Goal: Task Accomplishment & Management: Complete application form

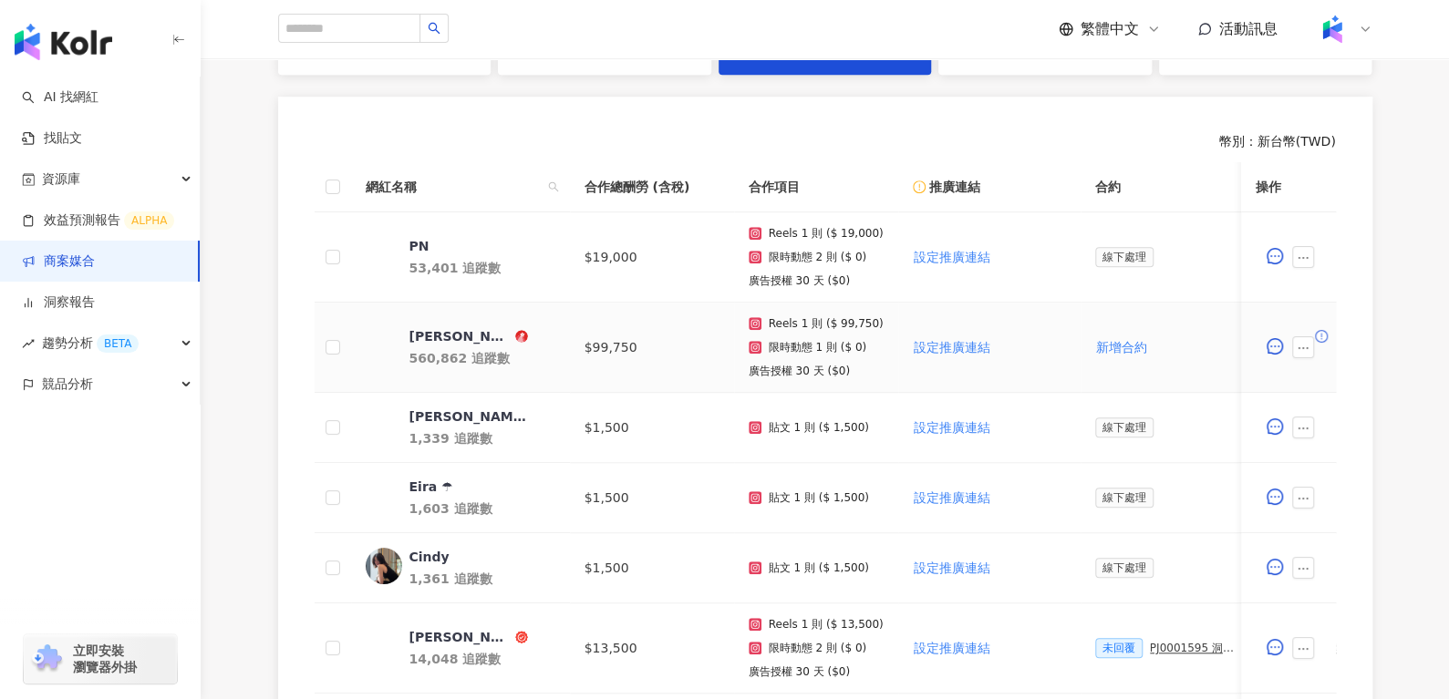
scroll to position [470, 0]
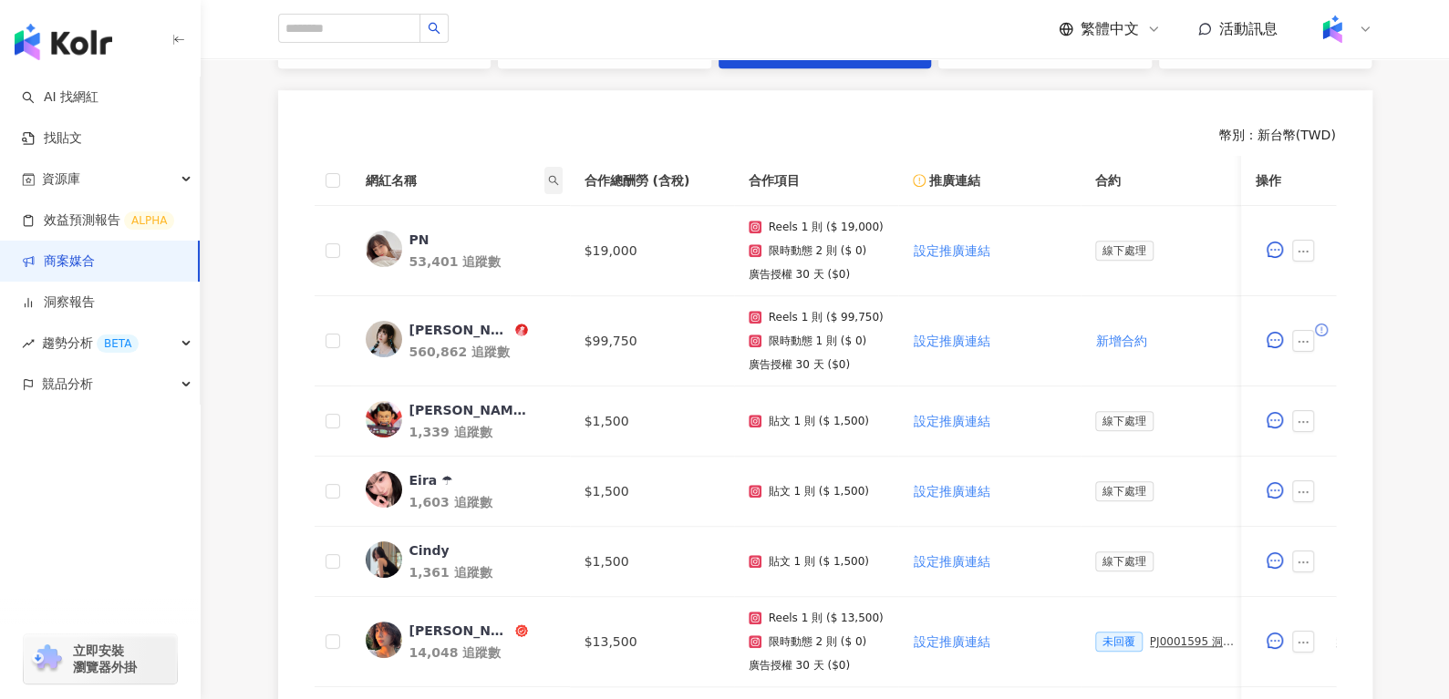
click at [550, 170] on span at bounding box center [553, 180] width 18 height 27
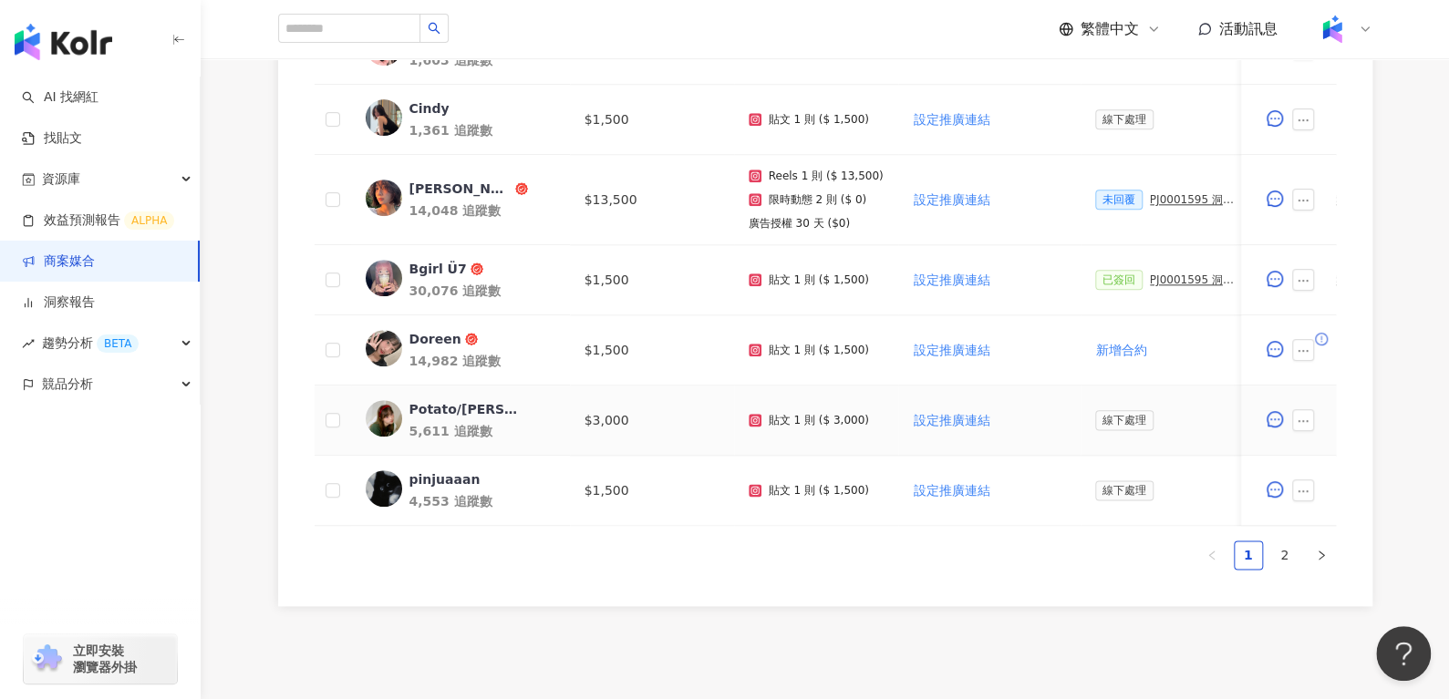
scroll to position [914, 0]
click at [427, 408] on div "Potato/[PERSON_NAME]" at bounding box center [468, 407] width 119 height 18
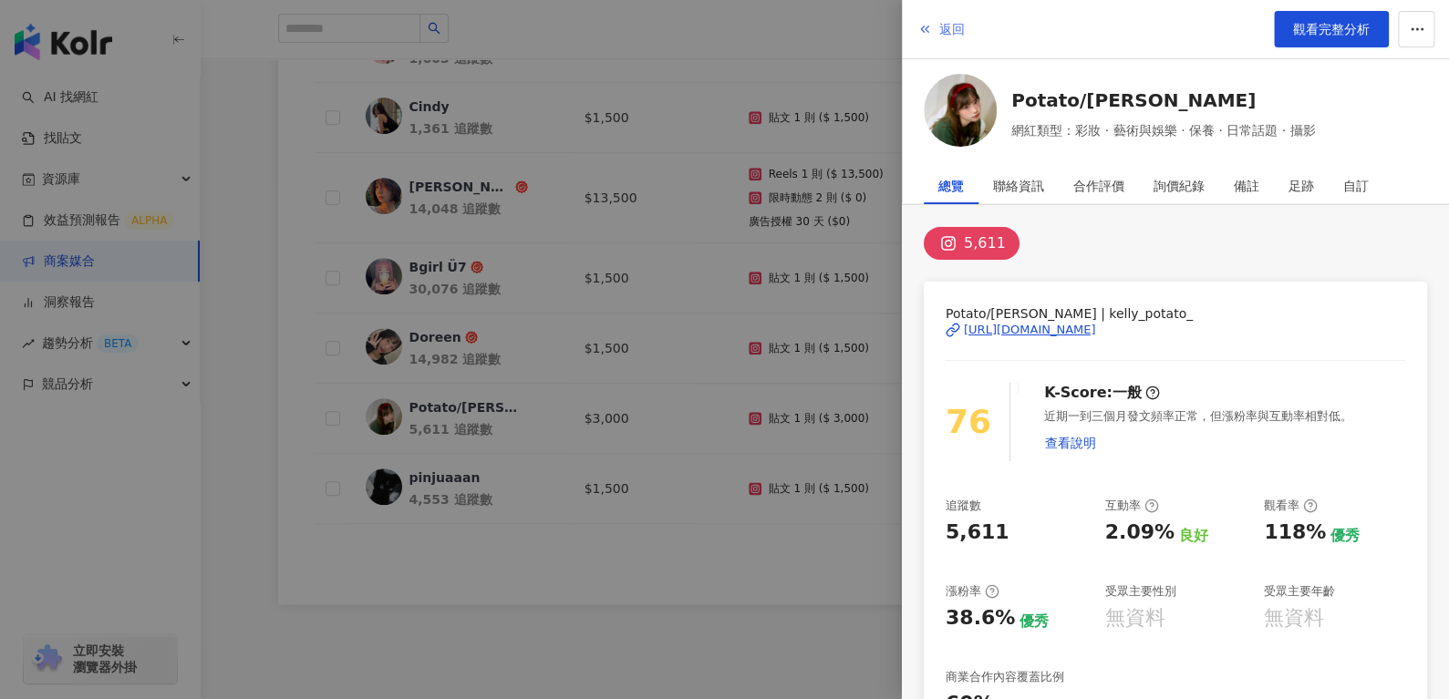
click at [963, 26] on button "返回" at bounding box center [940, 29] width 49 height 36
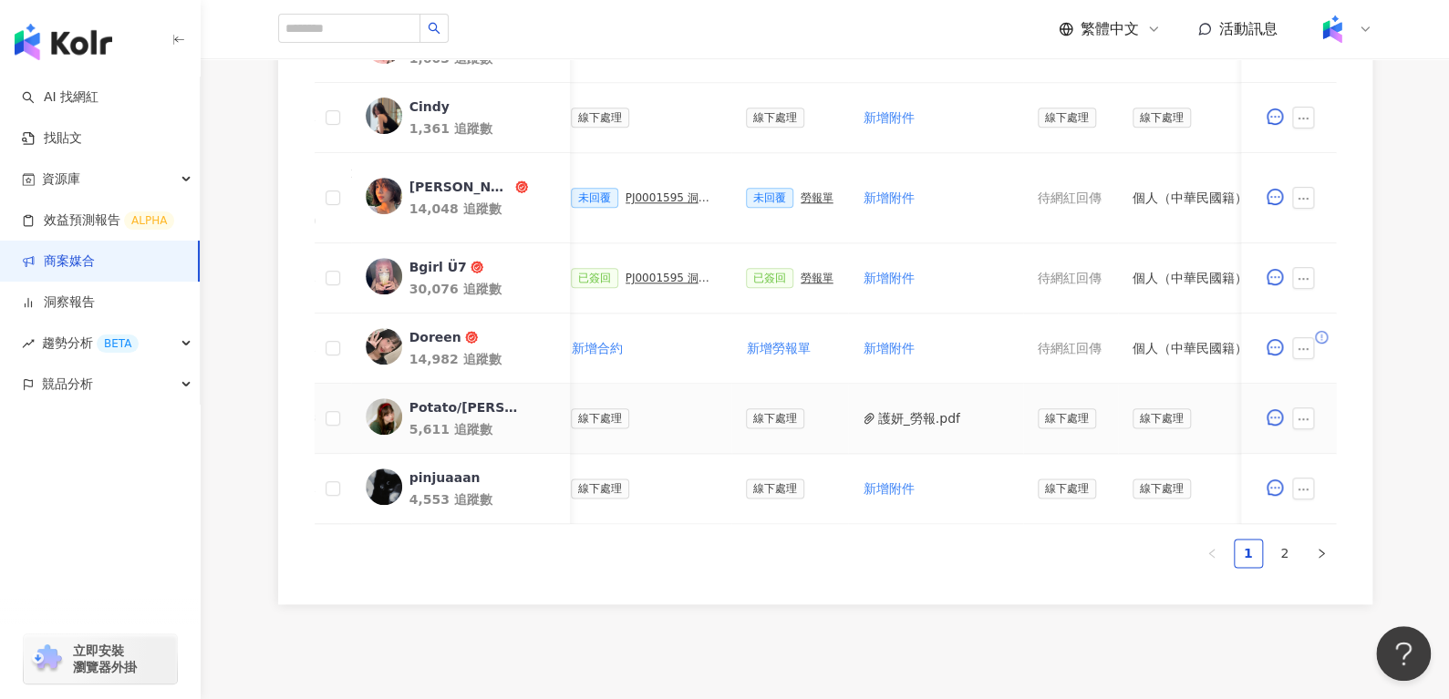
scroll to position [0, 686]
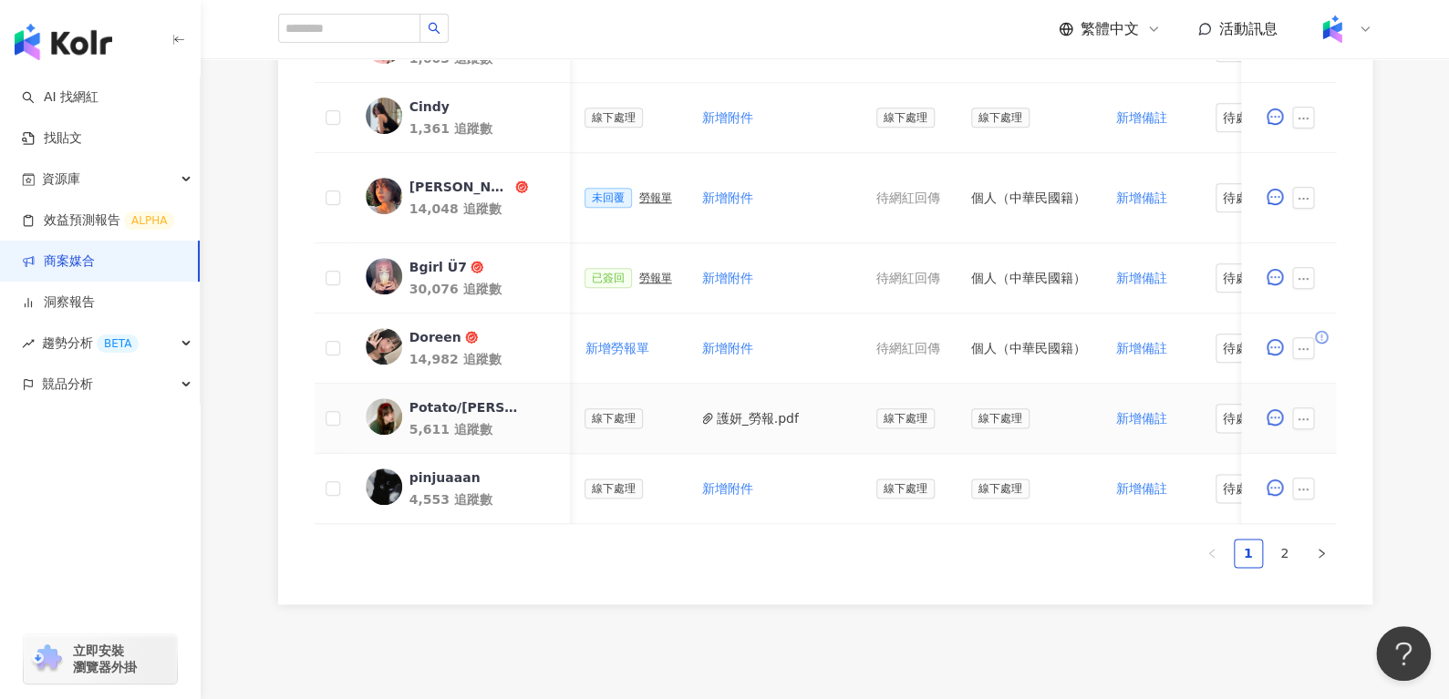
click at [737, 409] on button "護妍_勞報.pdf" at bounding box center [758, 418] width 82 height 20
click at [425, 407] on div "Potato/[PERSON_NAME]" at bounding box center [467, 407] width 119 height 18
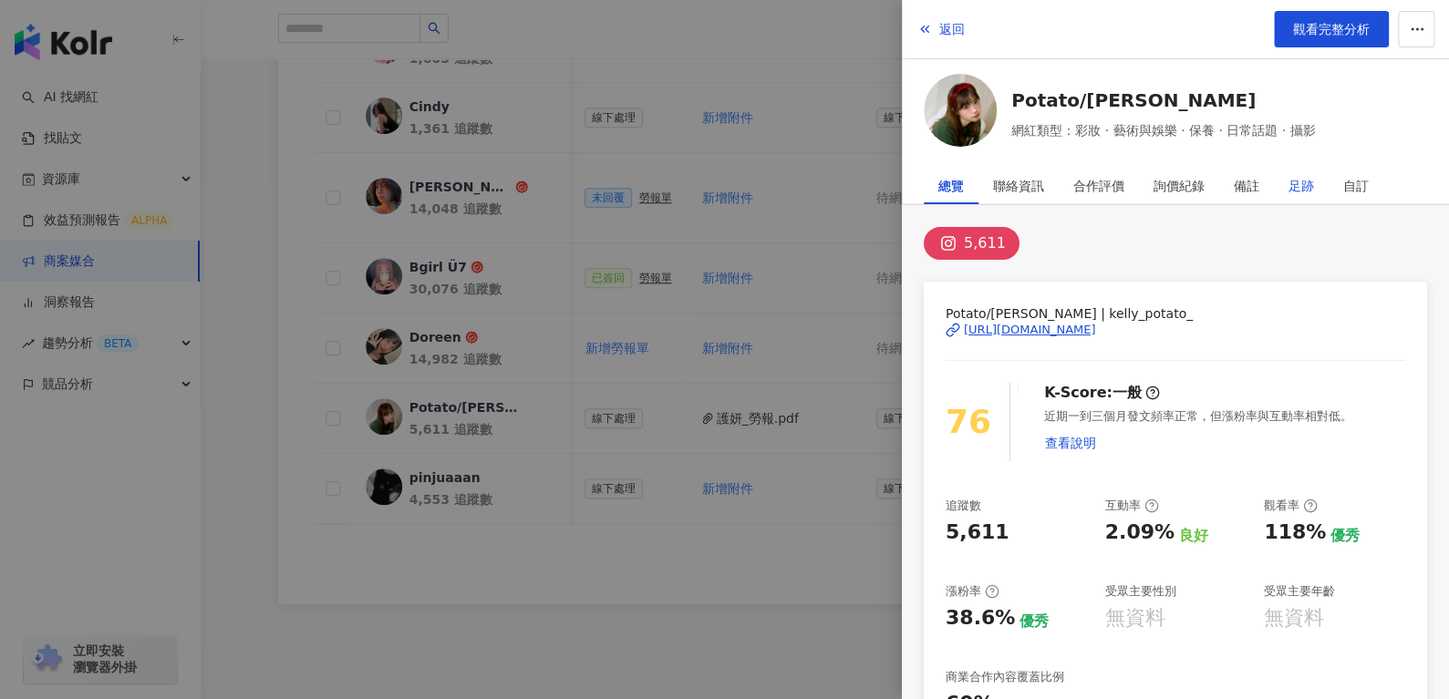
click at [1292, 182] on div "足跡" at bounding box center [1301, 186] width 26 height 36
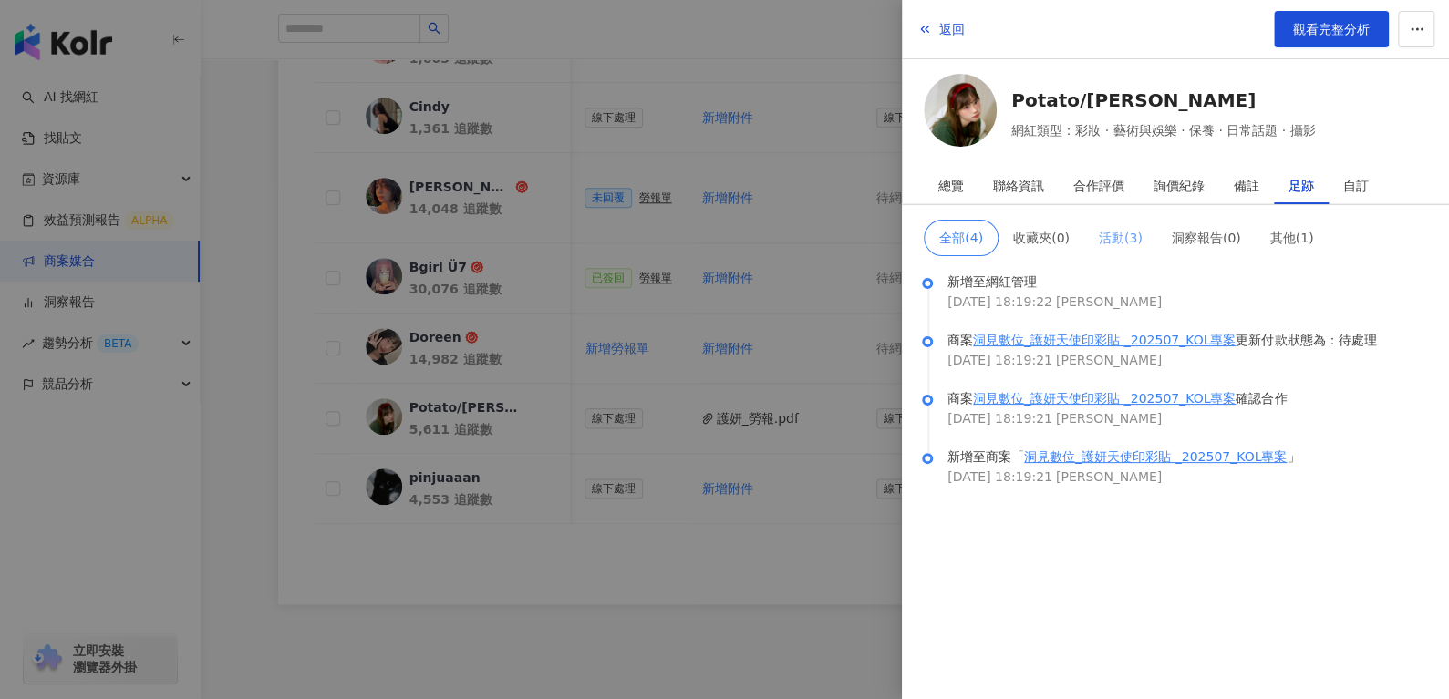
click at [1103, 232] on span "活動 ( 3 )" at bounding box center [1121, 238] width 44 height 15
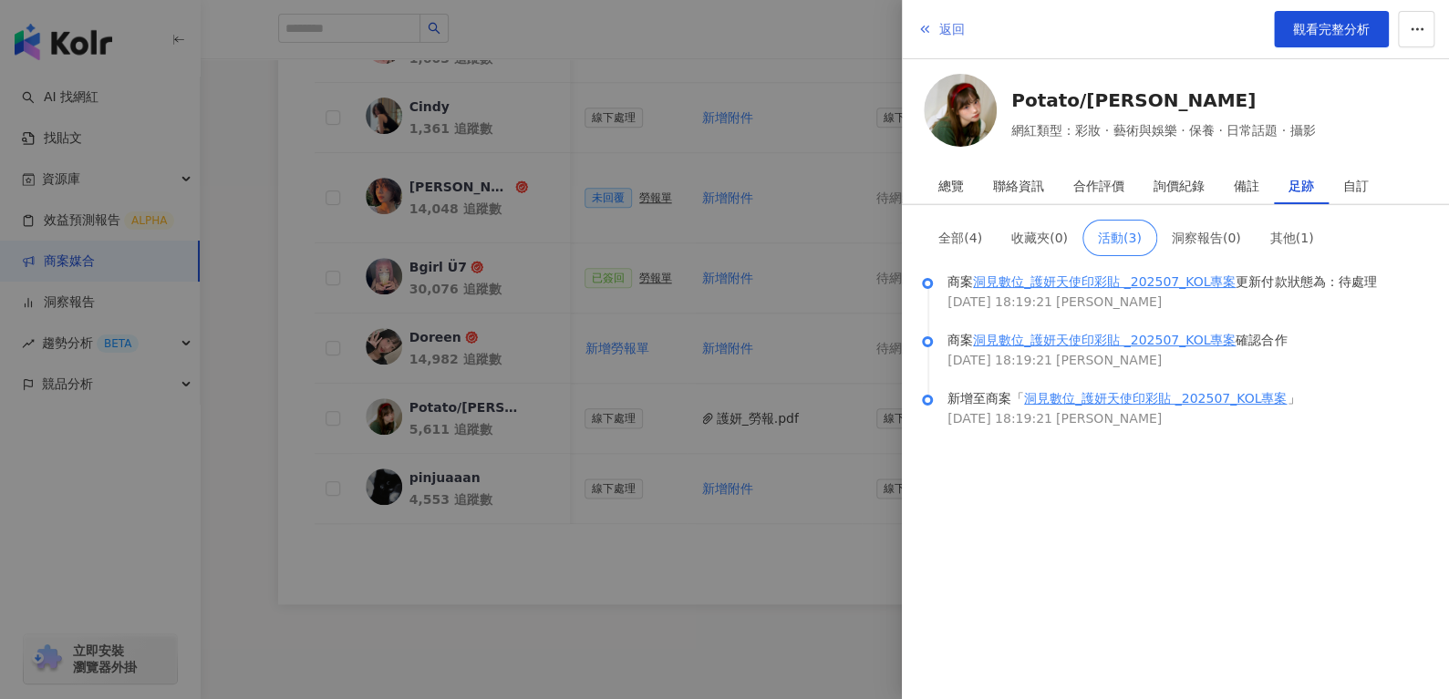
click at [942, 26] on span "返回" at bounding box center [952, 29] width 26 height 15
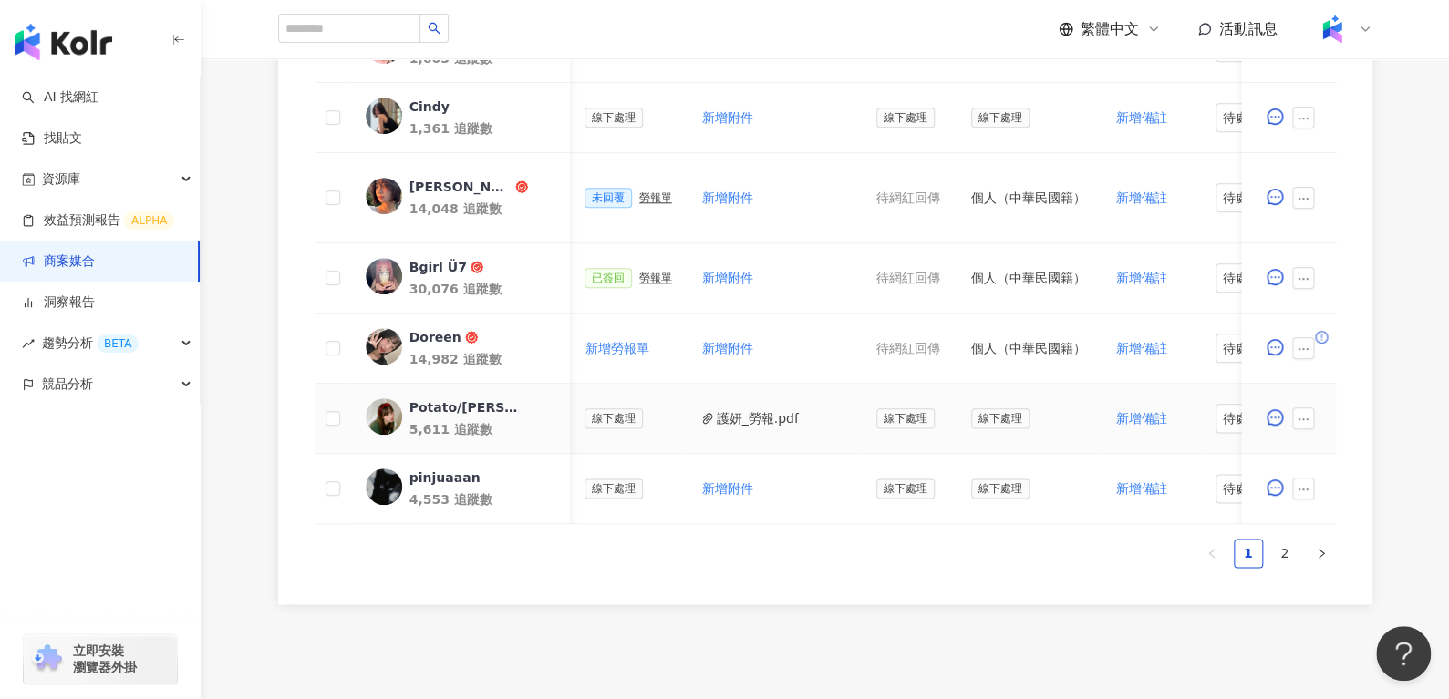
scroll to position [0, 812]
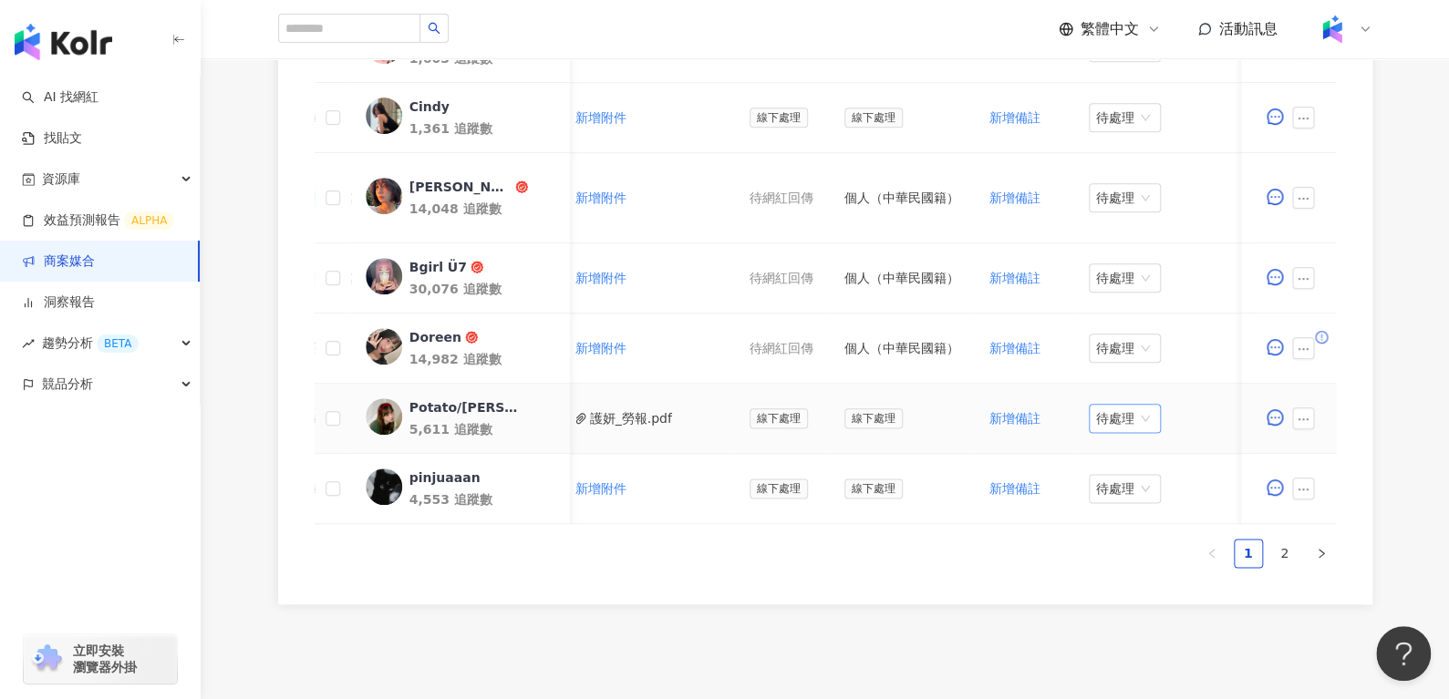
click at [1116, 427] on span "待處理" at bounding box center [1124, 418] width 57 height 27
click at [1112, 484] on div "處理中" at bounding box center [1112, 485] width 51 height 20
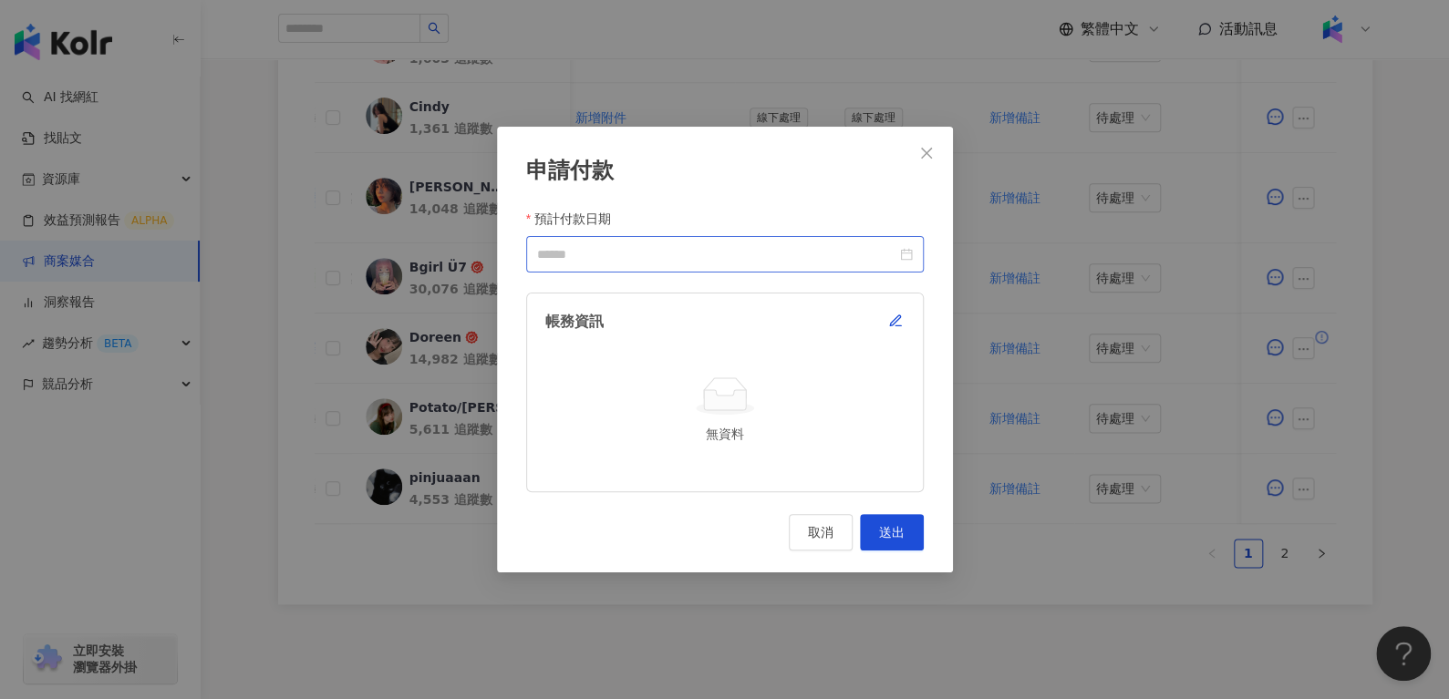
click at [901, 256] on div at bounding box center [725, 254] width 376 height 20
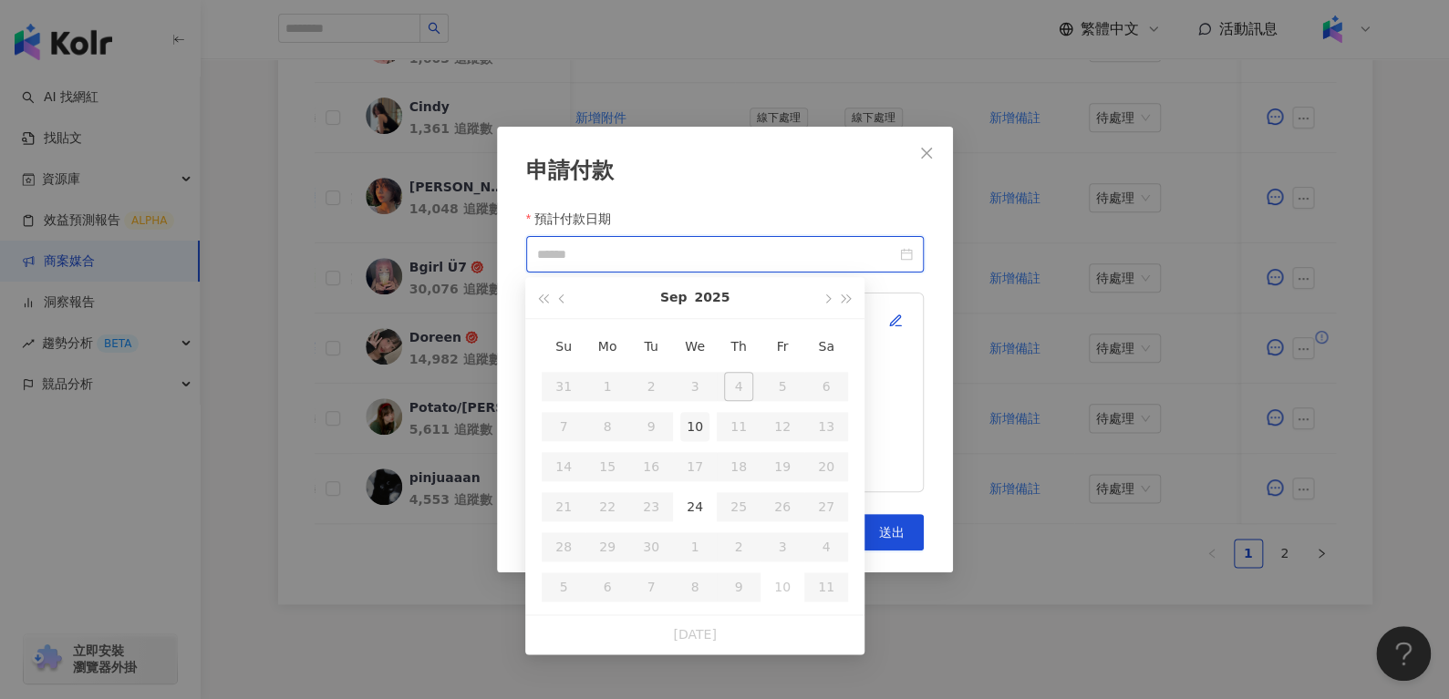
type input "**********"
click at [705, 508] on div "24" at bounding box center [694, 506] width 29 height 29
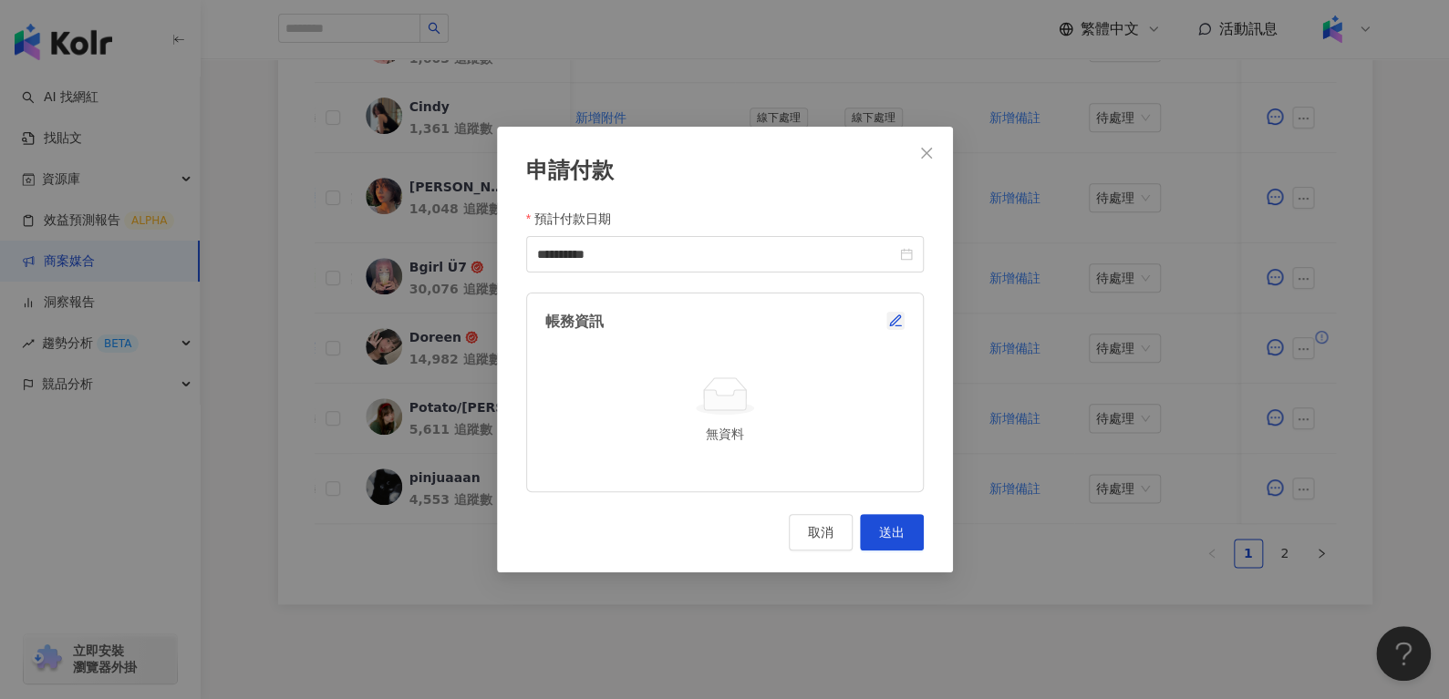
click at [893, 322] on icon "button" at bounding box center [895, 321] width 15 height 15
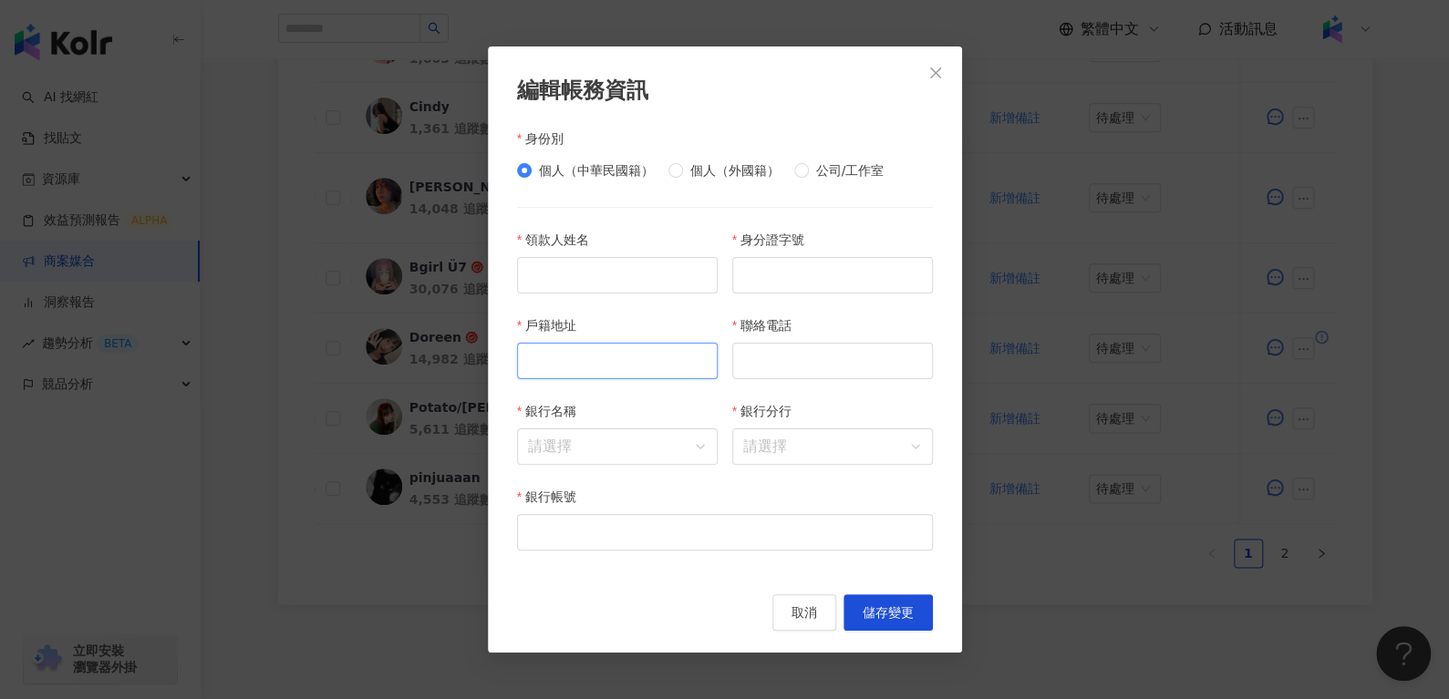
click at [575, 361] on input "戶籍地址" at bounding box center [617, 361] width 201 height 36
paste input "**********"
type input "**********"
paste input "**********"
click at [840, 279] on input "**********" at bounding box center [832, 275] width 201 height 36
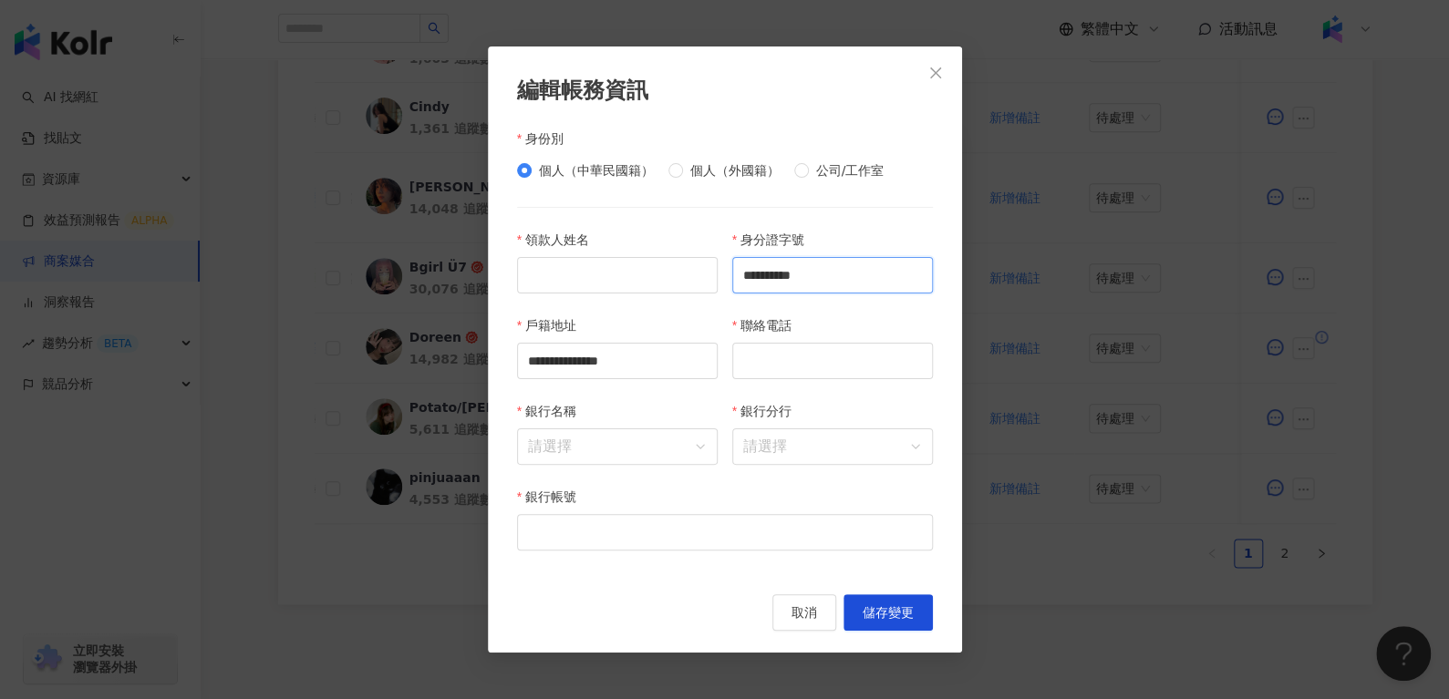
type input "**********"
click at [806, 346] on input "聯絡電話" at bounding box center [832, 361] width 201 height 36
paste input "**********"
type input "**********"
click at [659, 263] on input "領款人姓名" at bounding box center [617, 275] width 201 height 36
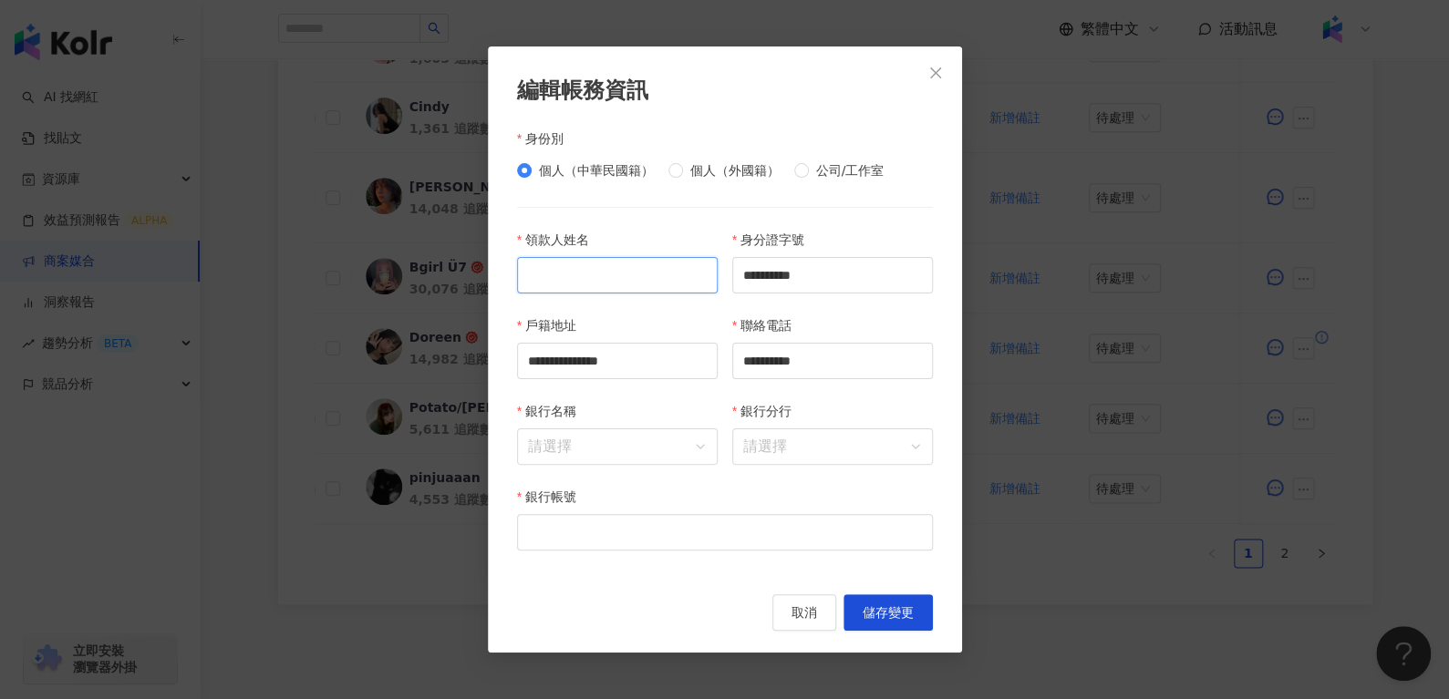
paste input "***"
type input "***"
paste input "****"
type input "****"
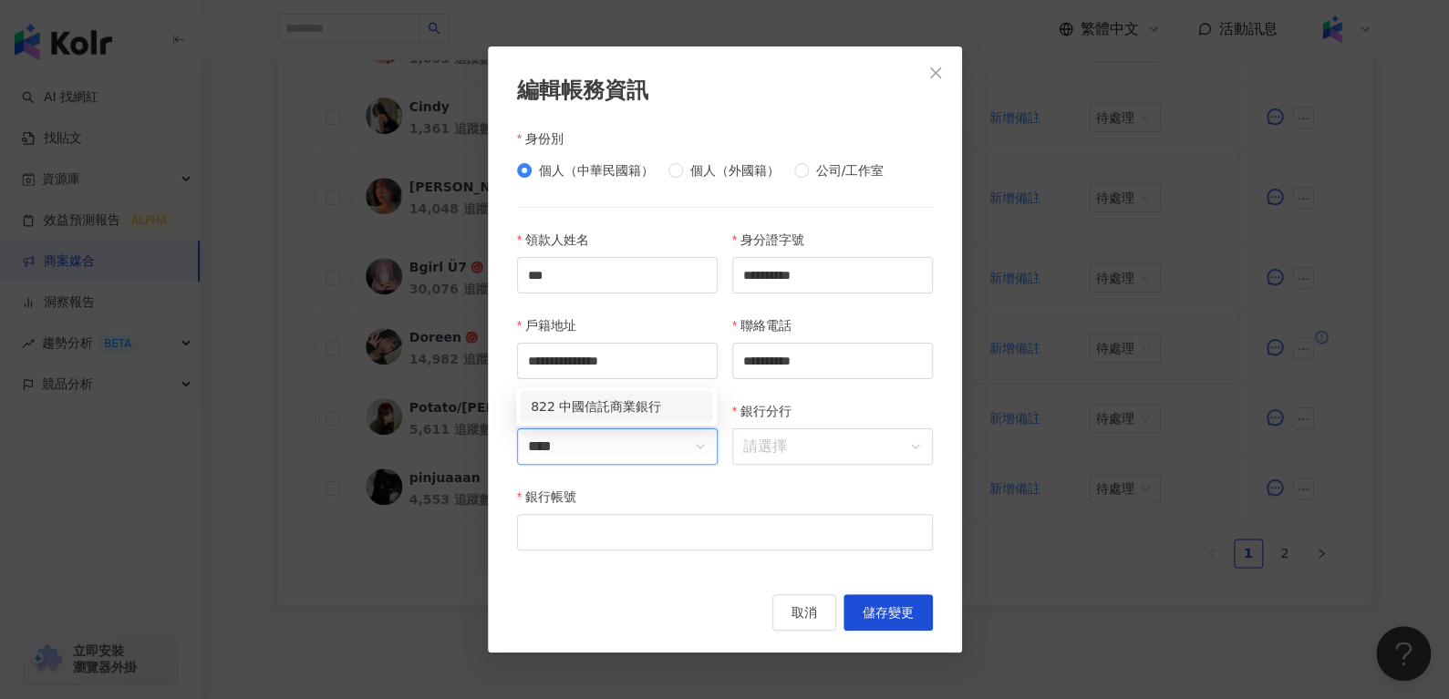
click at [553, 437] on input "****" at bounding box center [617, 446] width 179 height 35
click at [601, 397] on div "822 中國信託商業銀行" at bounding box center [616, 407] width 171 height 20
click at [806, 427] on div "銀行分行" at bounding box center [832, 414] width 201 height 27
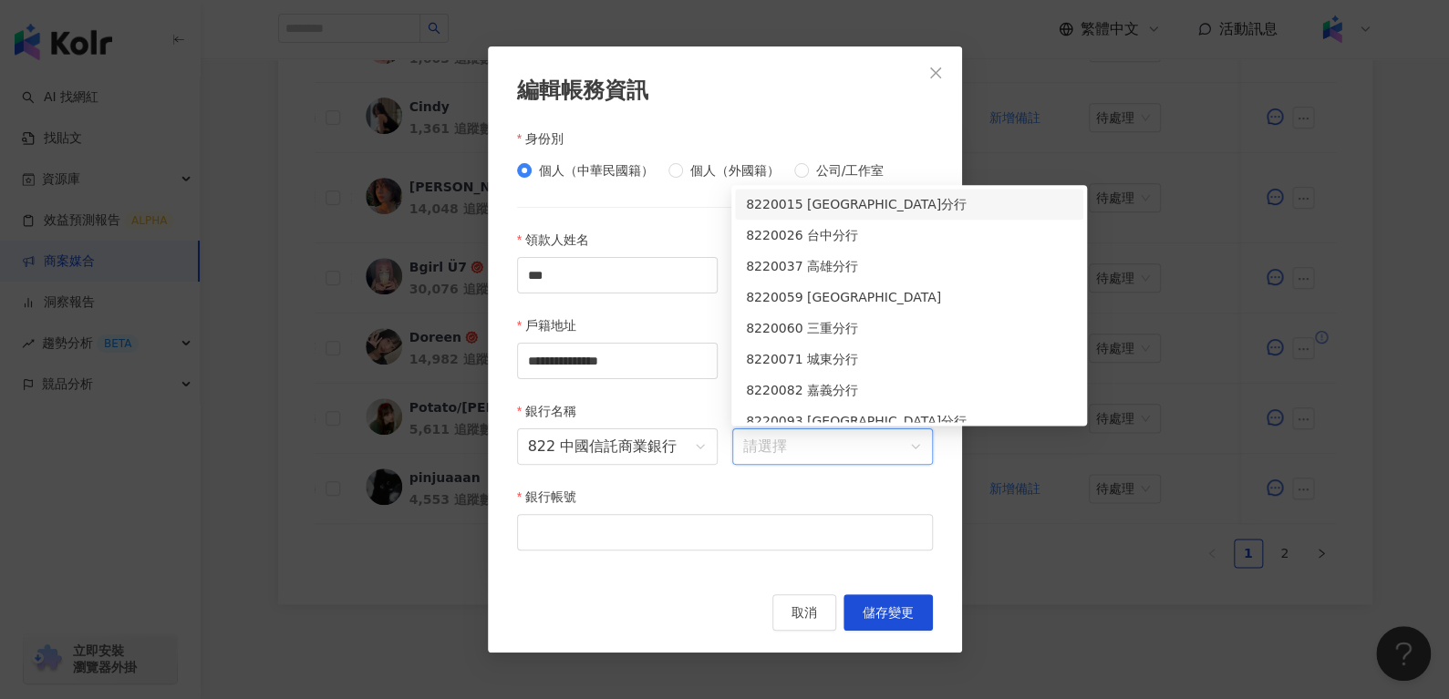
click at [806, 439] on input "銀行分行" at bounding box center [832, 446] width 179 height 35
paste input "***"
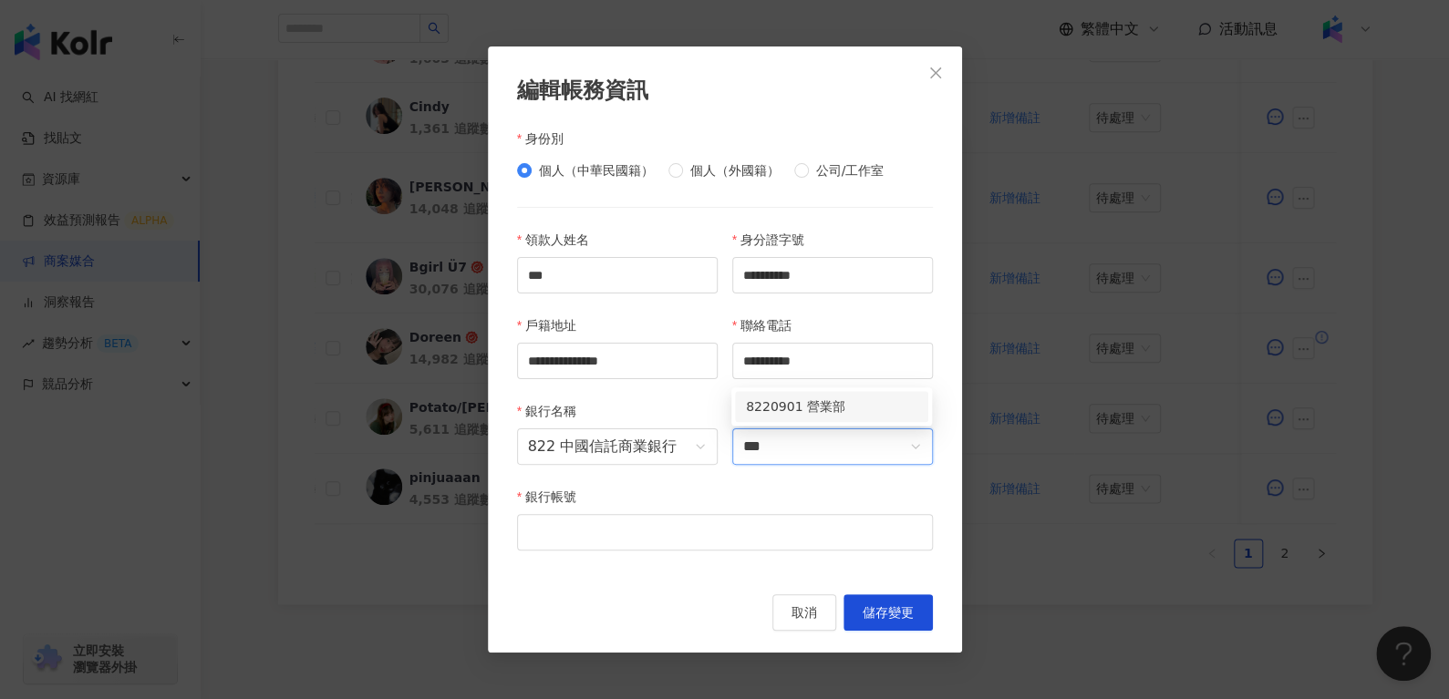
type input "***"
click at [822, 389] on div "8220901 營業部" at bounding box center [831, 406] width 201 height 38
click at [822, 401] on div "8220901 營業部" at bounding box center [831, 407] width 171 height 20
click at [580, 579] on div "**********" at bounding box center [725, 349] width 474 height 606
click at [573, 546] on input "銀行帳號" at bounding box center [725, 532] width 416 height 36
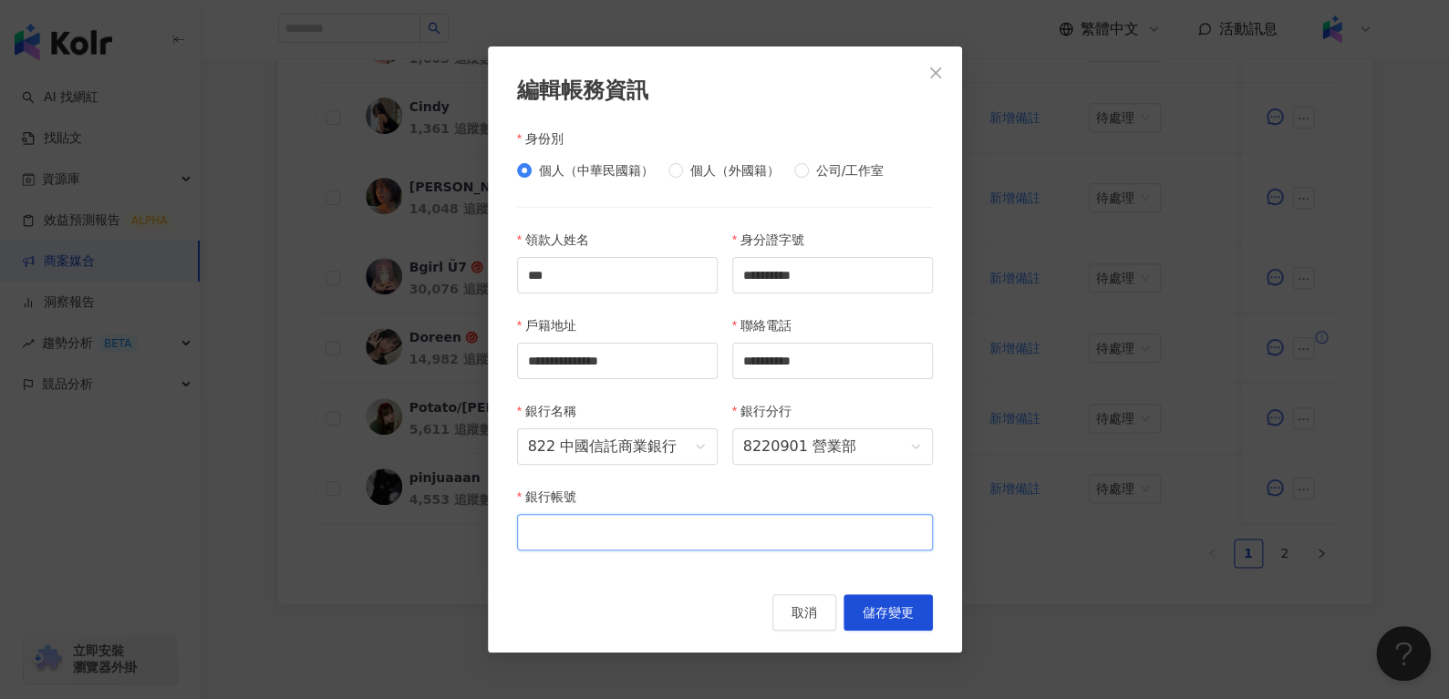
paste input "**********"
type input "**********"
click at [903, 614] on span "儲存變更" at bounding box center [887, 612] width 51 height 15
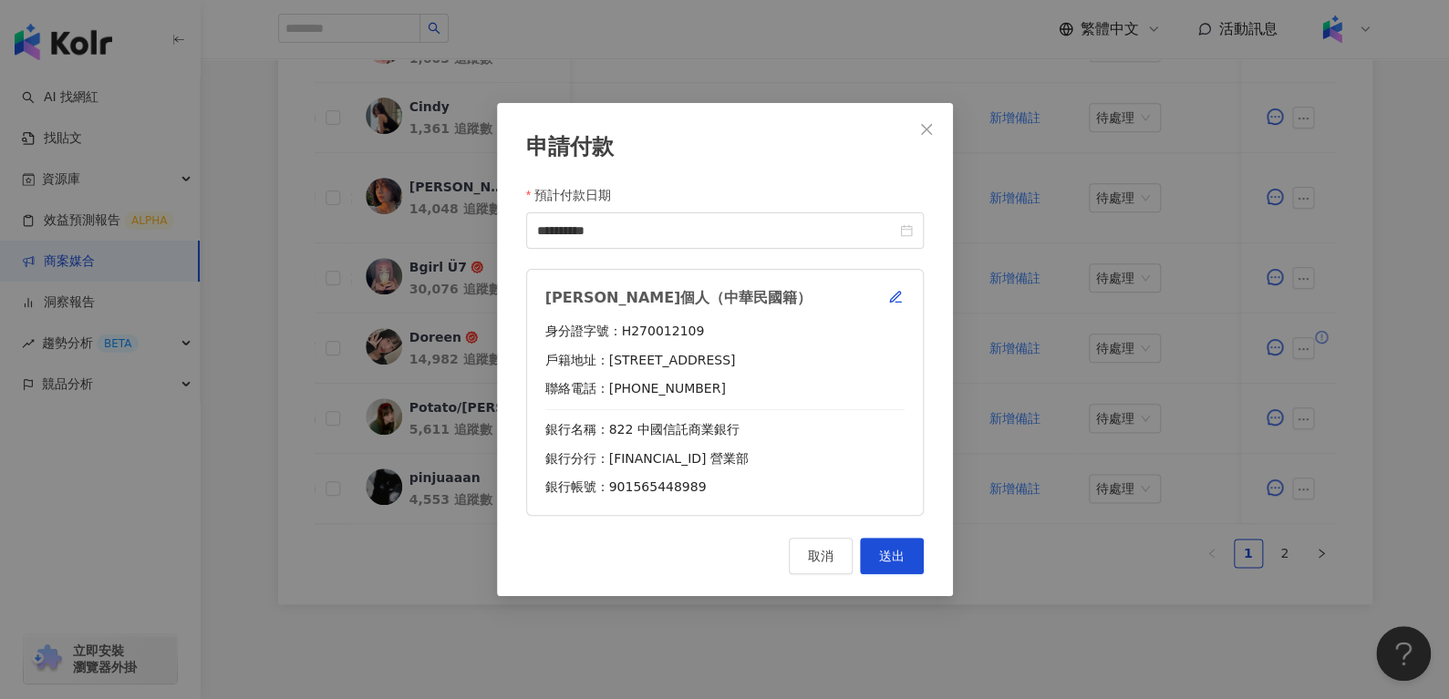
click at [888, 536] on div "**********" at bounding box center [725, 349] width 456 height 493
click at [884, 553] on span "送出" at bounding box center [892, 556] width 26 height 15
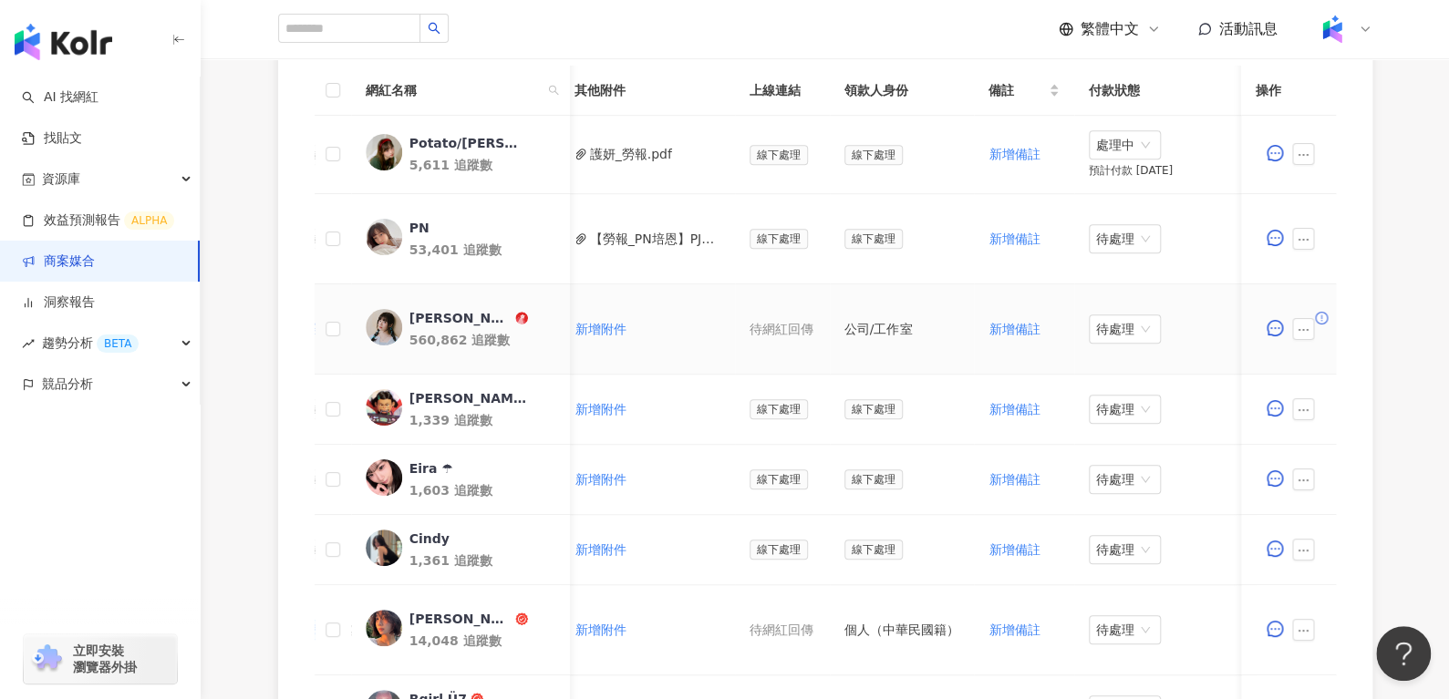
scroll to position [496, 0]
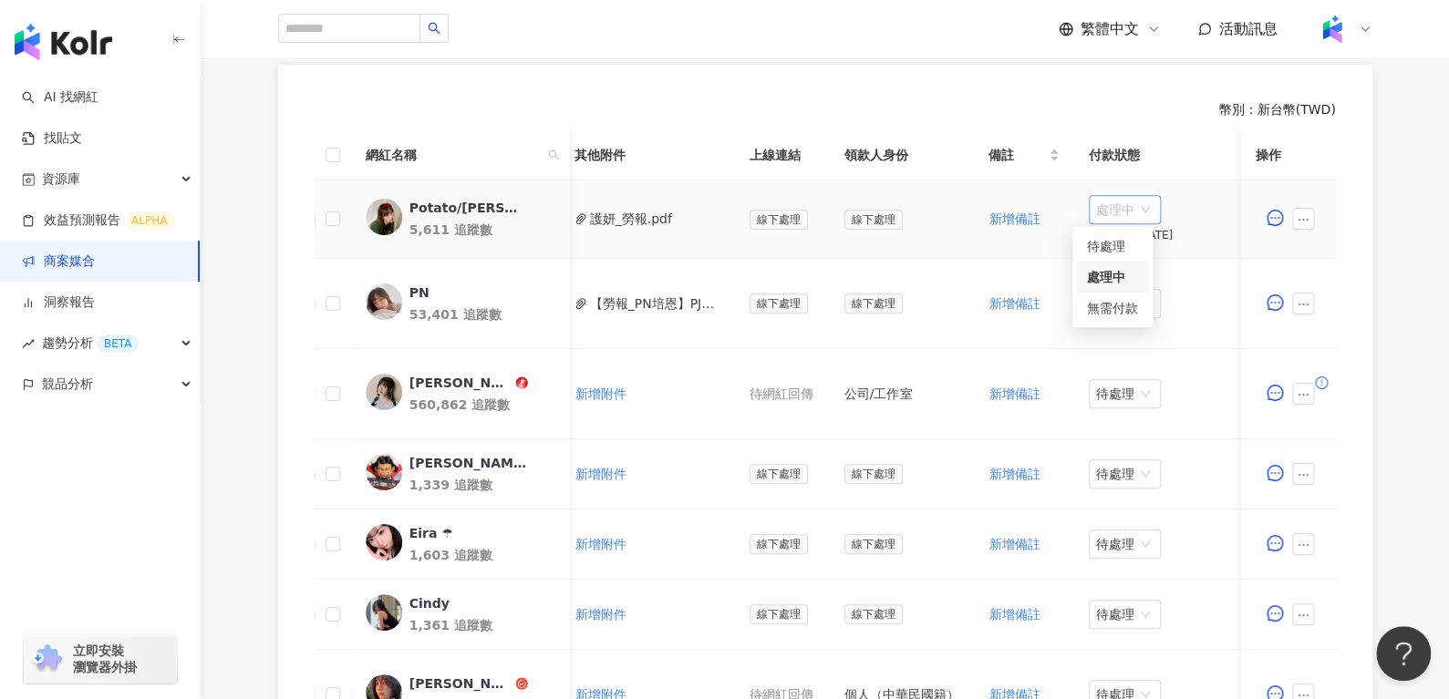
click at [1119, 201] on span "處理中" at bounding box center [1124, 209] width 57 height 27
click at [1106, 240] on div "待處理" at bounding box center [1112, 246] width 51 height 20
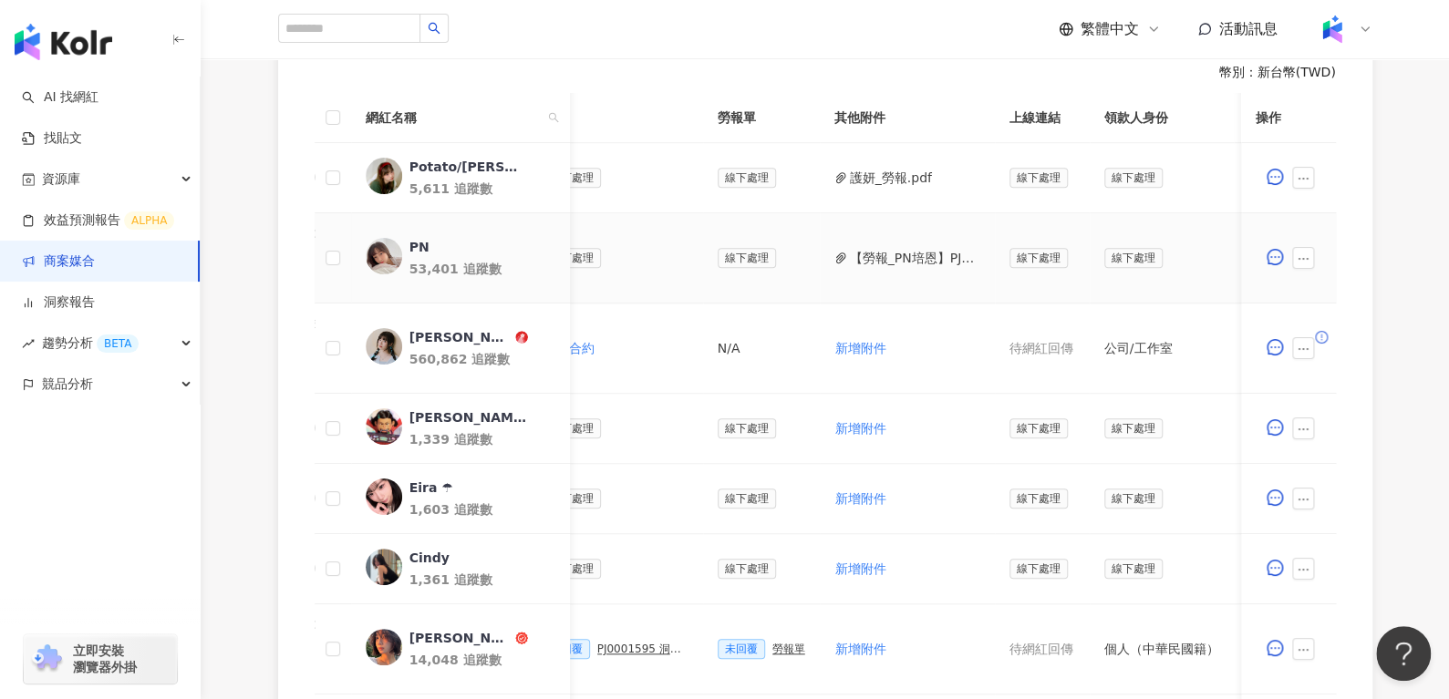
scroll to position [0, 468]
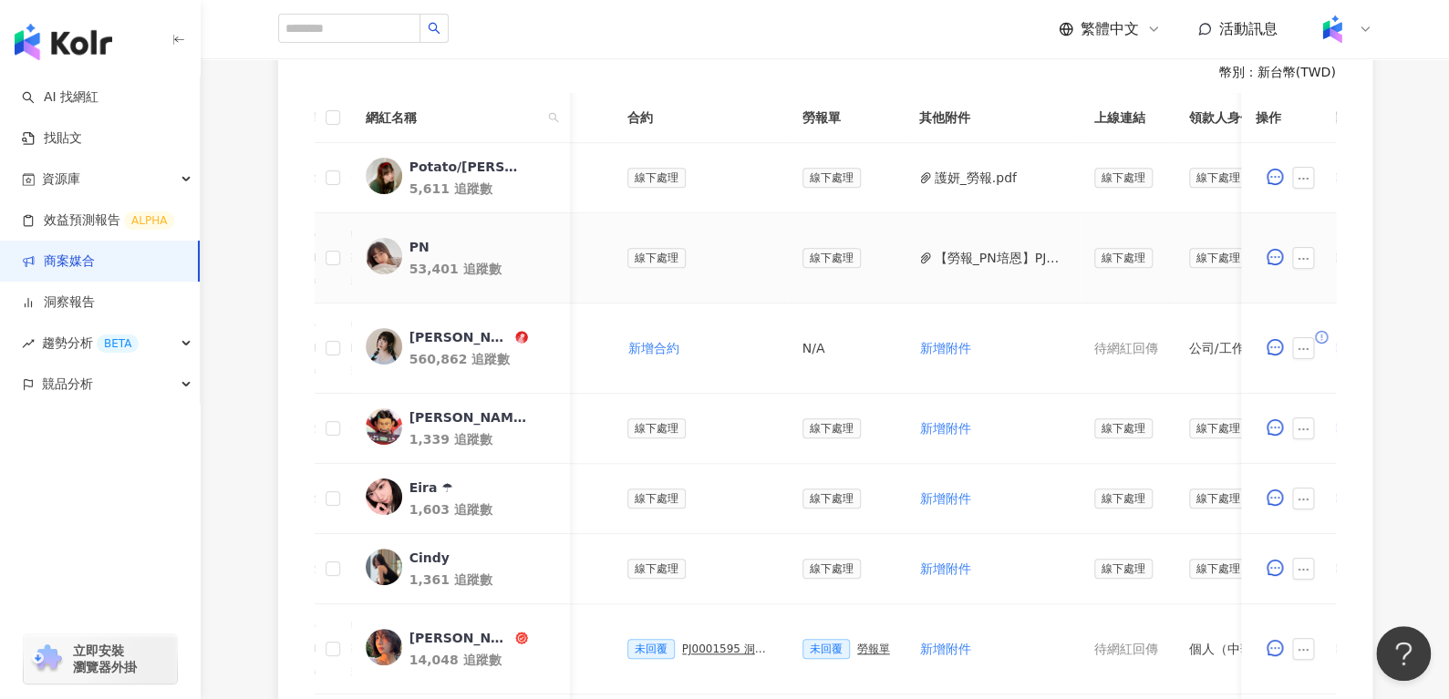
click at [414, 249] on div "PN" at bounding box center [418, 247] width 20 height 18
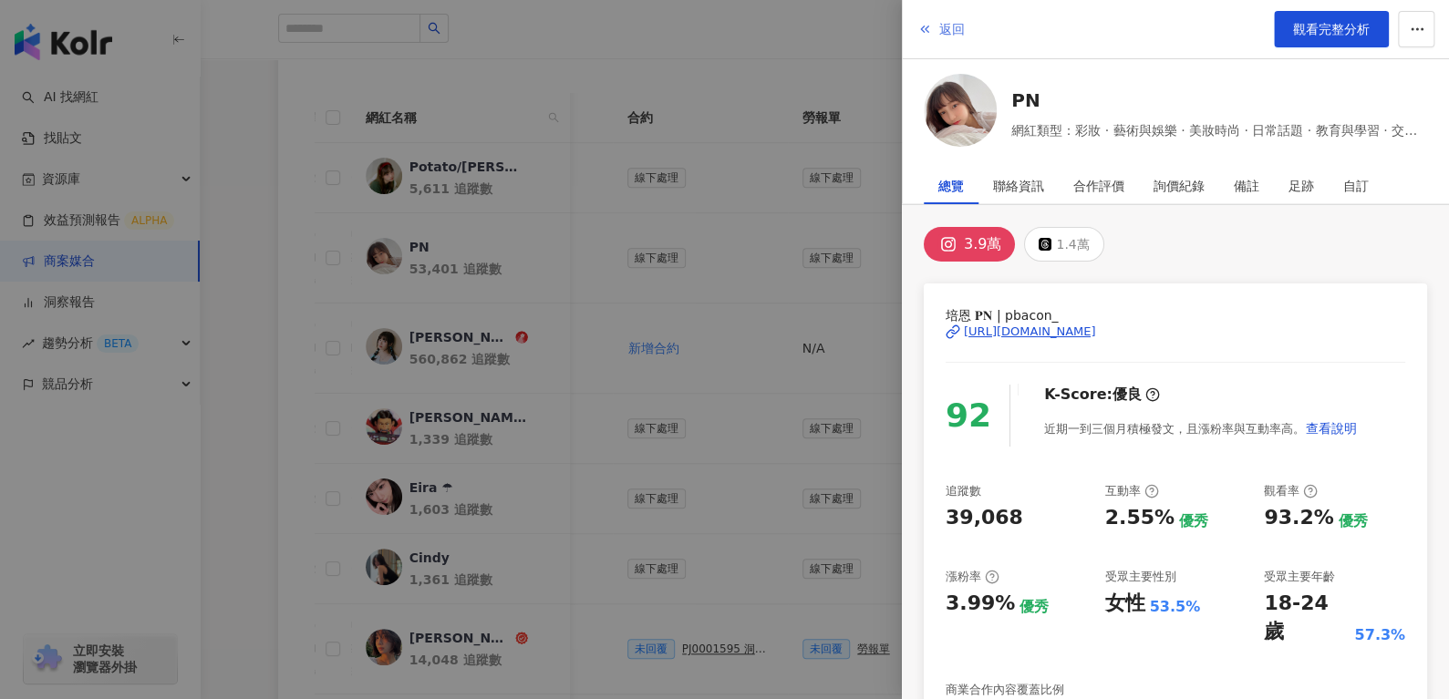
click at [962, 33] on button "返回" at bounding box center [940, 29] width 49 height 36
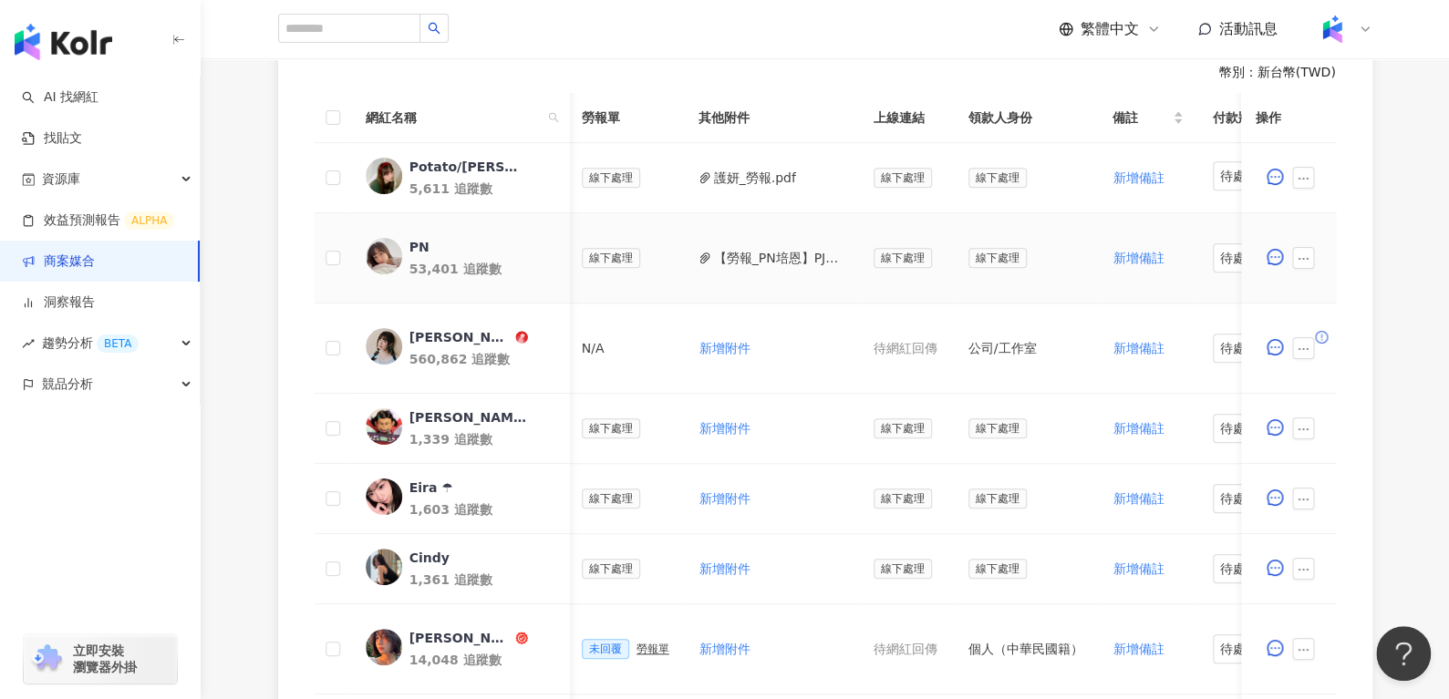
scroll to position [0, 722]
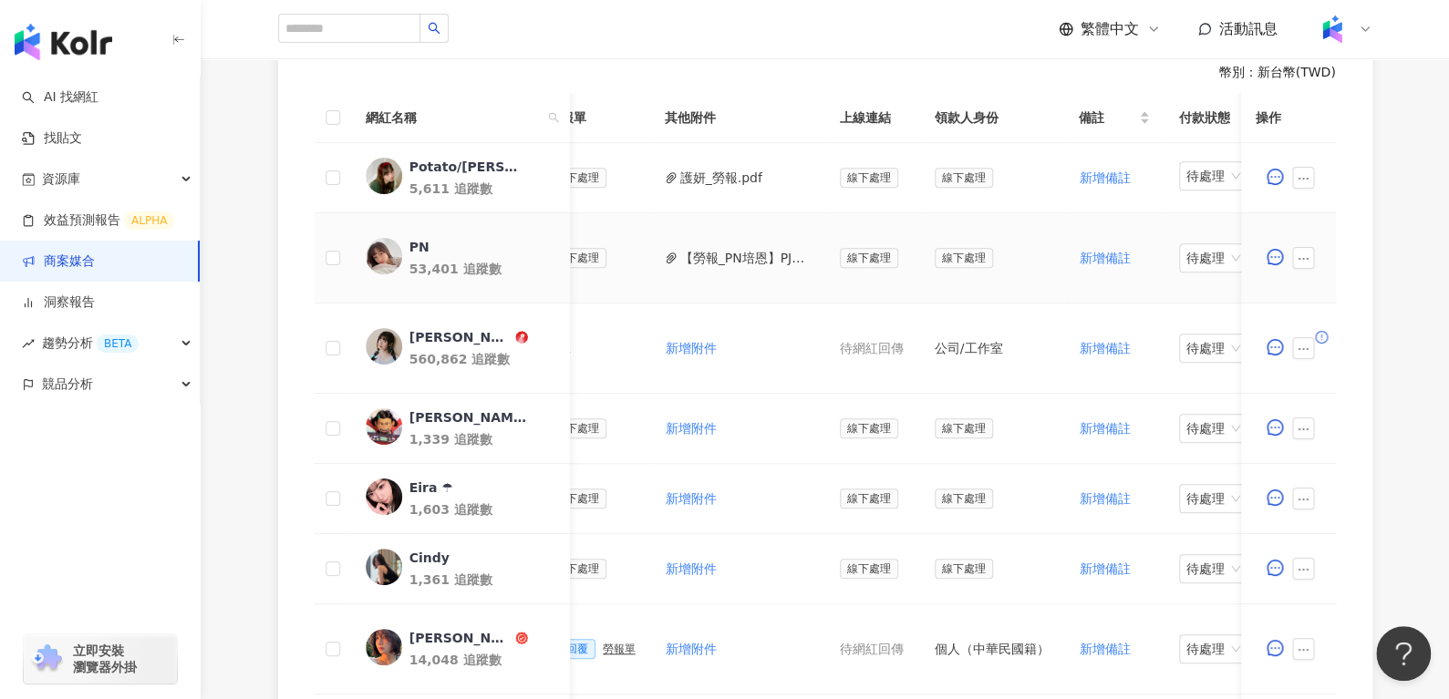
click at [700, 252] on button "【勞報_PN培恩】PJ0001595 洞⾒數位_護妍天使印彩貼 _202507_KOL專案(1).pdf" at bounding box center [745, 258] width 130 height 20
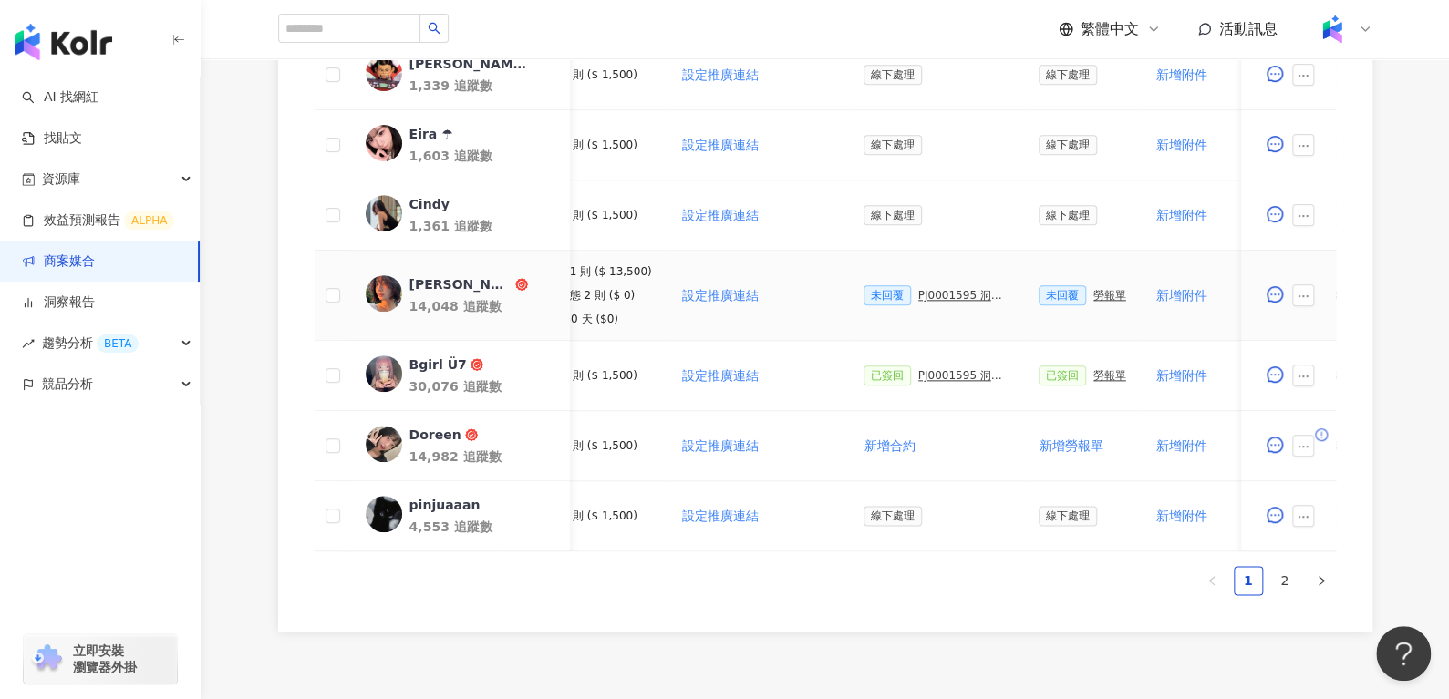
scroll to position [0, 234]
click at [915, 290] on div "PJ0001595 洞⾒數位_護妍天使印彩貼 _202507_KOL專案" at bounding box center [960, 295] width 91 height 13
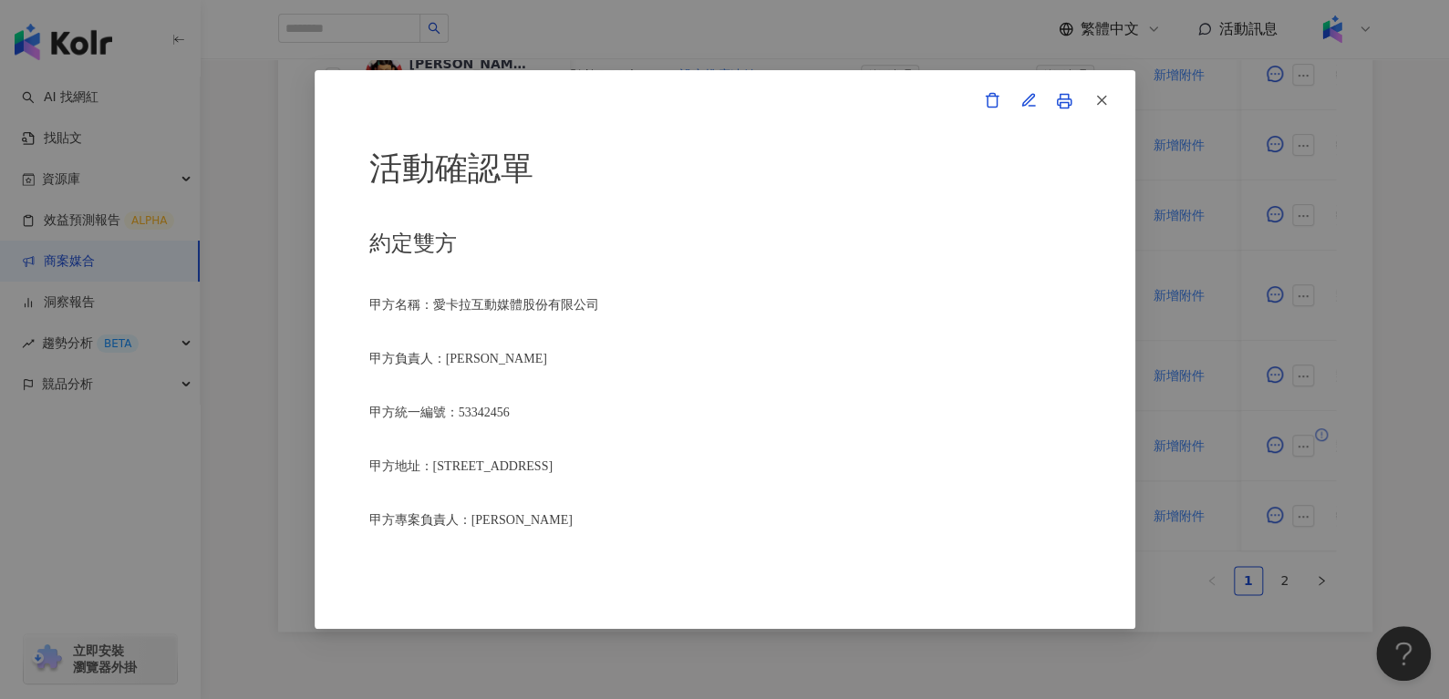
click at [1113, 89] on button "button" at bounding box center [1100, 101] width 36 height 36
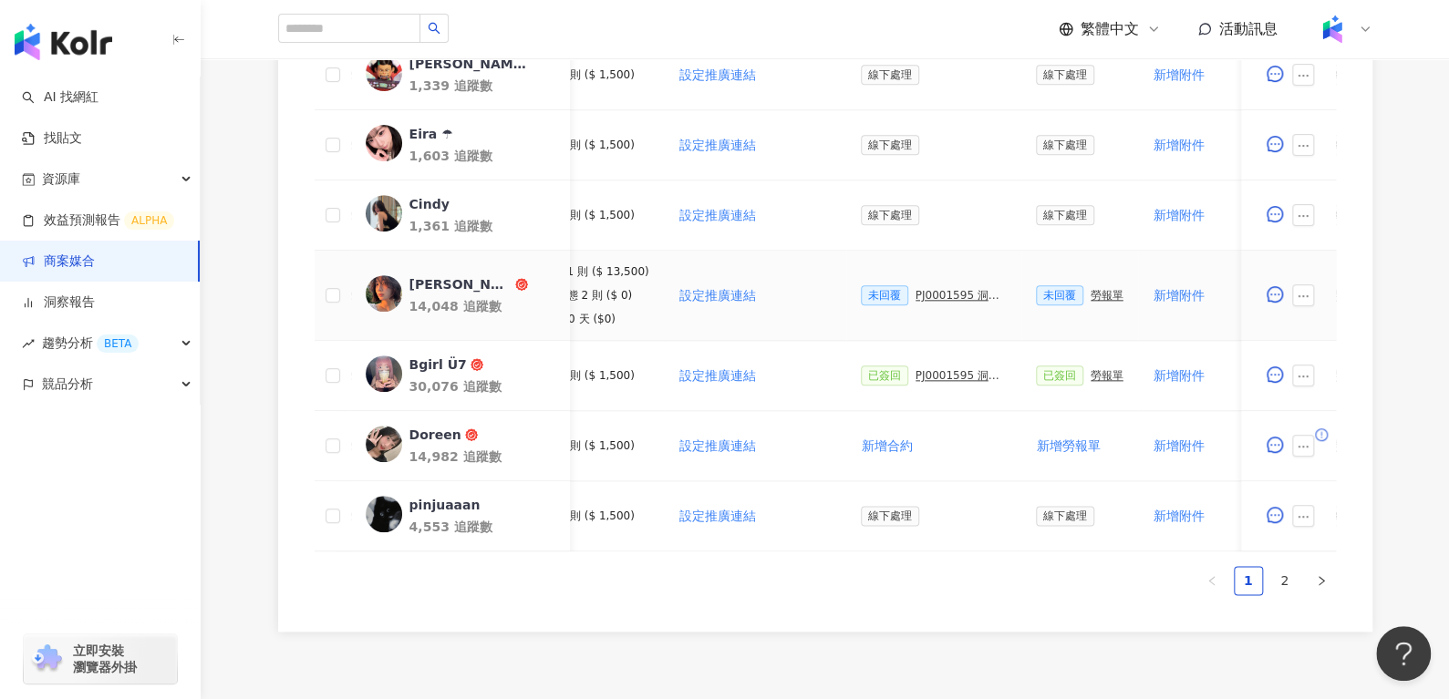
click at [428, 275] on div "[PERSON_NAME]" at bounding box center [459, 284] width 102 height 18
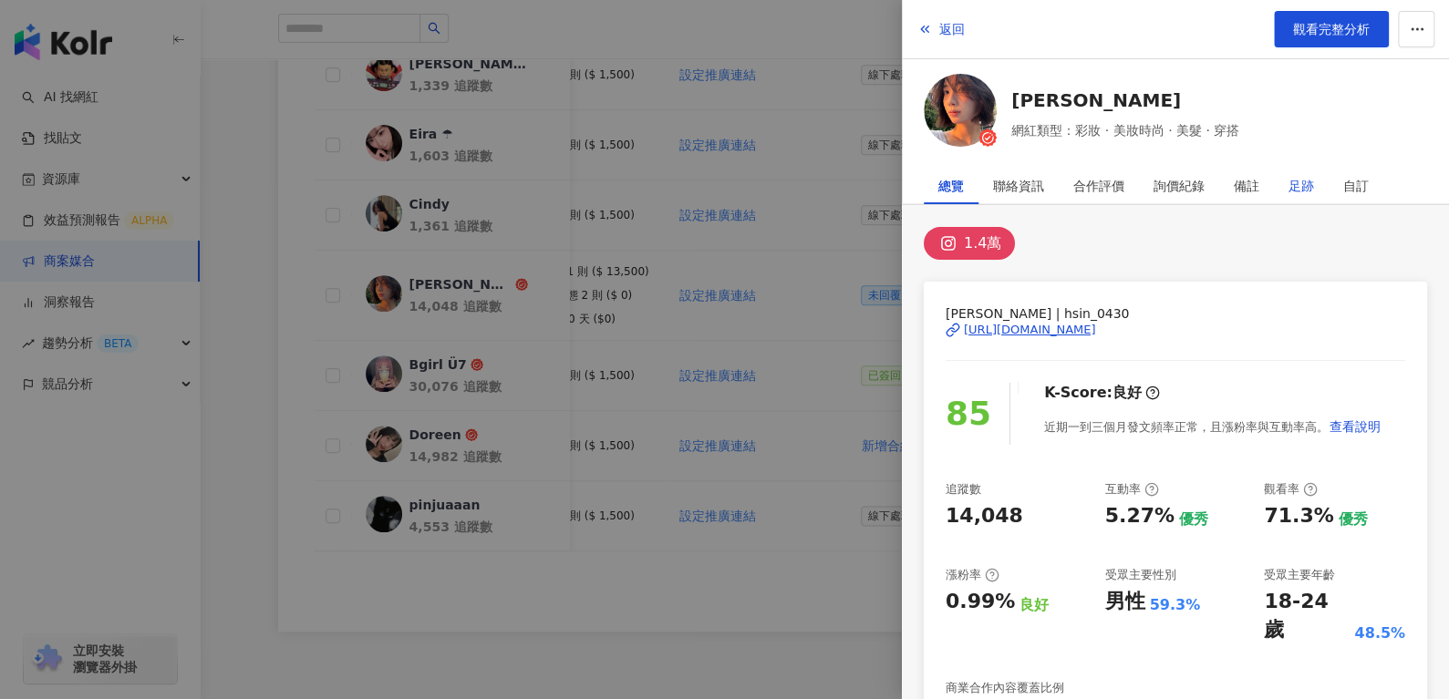
click at [1301, 179] on div "足跡" at bounding box center [1301, 186] width 26 height 36
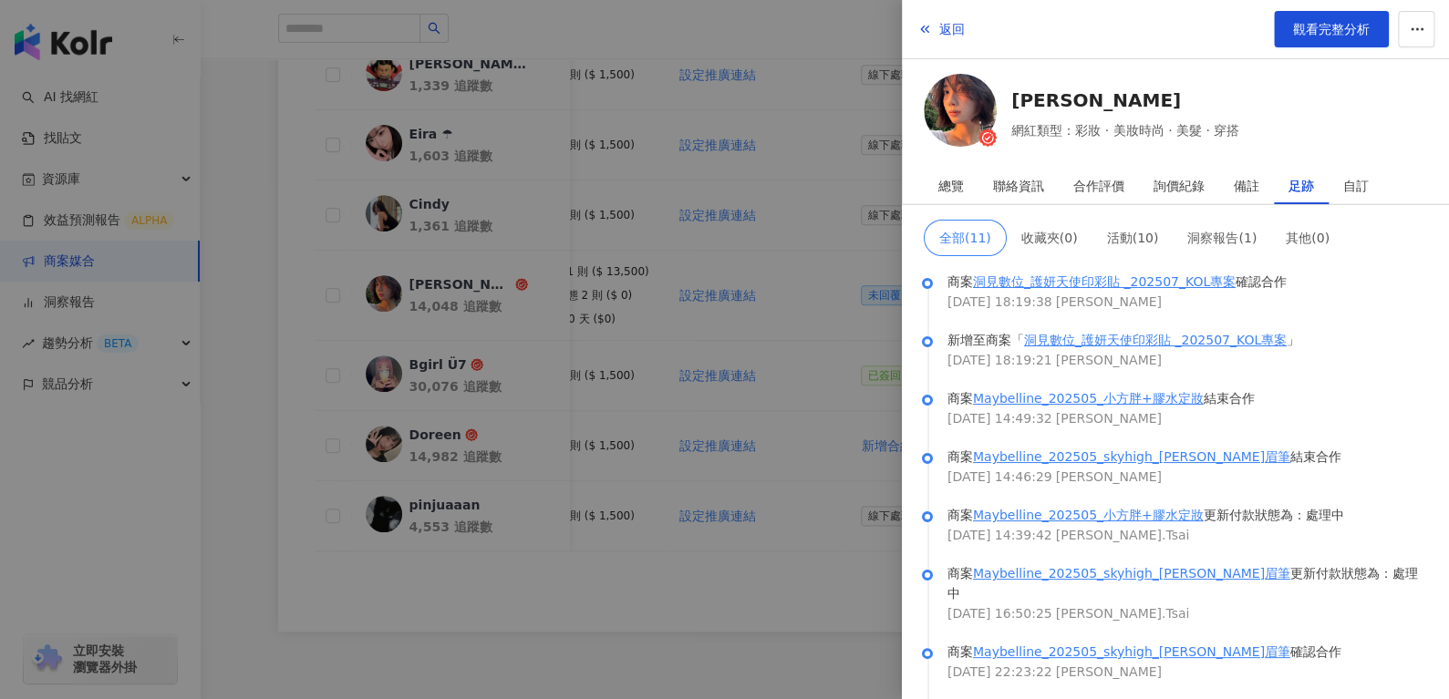
scroll to position [242, 0]
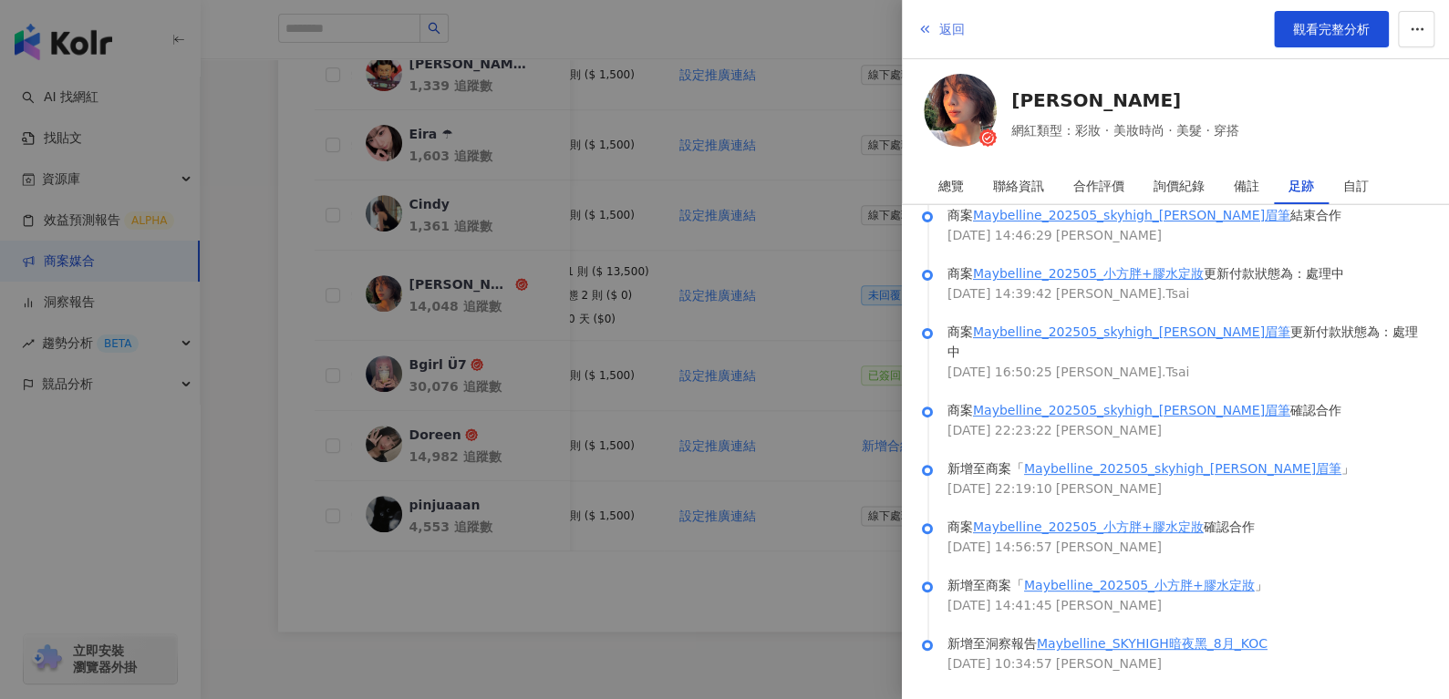
click at [929, 30] on icon "button" at bounding box center [924, 29] width 15 height 15
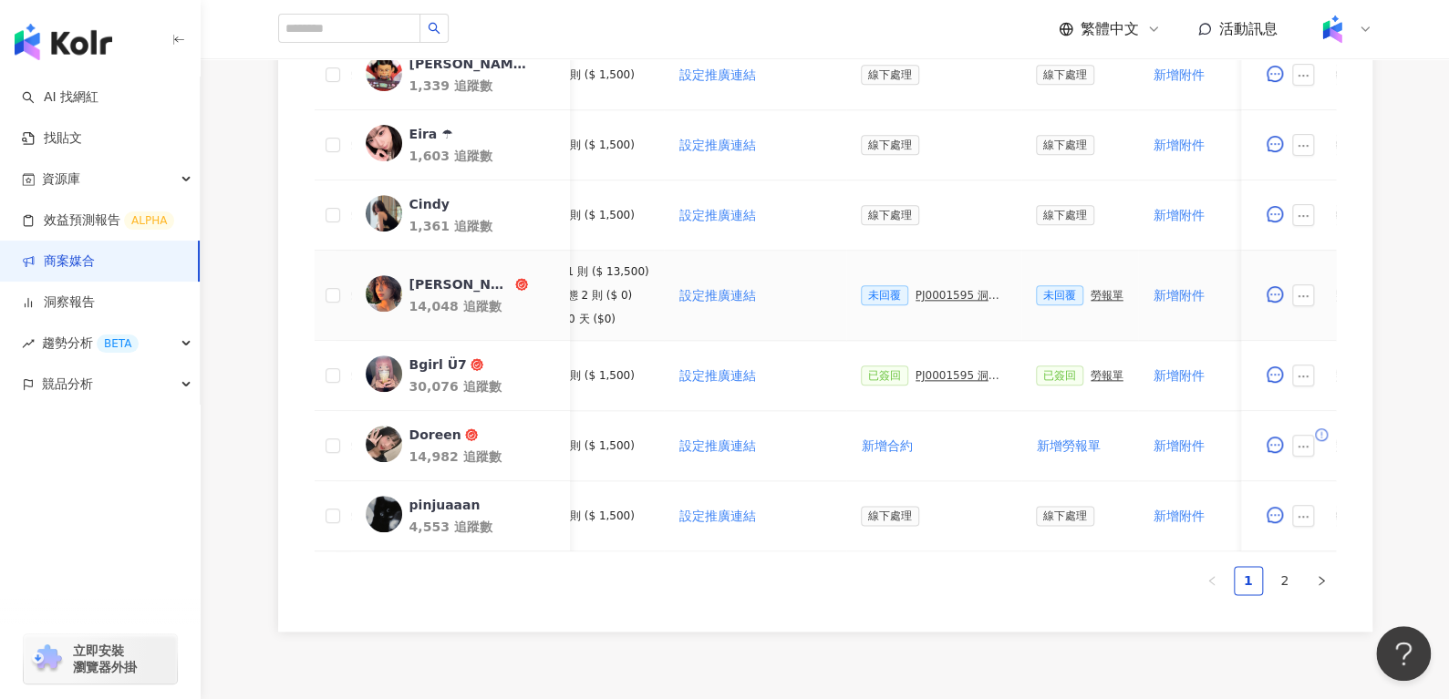
click at [1090, 294] on div "勞報單" at bounding box center [1106, 295] width 33 height 13
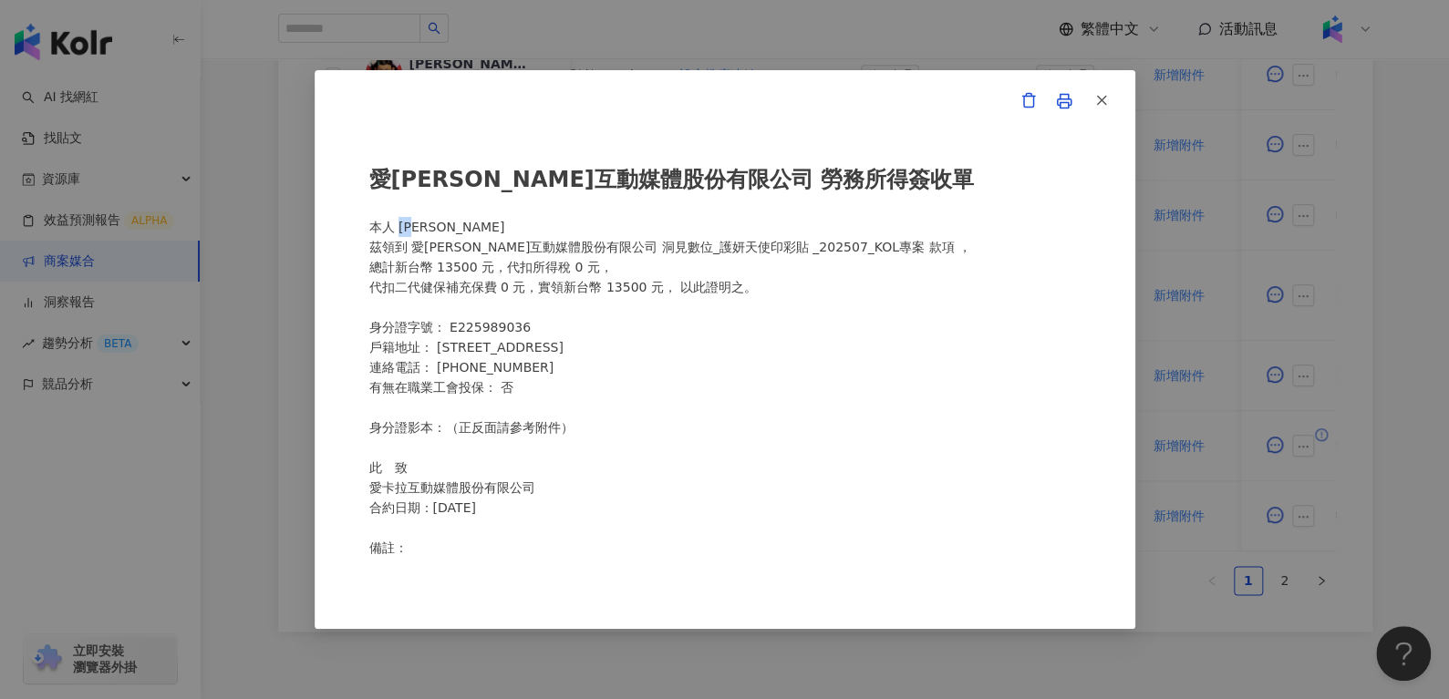
drag, startPoint x: 402, startPoint y: 224, endPoint x: 451, endPoint y: 231, distance: 49.6
click at [451, 231] on div "愛[PERSON_NAME]互動媒體股份有限公司 勞務所得簽收單 本人 [PERSON_NAME]領到 愛[PERSON_NAME]互動媒體股份有限公司 洞⾒…" at bounding box center [724, 350] width 711 height 414
copy div "[PERSON_NAME]"
drag, startPoint x: 437, startPoint y: 265, endPoint x: 471, endPoint y: 274, distance: 35.8
click at [471, 274] on div "愛[PERSON_NAME]互動媒體股份有限公司 勞務所得簽收單 本人 [PERSON_NAME]領到 愛[PERSON_NAME]互動媒體股份有限公司 洞⾒…" at bounding box center [724, 350] width 711 height 414
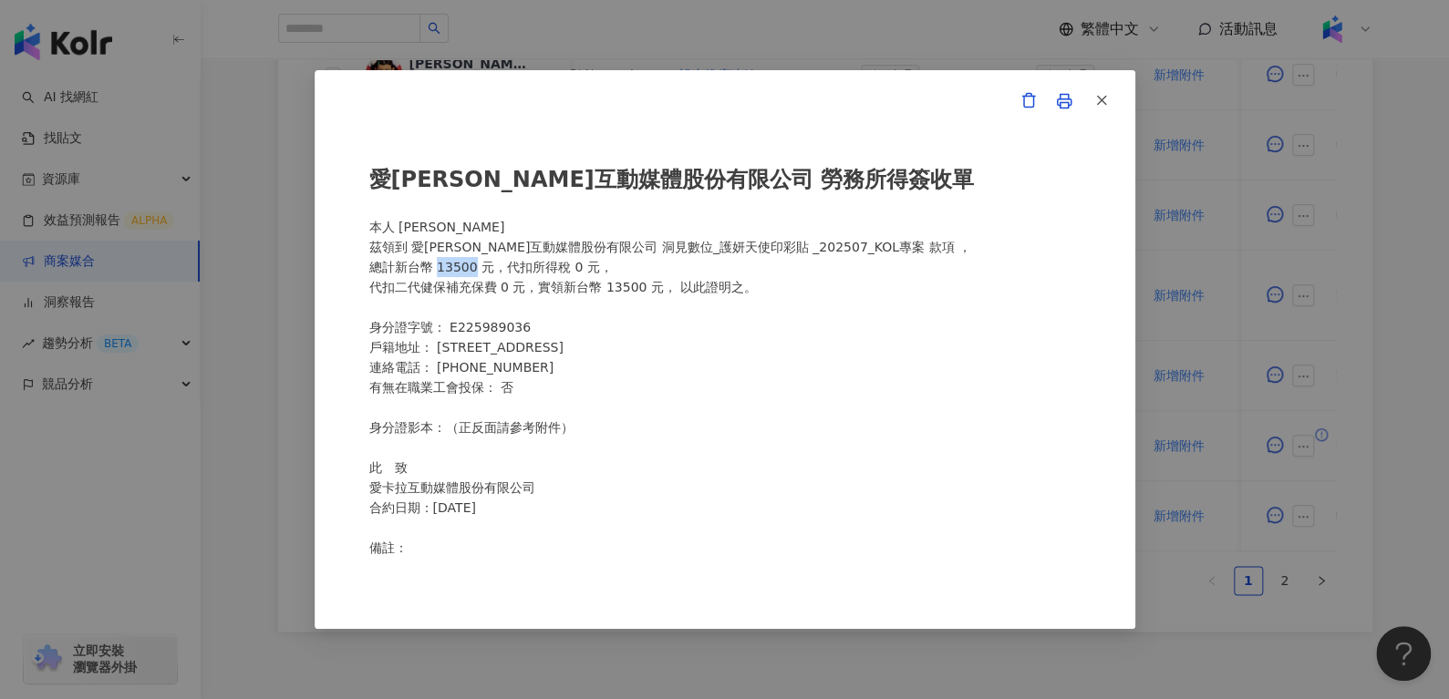
copy div "13500"
click at [1100, 90] on span "button" at bounding box center [1101, 99] width 16 height 19
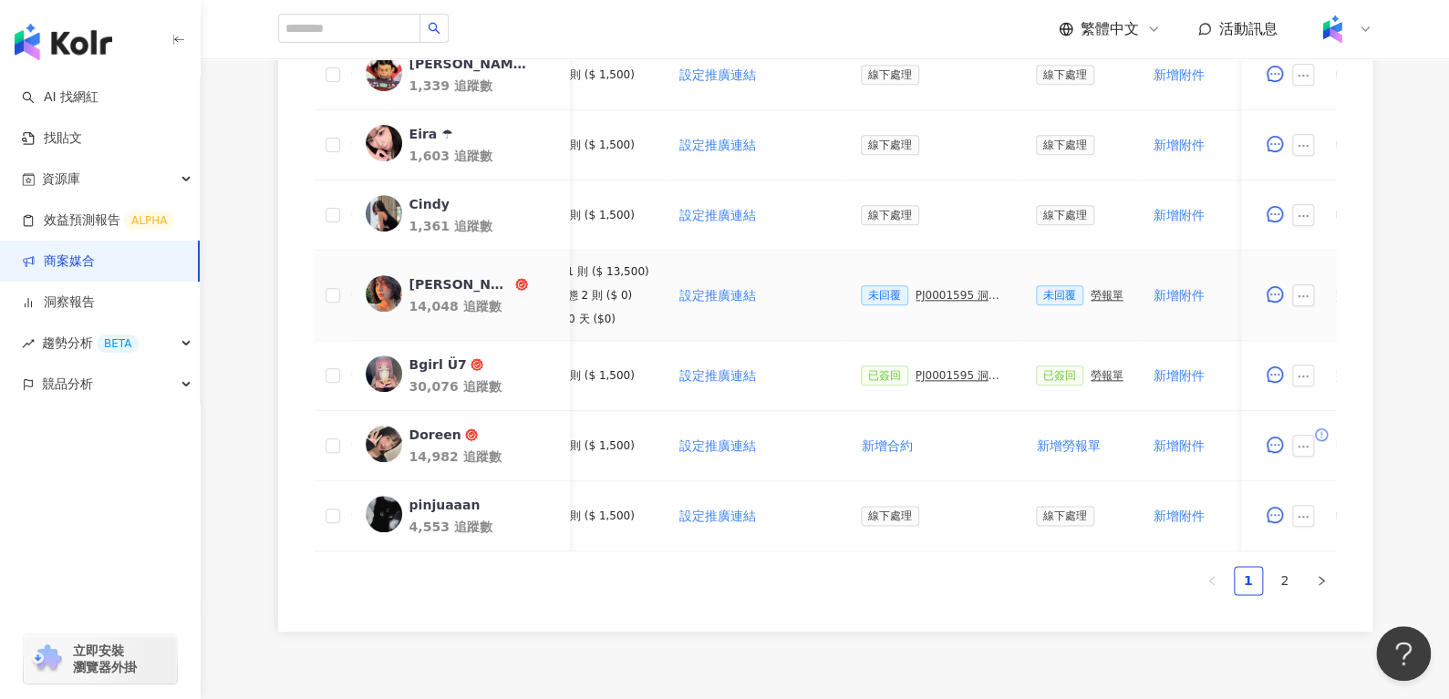
click at [937, 289] on div "PJ0001595 洞⾒數位_護妍天使印彩貼 _202507_KOL專案" at bounding box center [960, 295] width 91 height 13
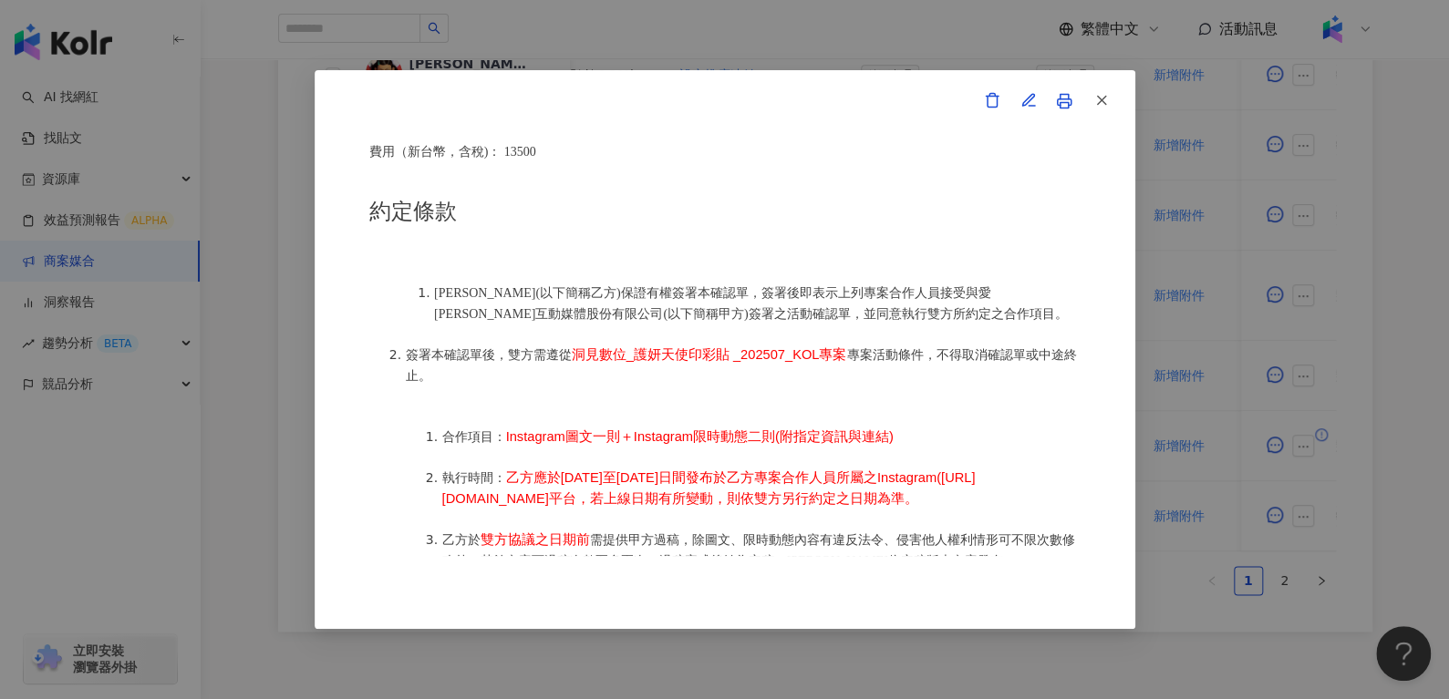
scroll to position [603, 0]
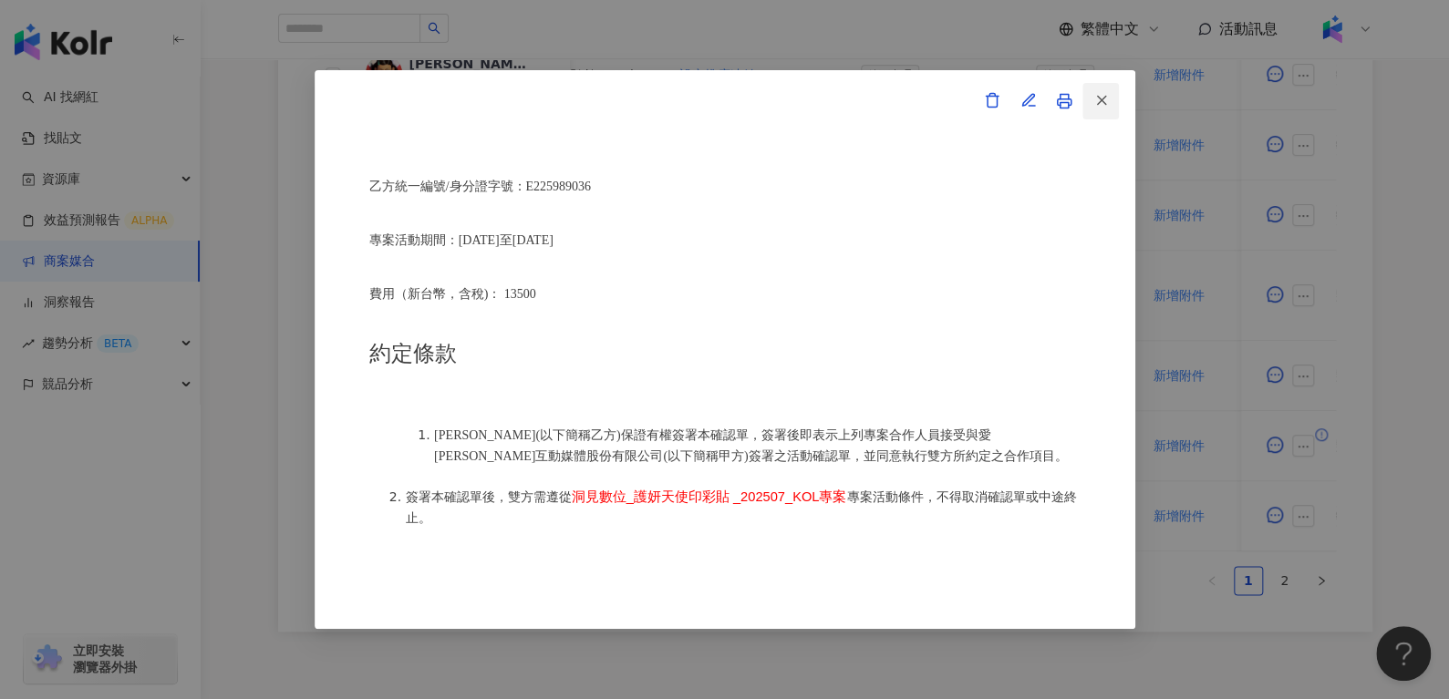
click at [1109, 95] on button "button" at bounding box center [1100, 101] width 36 height 36
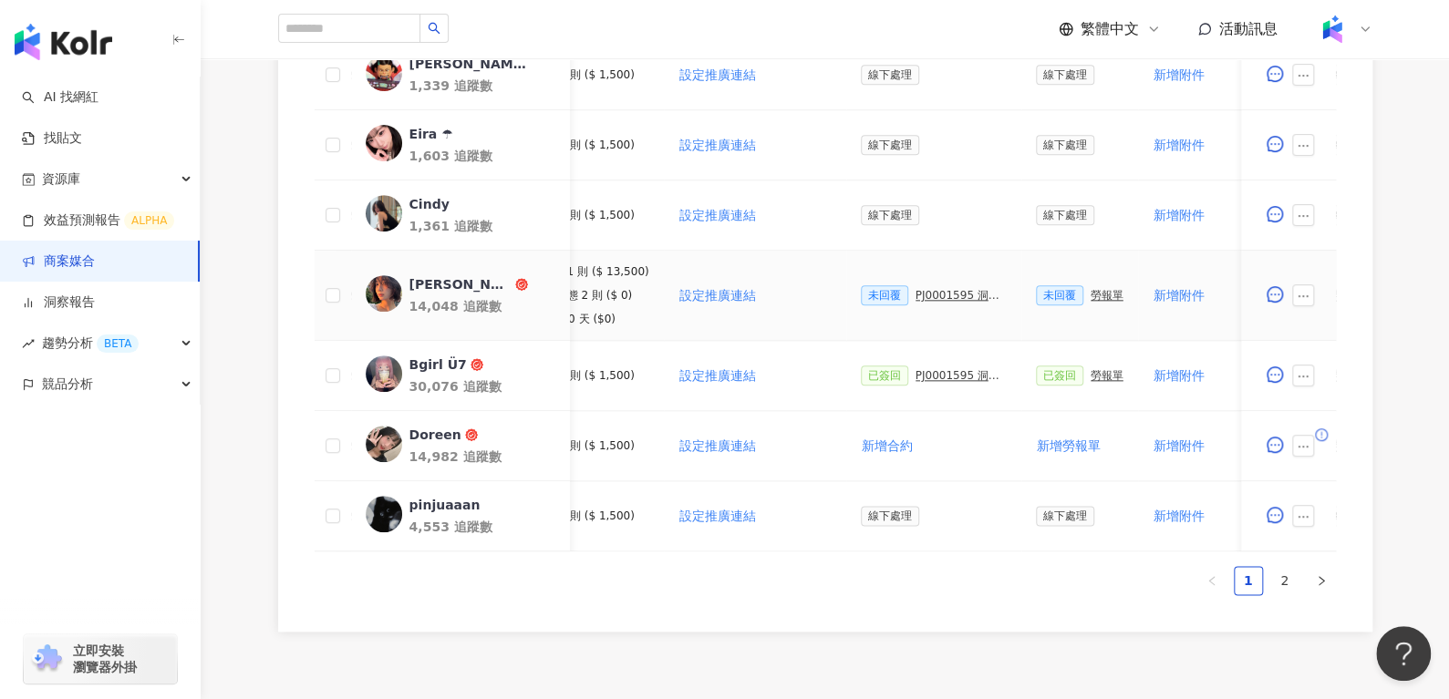
click at [1093, 295] on div "勞報單" at bounding box center [1106, 295] width 33 height 13
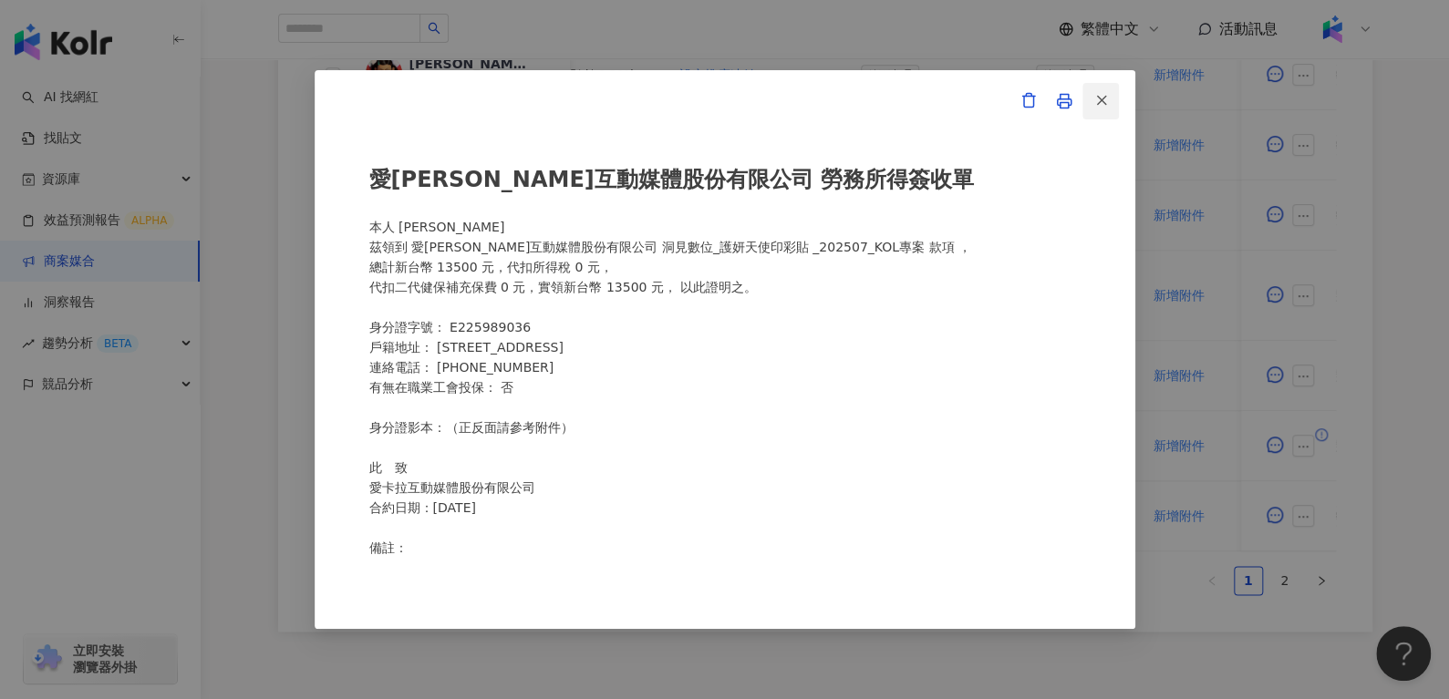
click at [1107, 99] on icon "button" at bounding box center [1101, 100] width 16 height 16
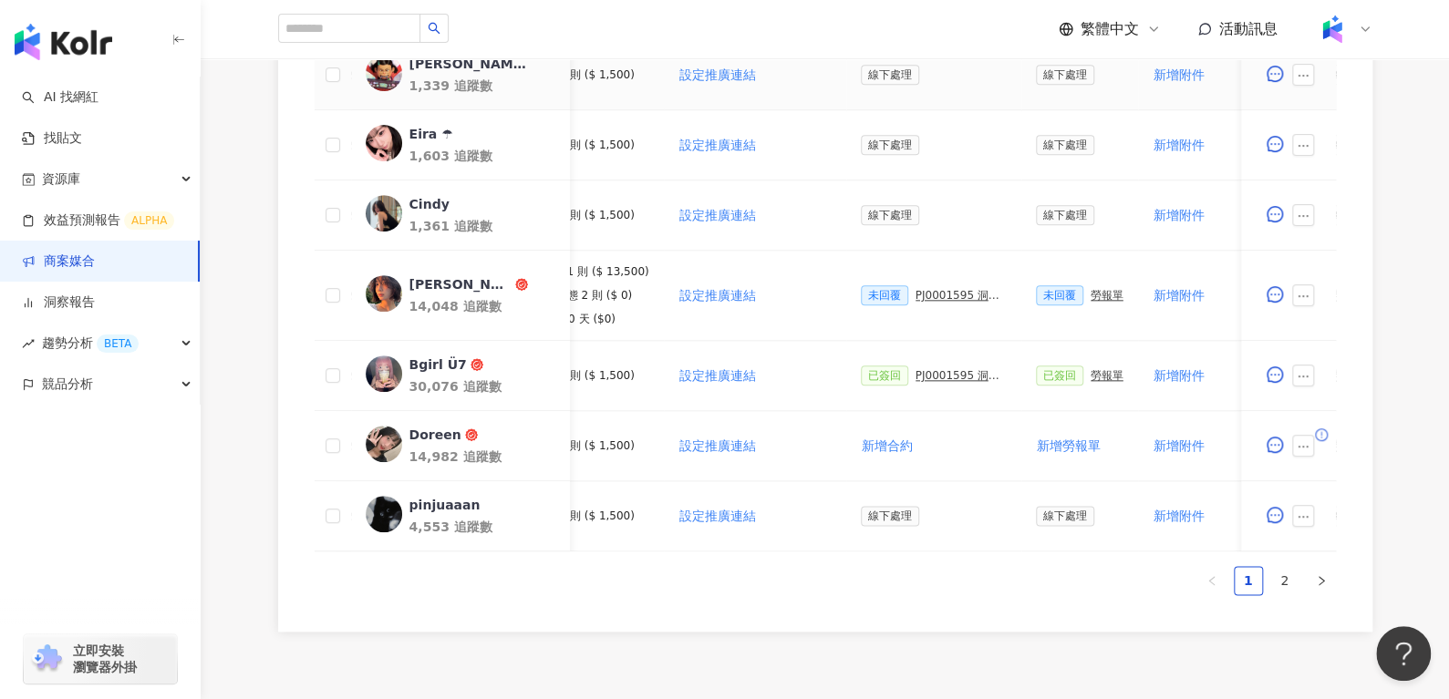
scroll to position [888, 0]
click at [1285, 590] on link "2" at bounding box center [1284, 579] width 27 height 27
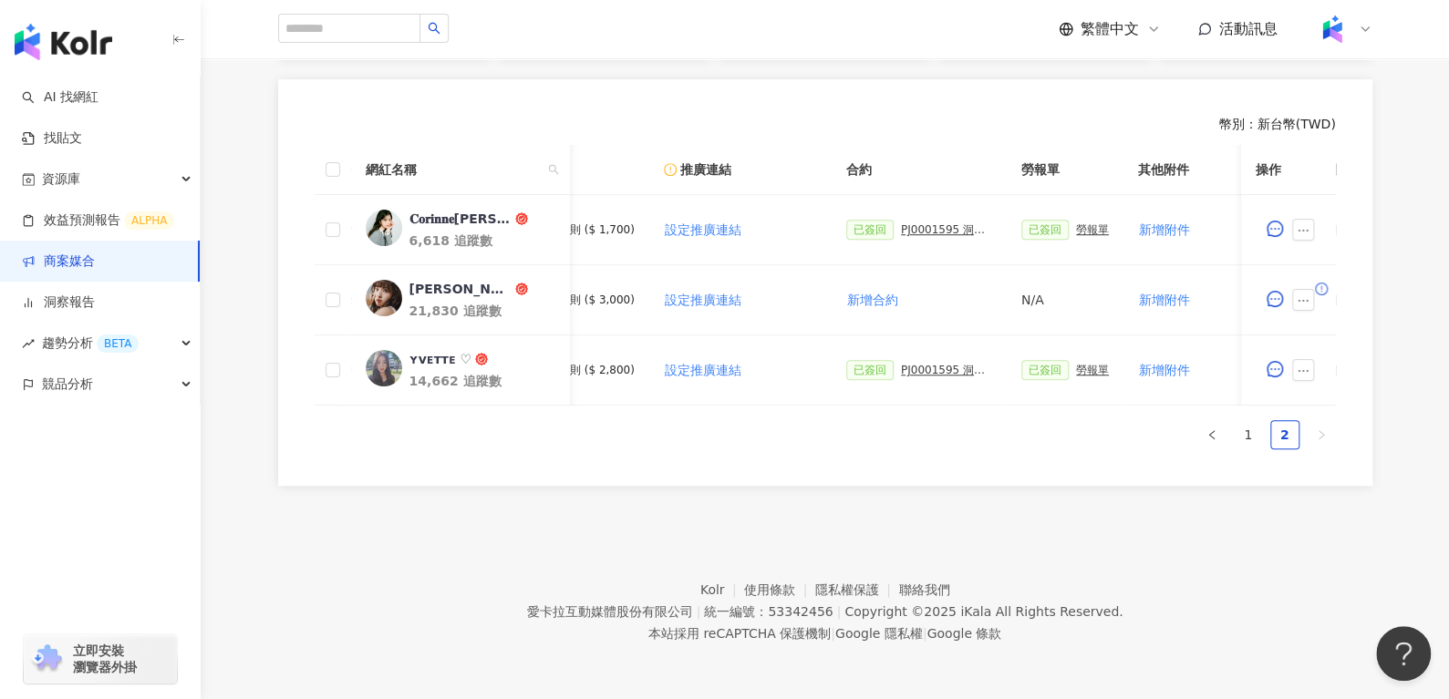
scroll to position [493, 0]
click at [920, 360] on div "已簽回 PJ0001595 洞⾒數位_護妍天使印彩貼 _202507_KOL專案" at bounding box center [919, 370] width 146 height 20
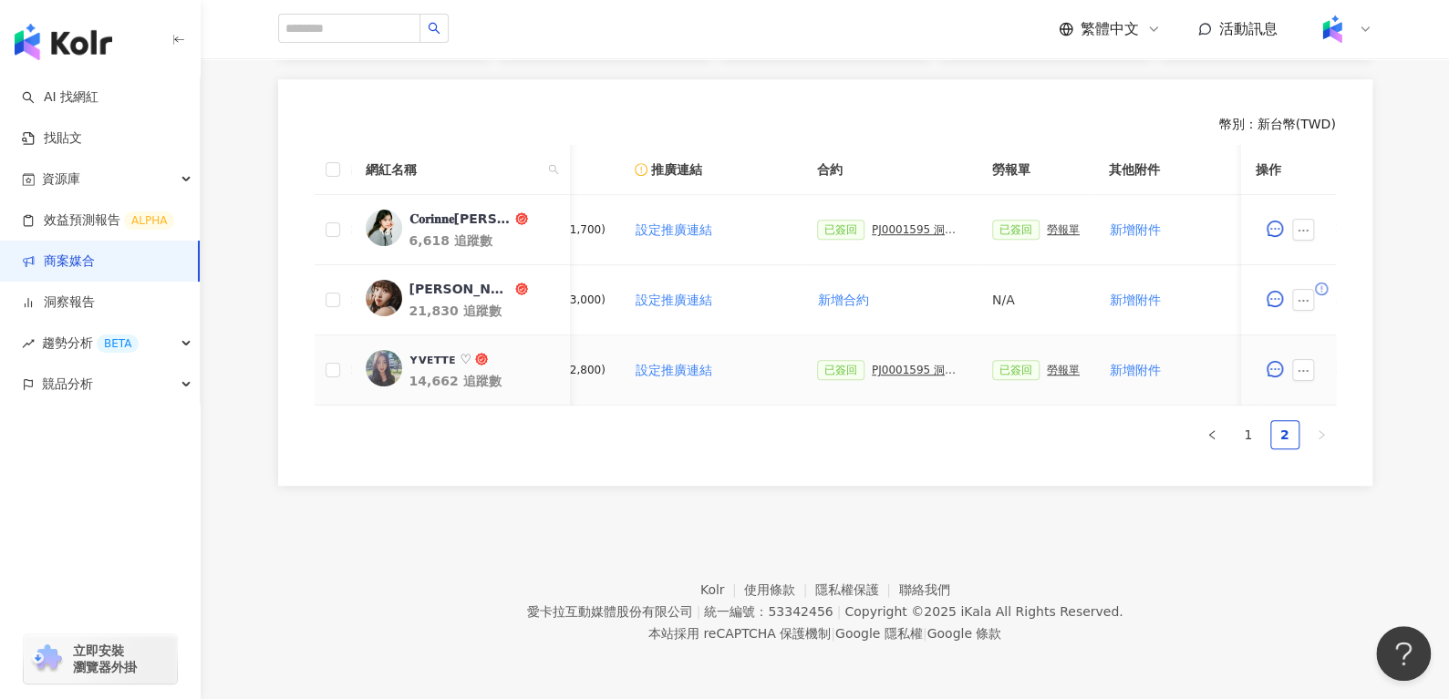
scroll to position [0, 268]
click at [906, 364] on div "PJ0001595 洞⾒數位_護妍天使印彩貼 _202507_KOL專案" at bounding box center [912, 370] width 91 height 13
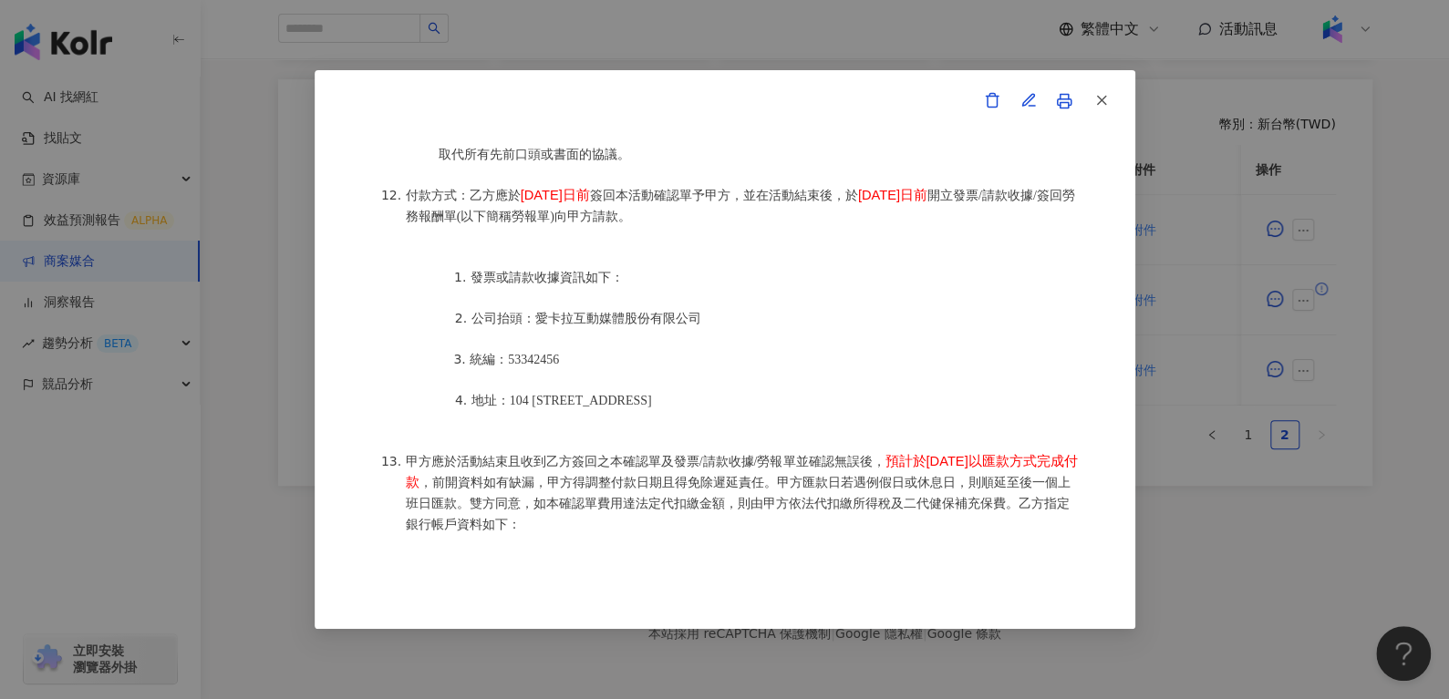
scroll to position [2355, 0]
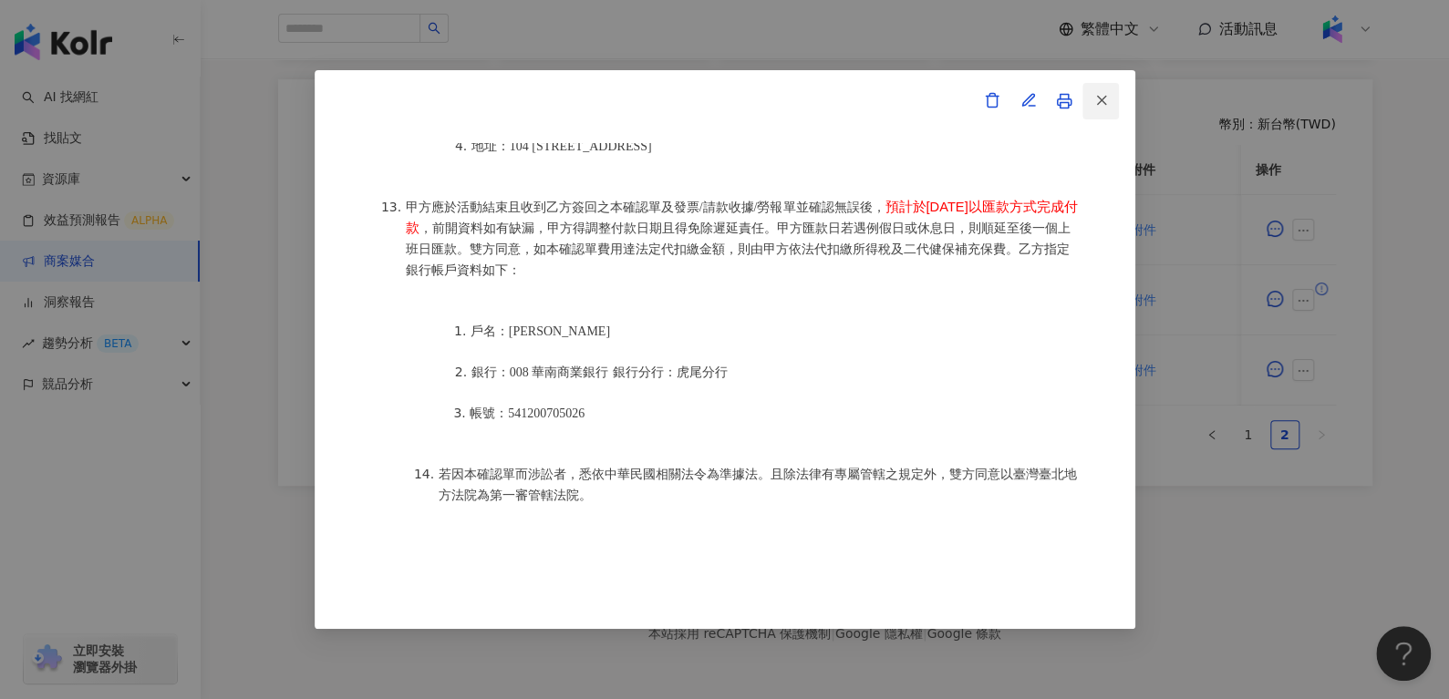
click at [1103, 95] on icon "button" at bounding box center [1101, 100] width 16 height 16
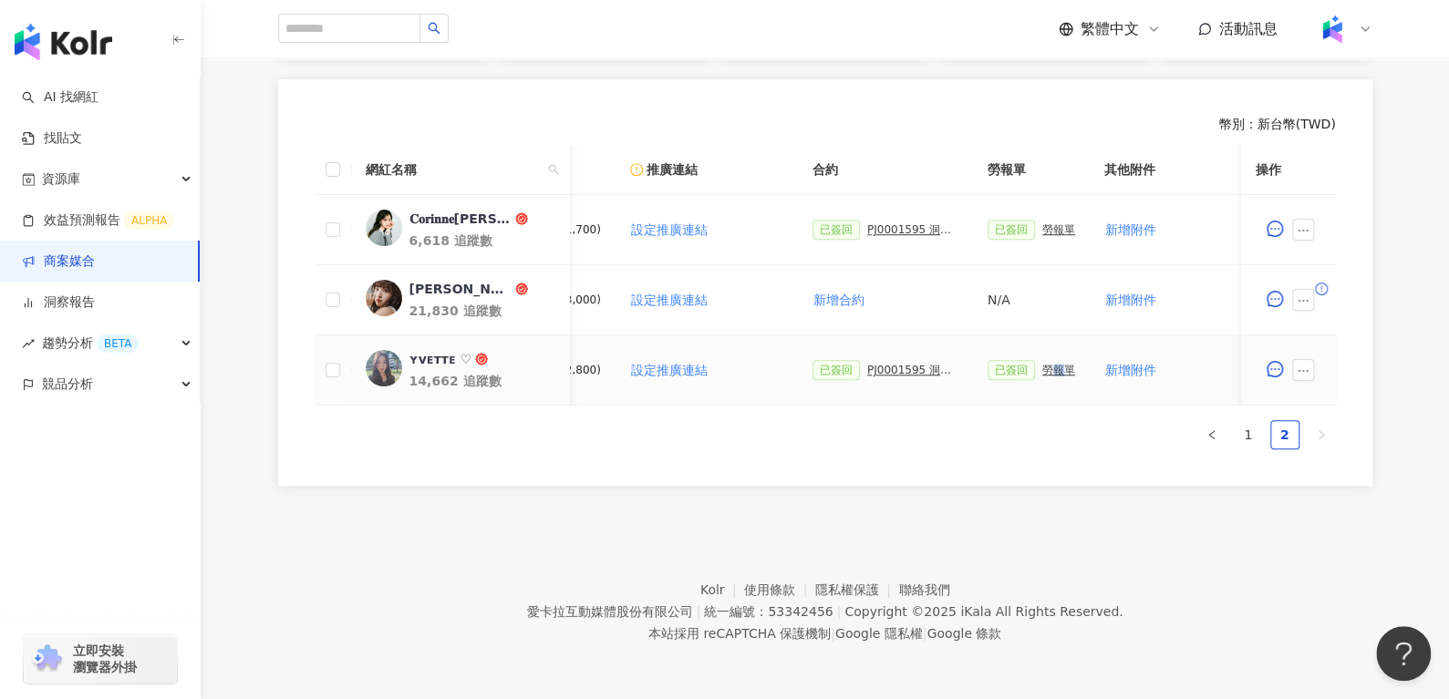
click at [1046, 360] on div "已簽回 勞報單" at bounding box center [1031, 370] width 88 height 20
click at [1047, 362] on div "已簽回 勞報單" at bounding box center [1031, 370] width 88 height 20
click at [1047, 364] on div "勞報單" at bounding box center [1058, 370] width 33 height 13
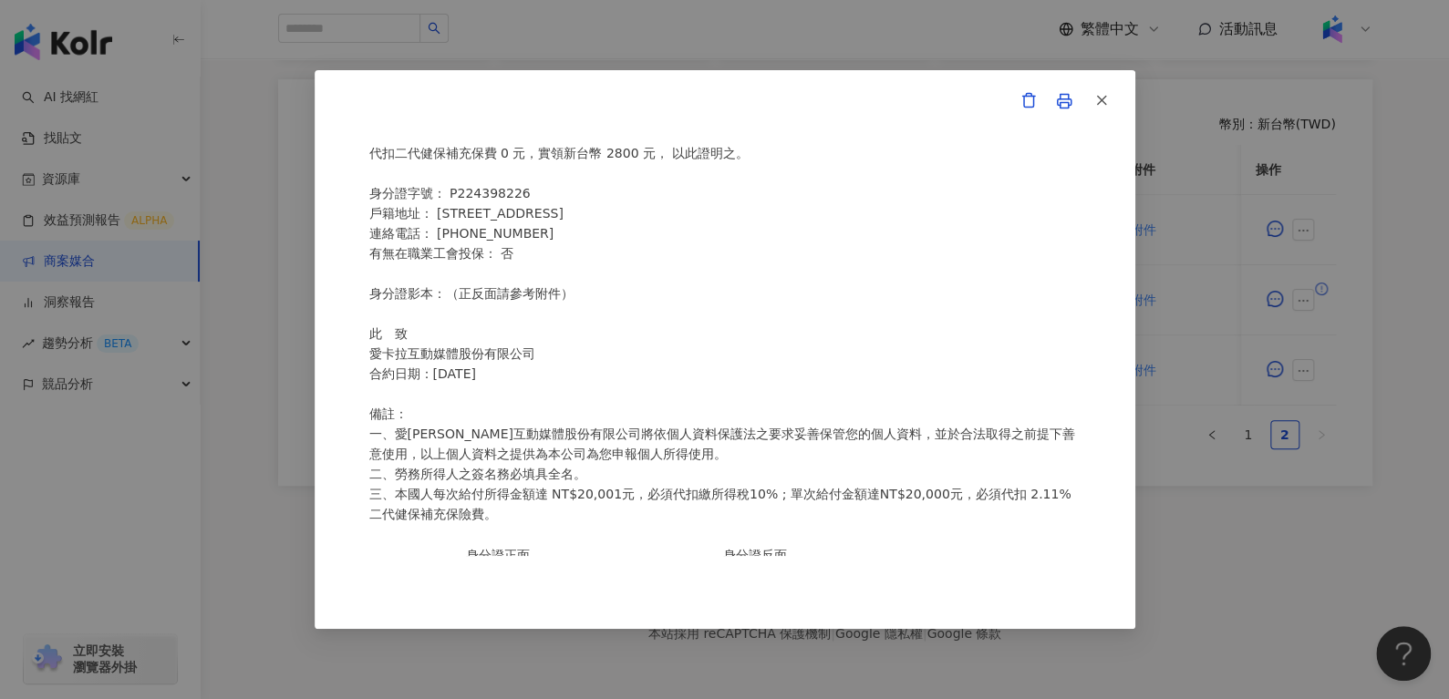
scroll to position [129, 0]
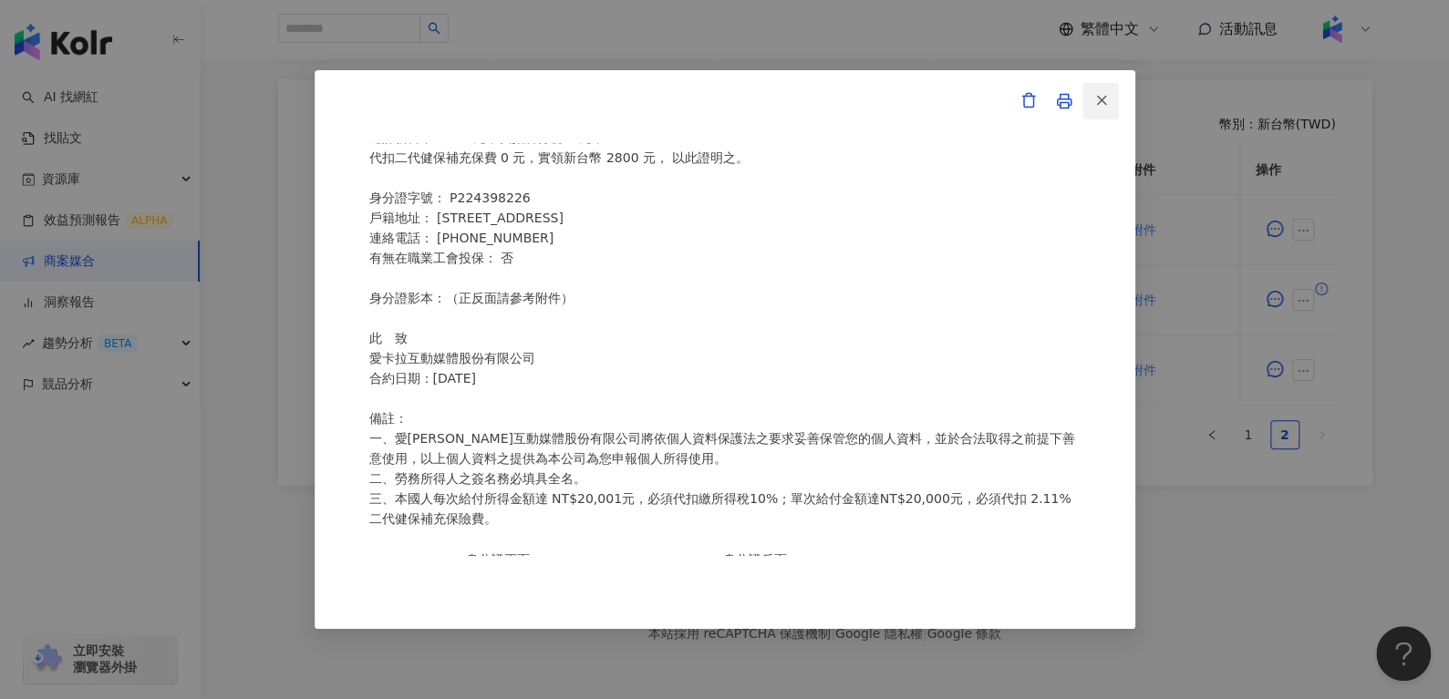
click at [1101, 90] on span "button" at bounding box center [1101, 99] width 16 height 19
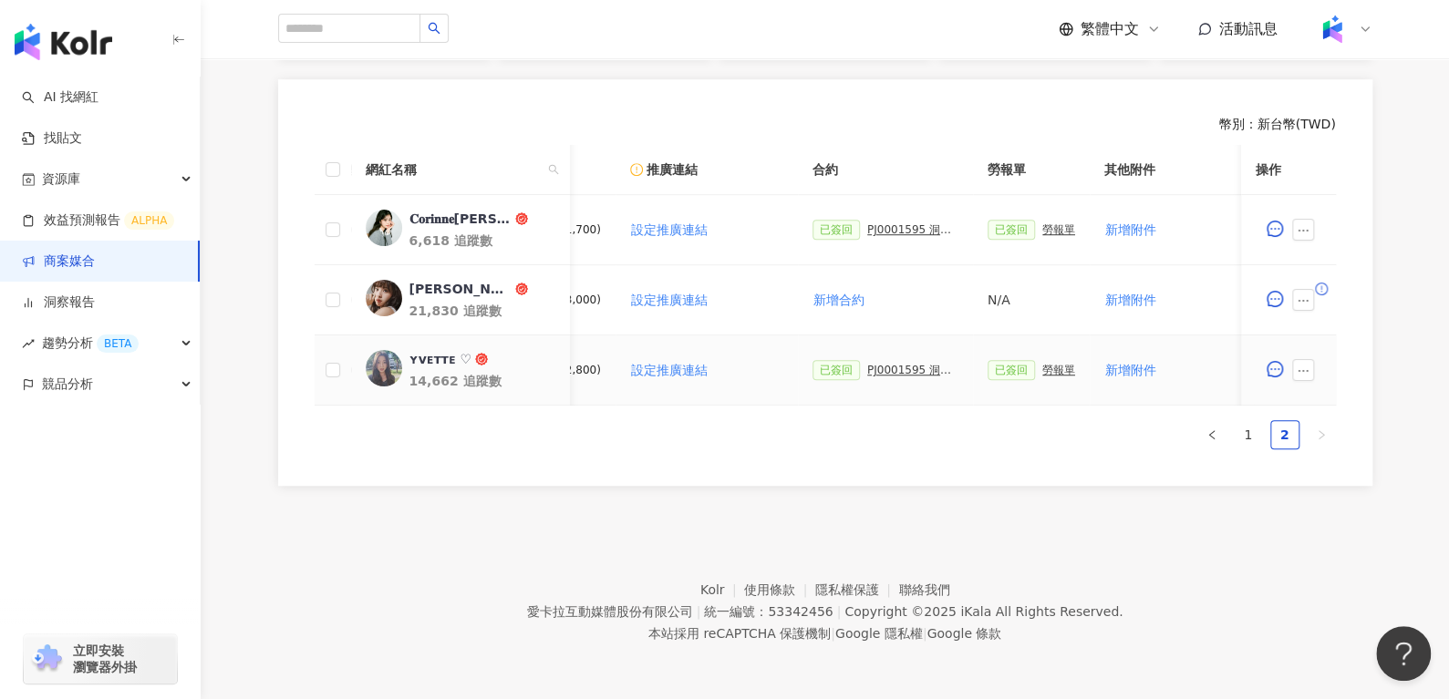
click at [1054, 364] on div "勞報單" at bounding box center [1058, 370] width 33 height 13
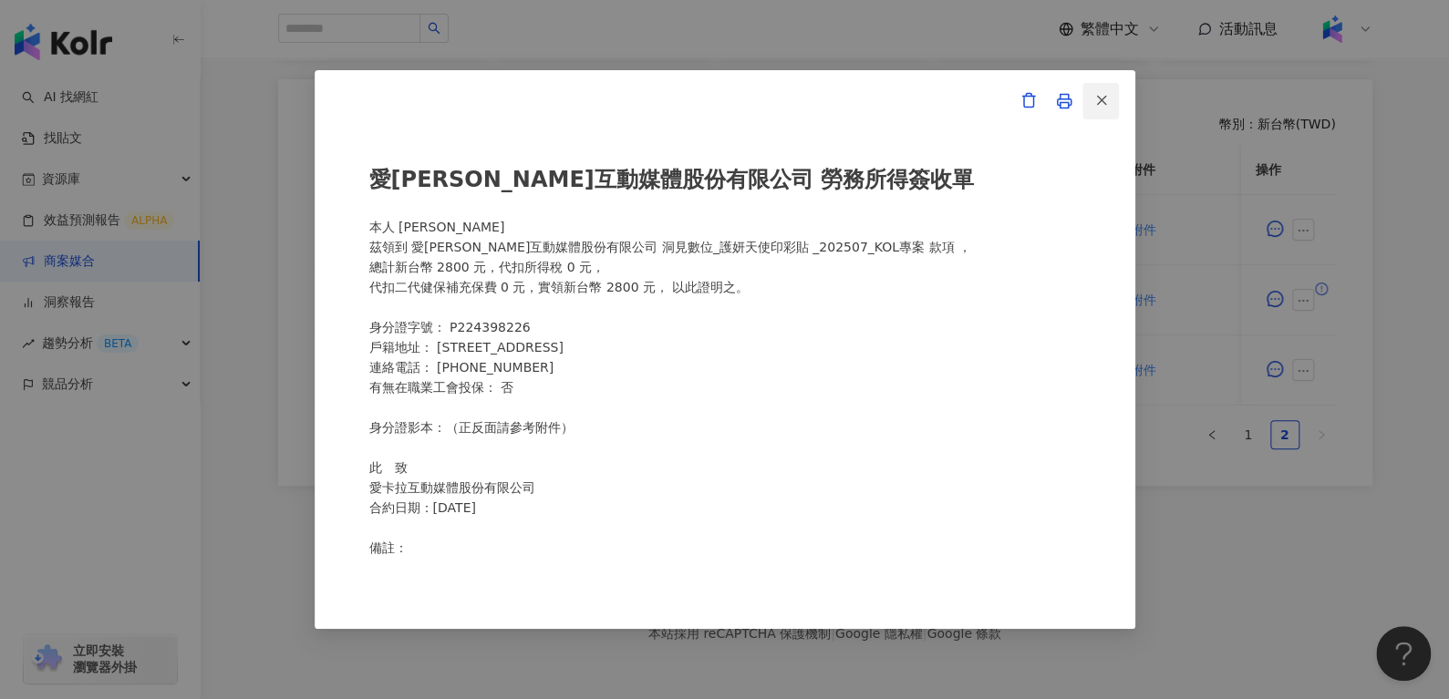
click at [1099, 96] on icon "button" at bounding box center [1101, 100] width 16 height 16
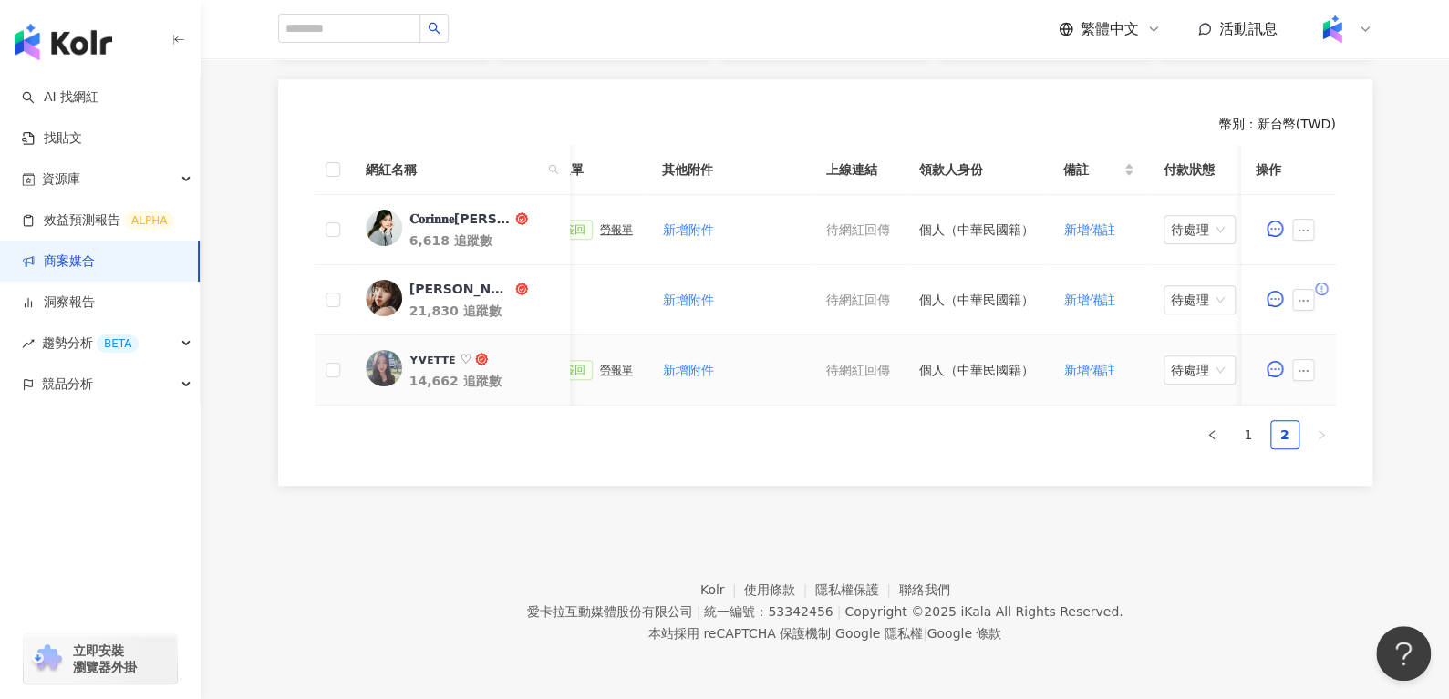
scroll to position [0, 721]
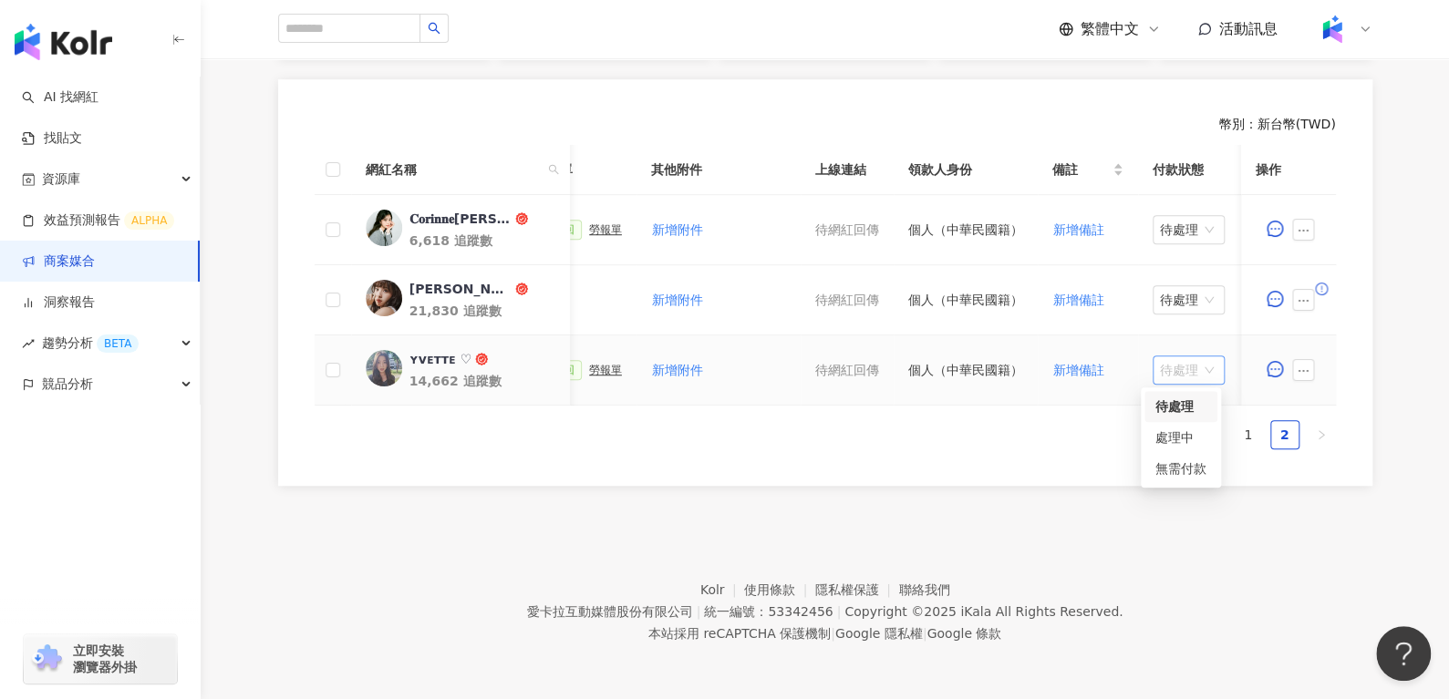
click at [1184, 356] on span "待處理" at bounding box center [1188, 369] width 57 height 27
click at [1180, 428] on div "處理中" at bounding box center [1180, 438] width 51 height 20
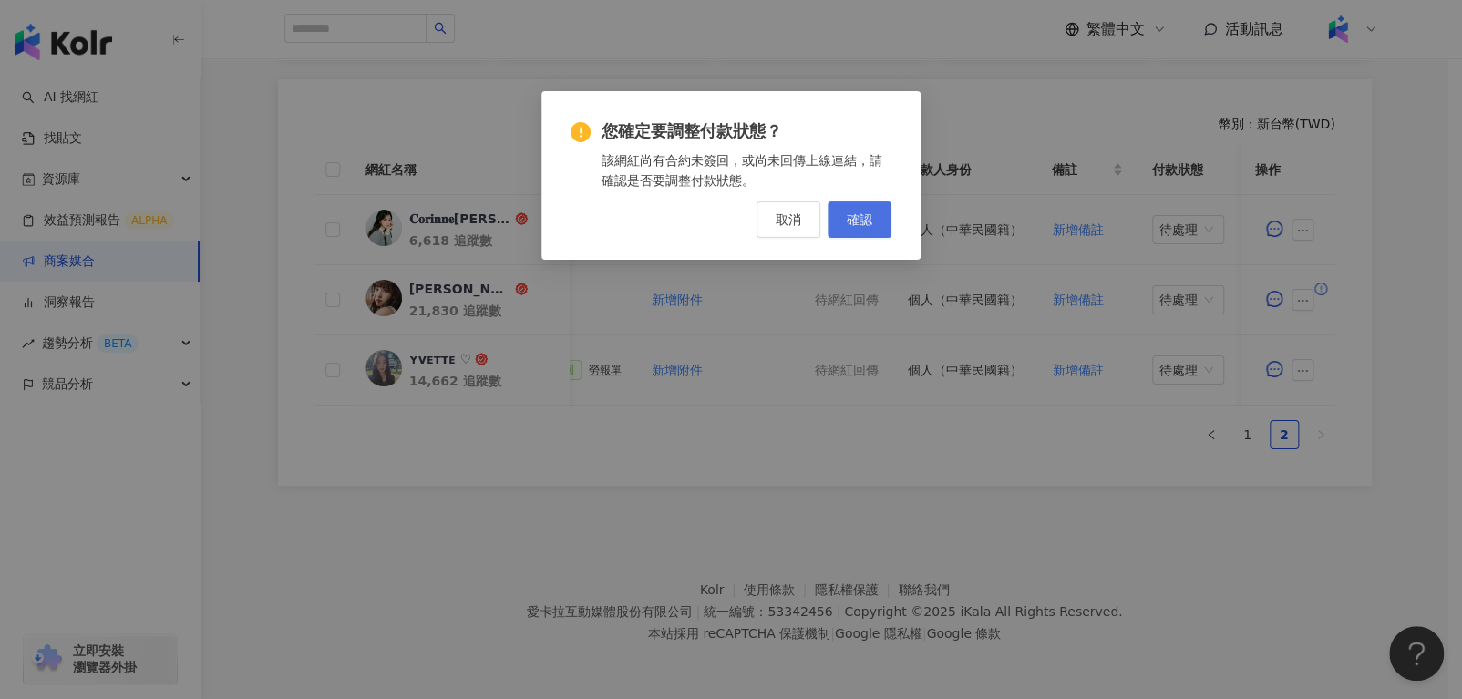
click at [861, 212] on span "確認" at bounding box center [860, 219] width 26 height 15
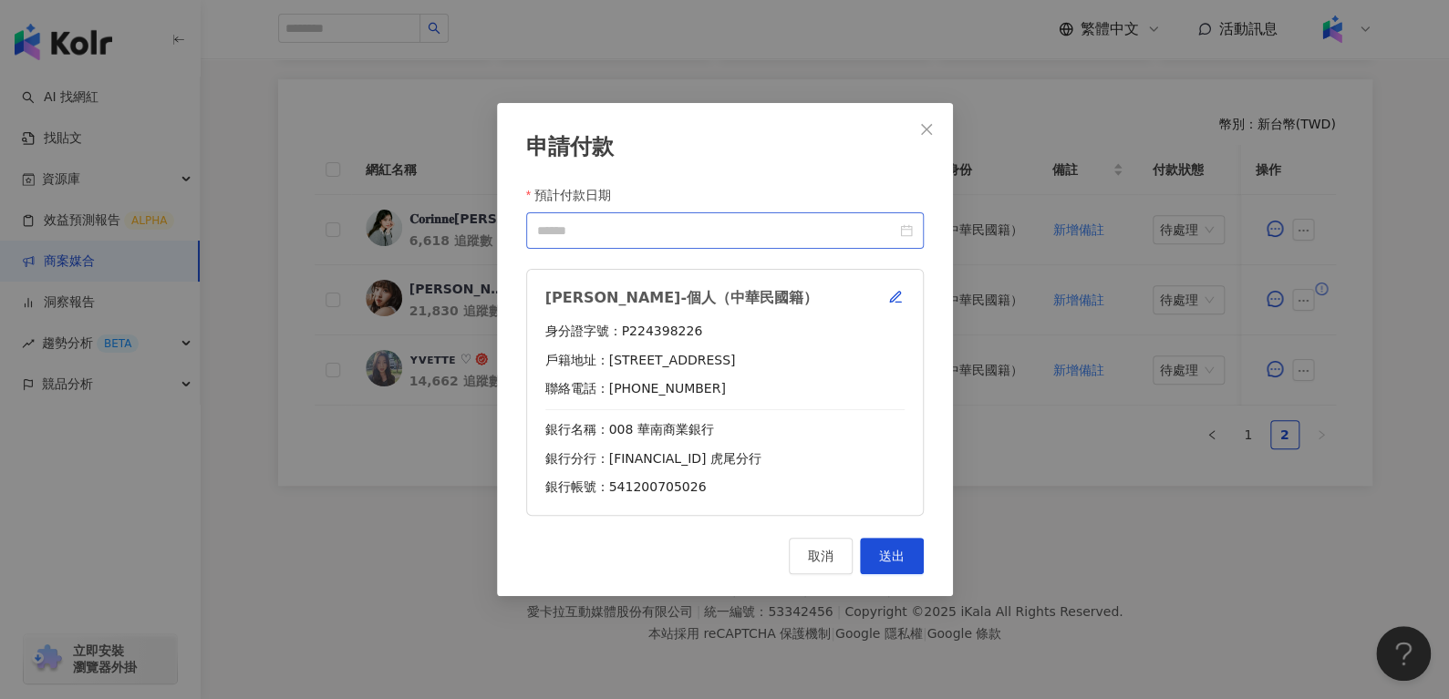
click at [906, 234] on div at bounding box center [725, 231] width 376 height 20
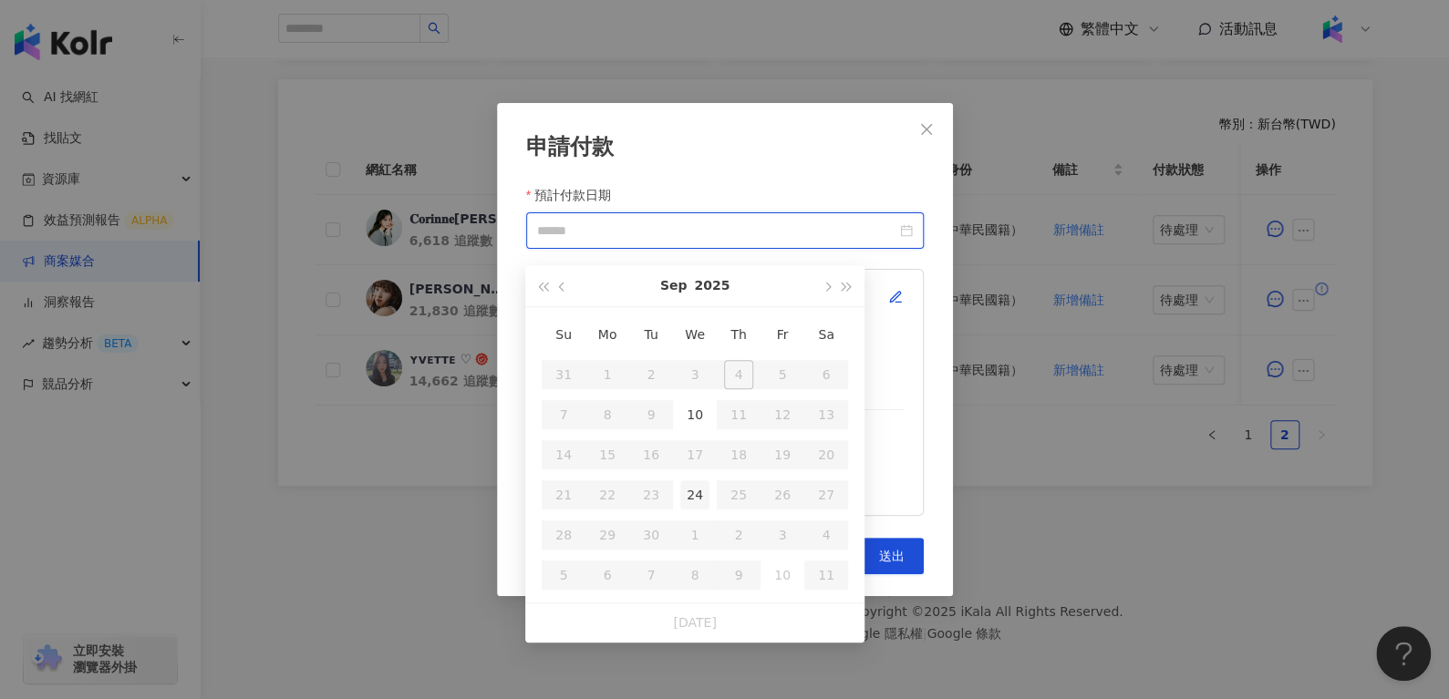
type input "**********"
click at [695, 480] on div "24" at bounding box center [694, 494] width 29 height 29
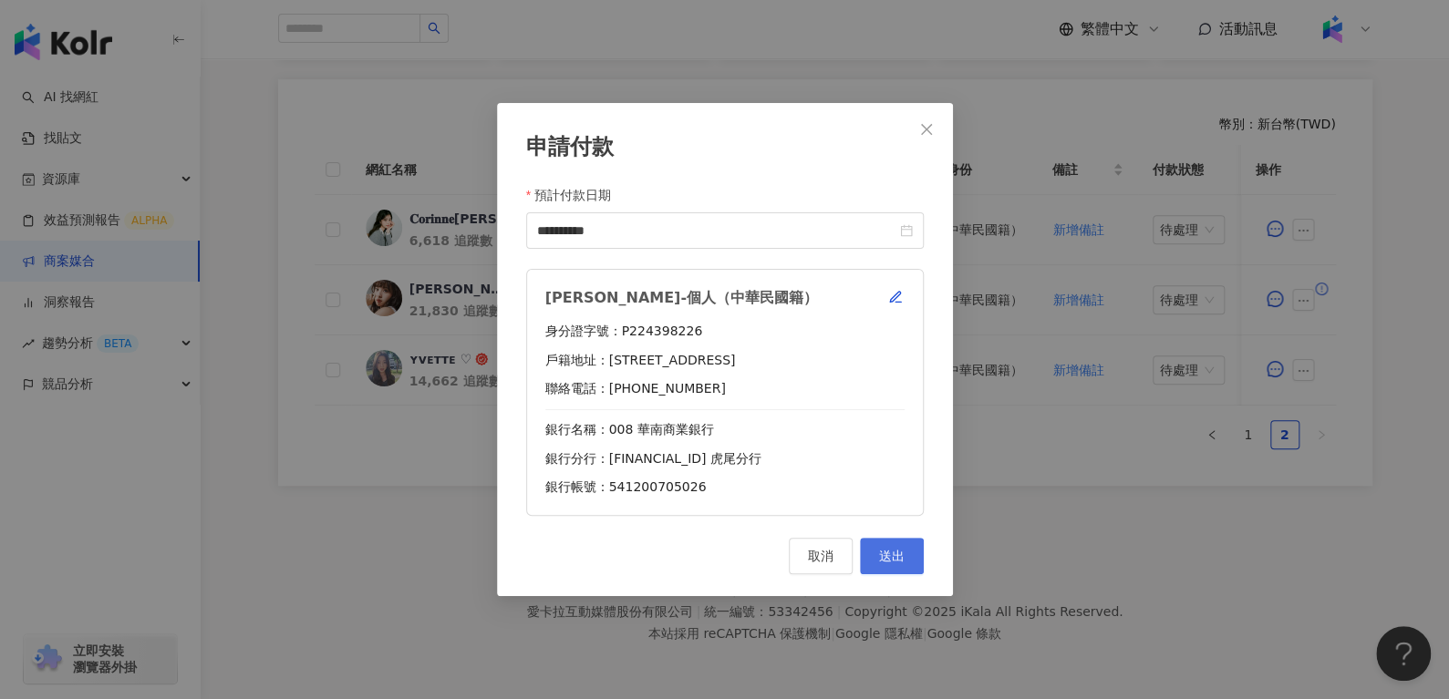
click at [889, 562] on span "送出" at bounding box center [892, 556] width 26 height 15
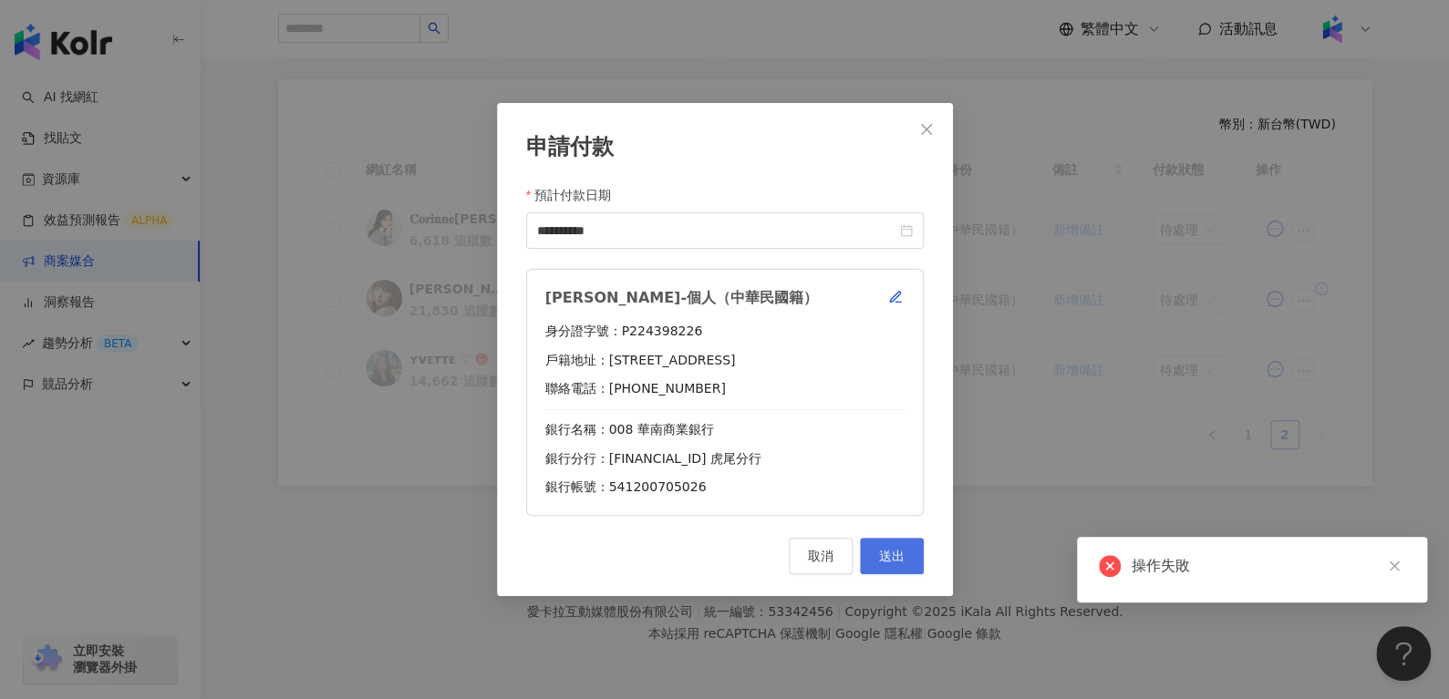
scroll to position [493, 0]
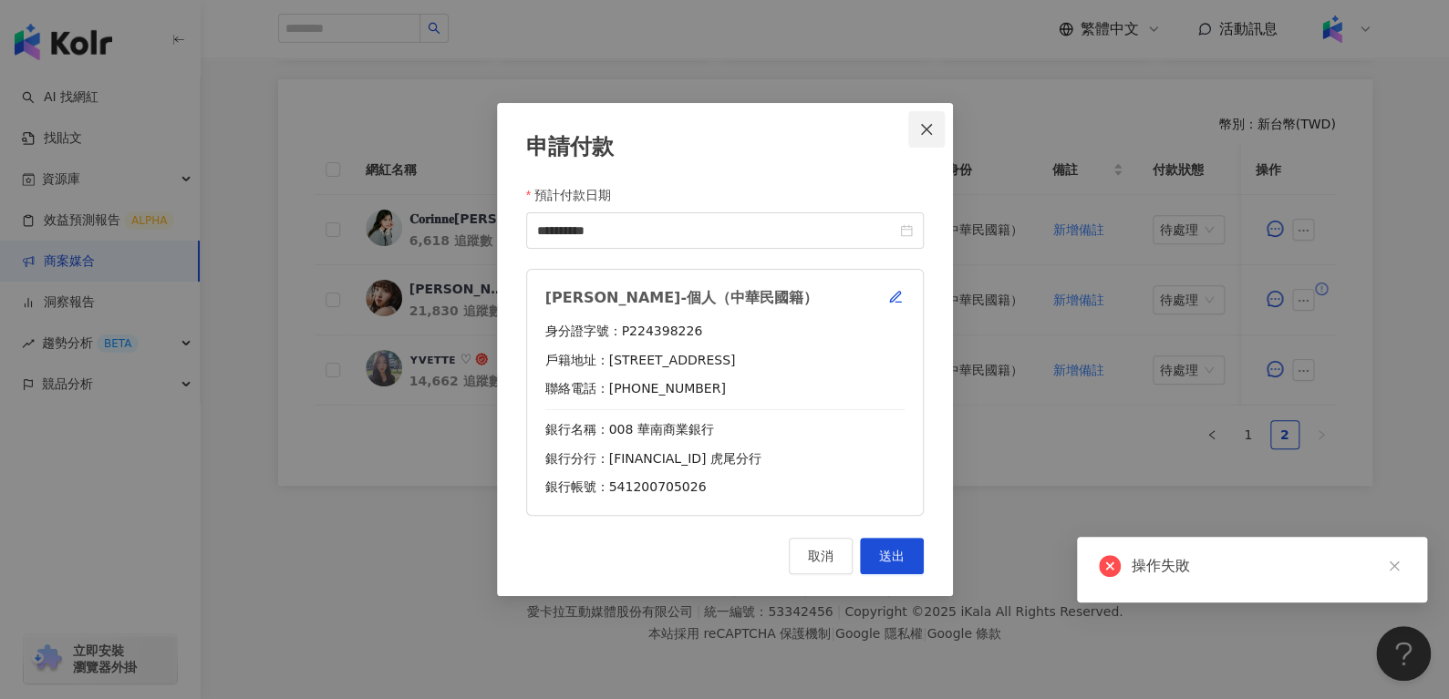
click at [934, 115] on button "Close" at bounding box center [926, 129] width 36 height 36
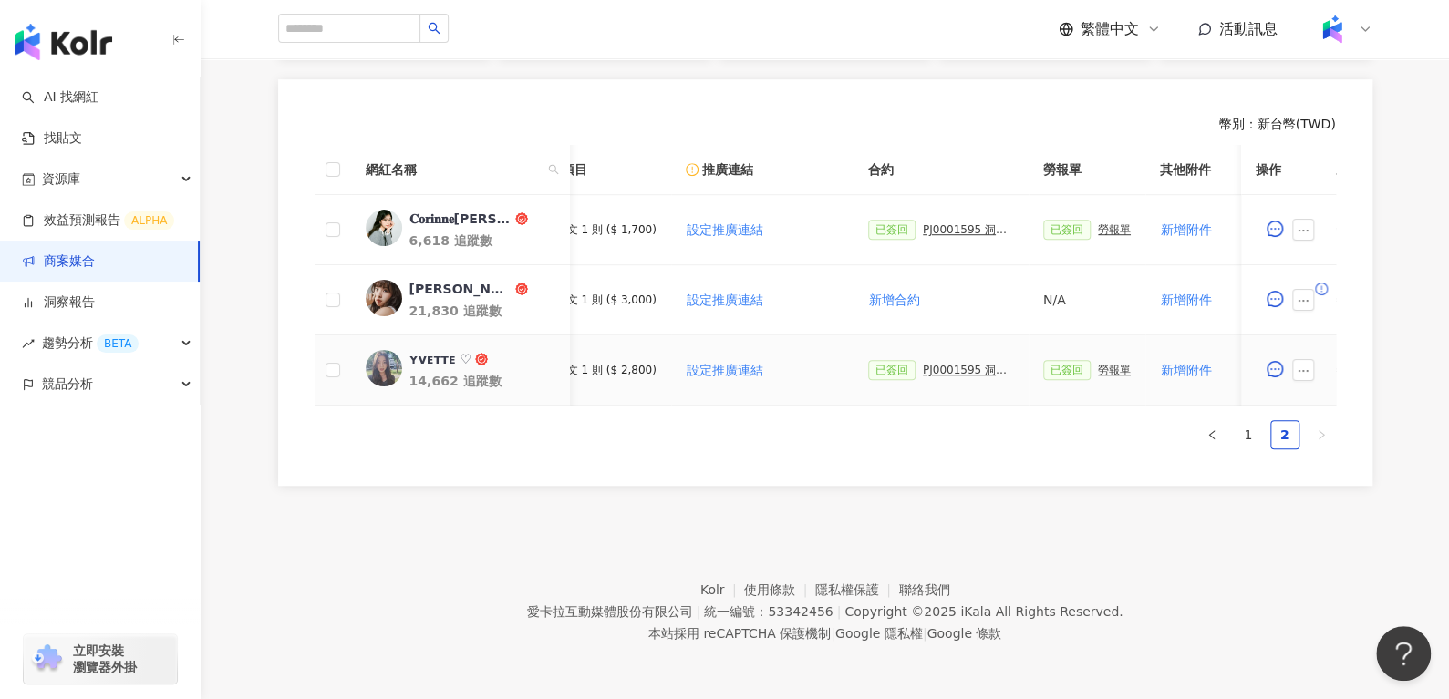
scroll to position [0, 214]
click at [924, 364] on div "PJ0001595 洞⾒數位_護妍天使印彩貼 _202507_KOL專案" at bounding box center [966, 370] width 91 height 13
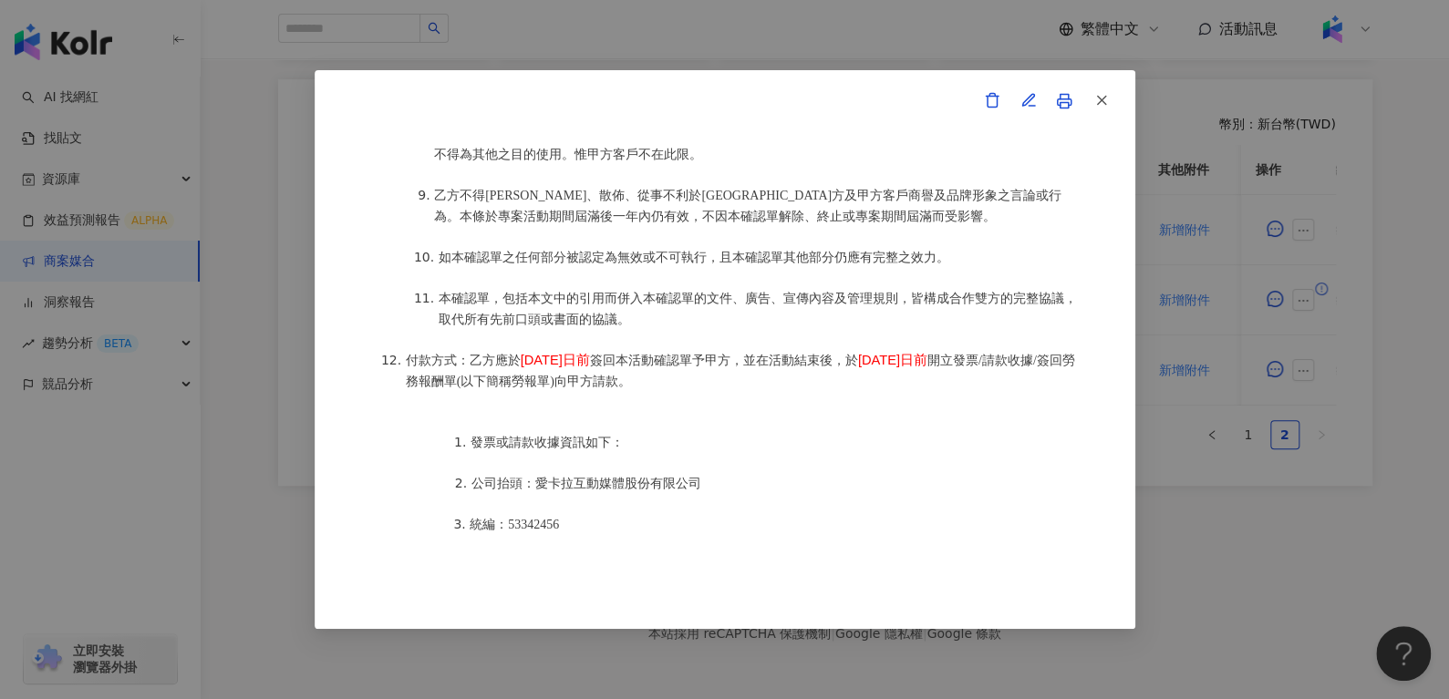
scroll to position [2355, 0]
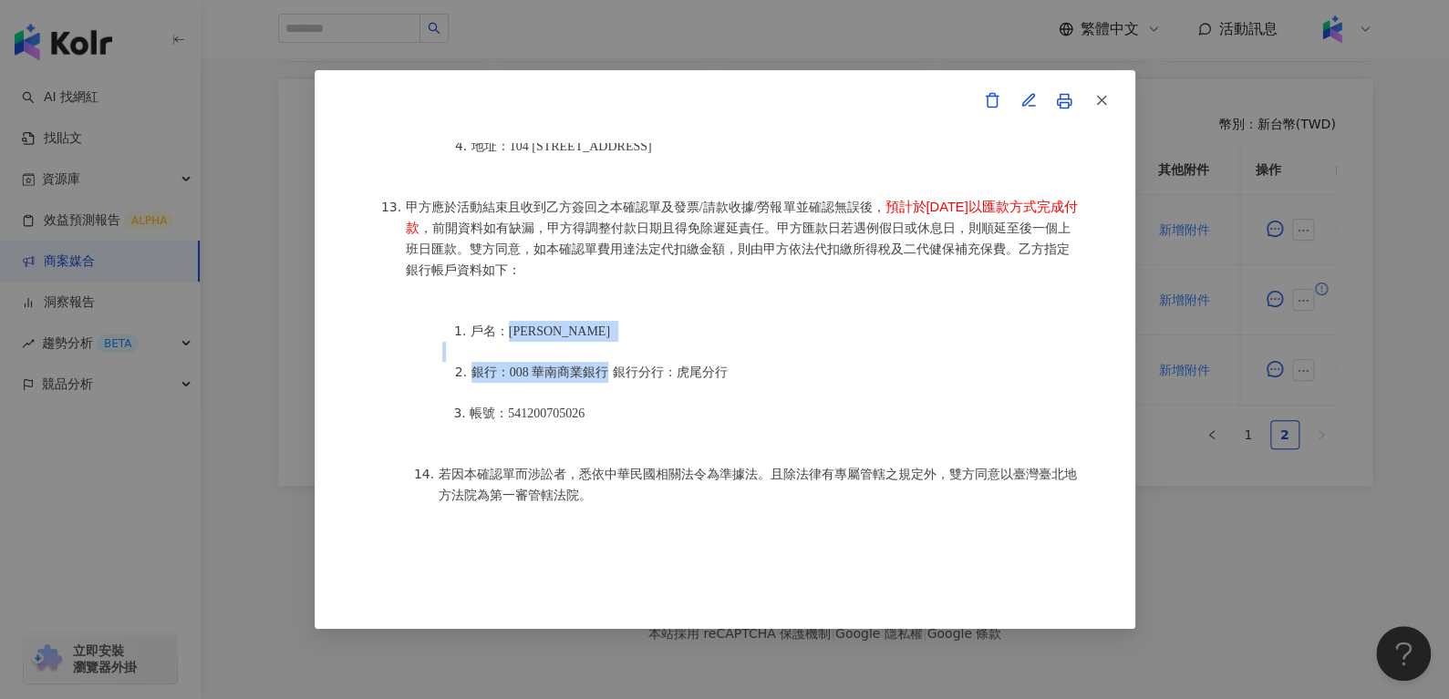
drag, startPoint x: 508, startPoint y: 276, endPoint x: 606, endPoint y: 303, distance: 102.0
click at [606, 303] on ol "戶名：[PERSON_NAME] 銀行：008 華南商業銀行 銀行分行：虎尾分行 帳號：541200705026" at bounding box center [743, 372] width 675 height 143
copy ol "[PERSON_NAME] 銀行：008 華南商業銀行"
click at [1105, 107] on icon "button" at bounding box center [1101, 100] width 16 height 16
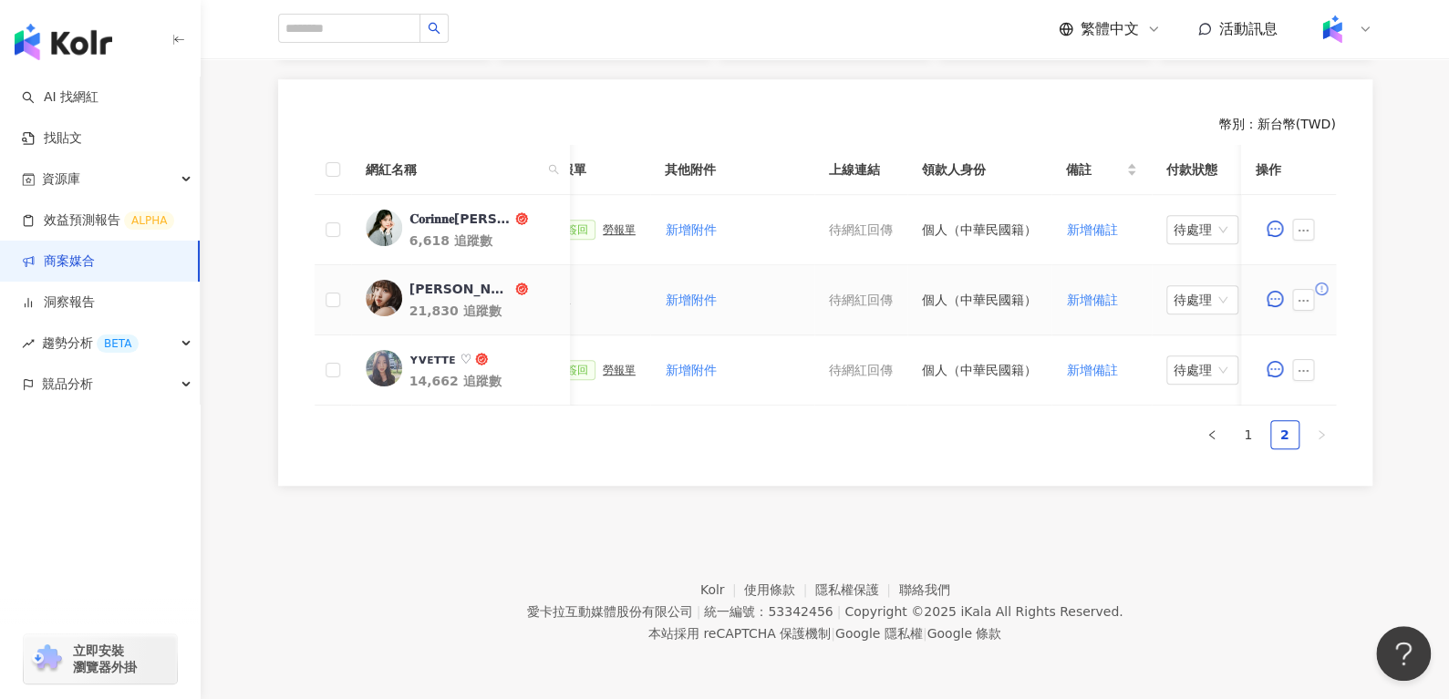
scroll to position [0, 709]
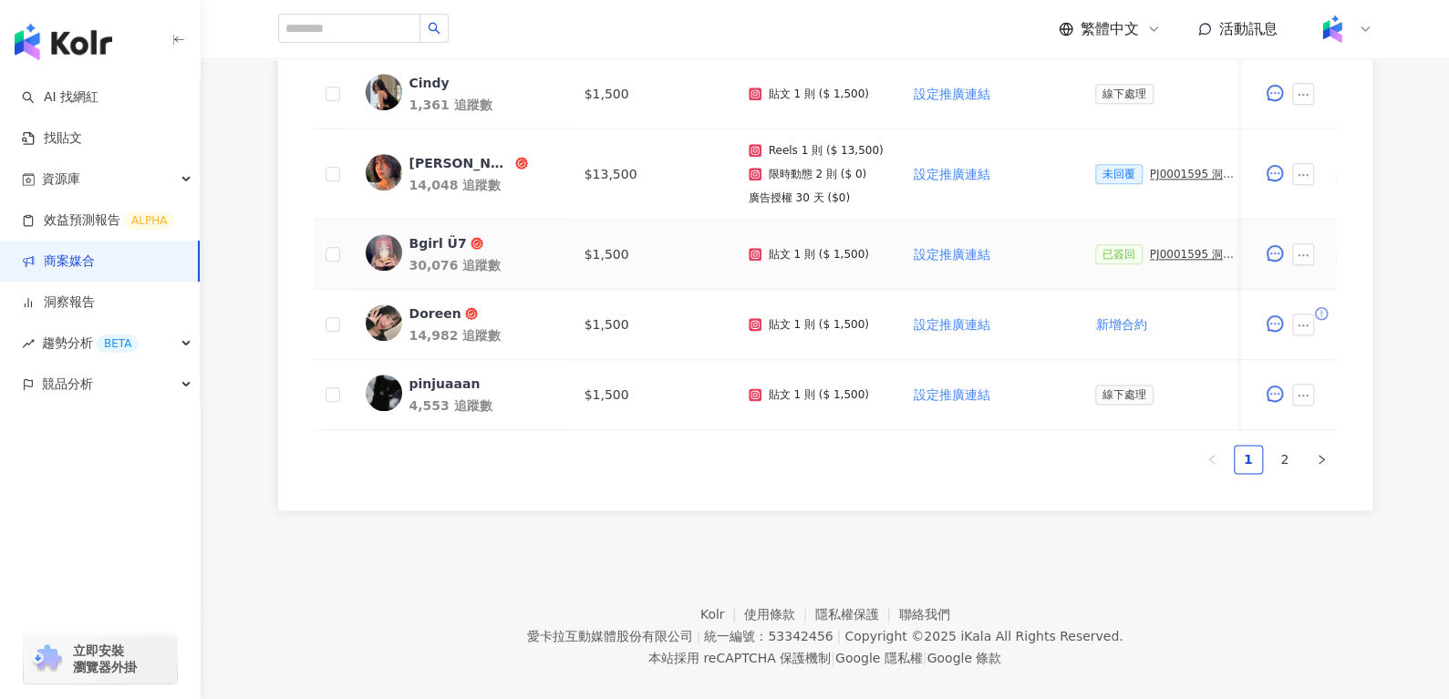
scroll to position [1012, 0]
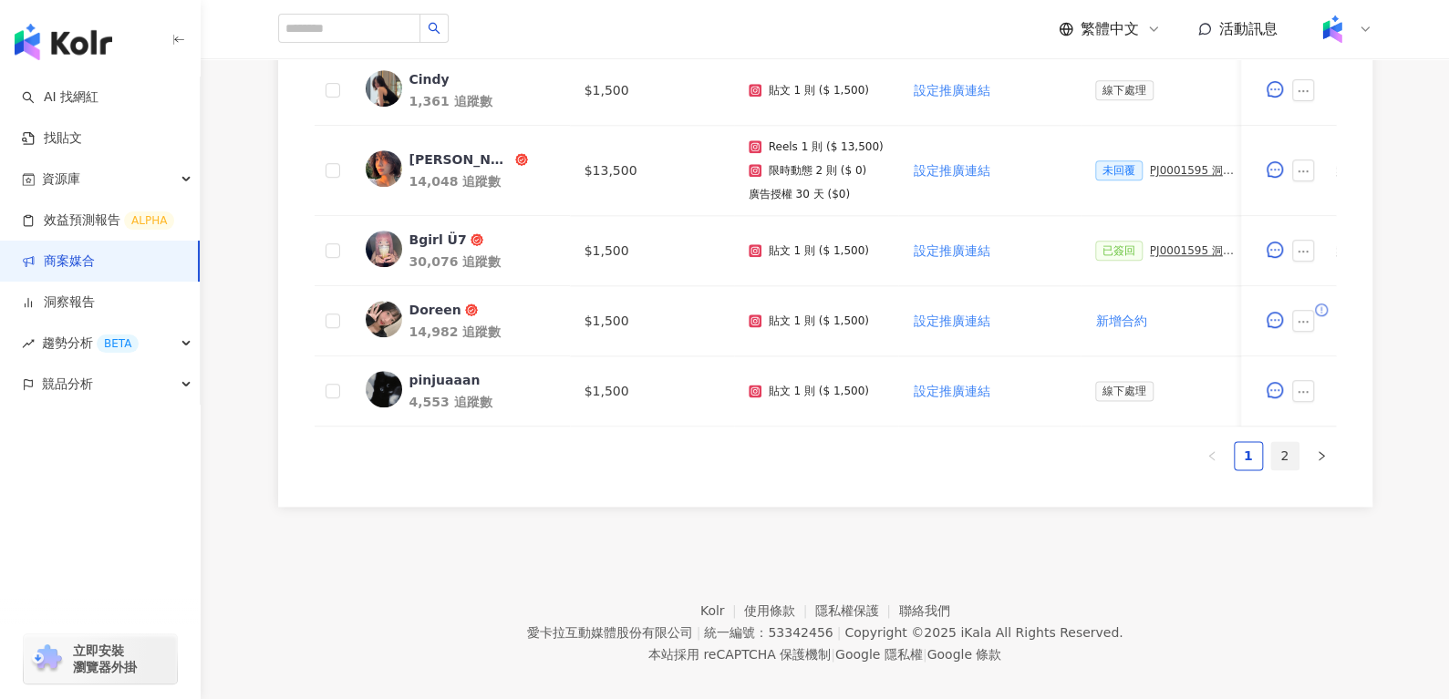
click at [1294, 470] on link "2" at bounding box center [1284, 455] width 27 height 27
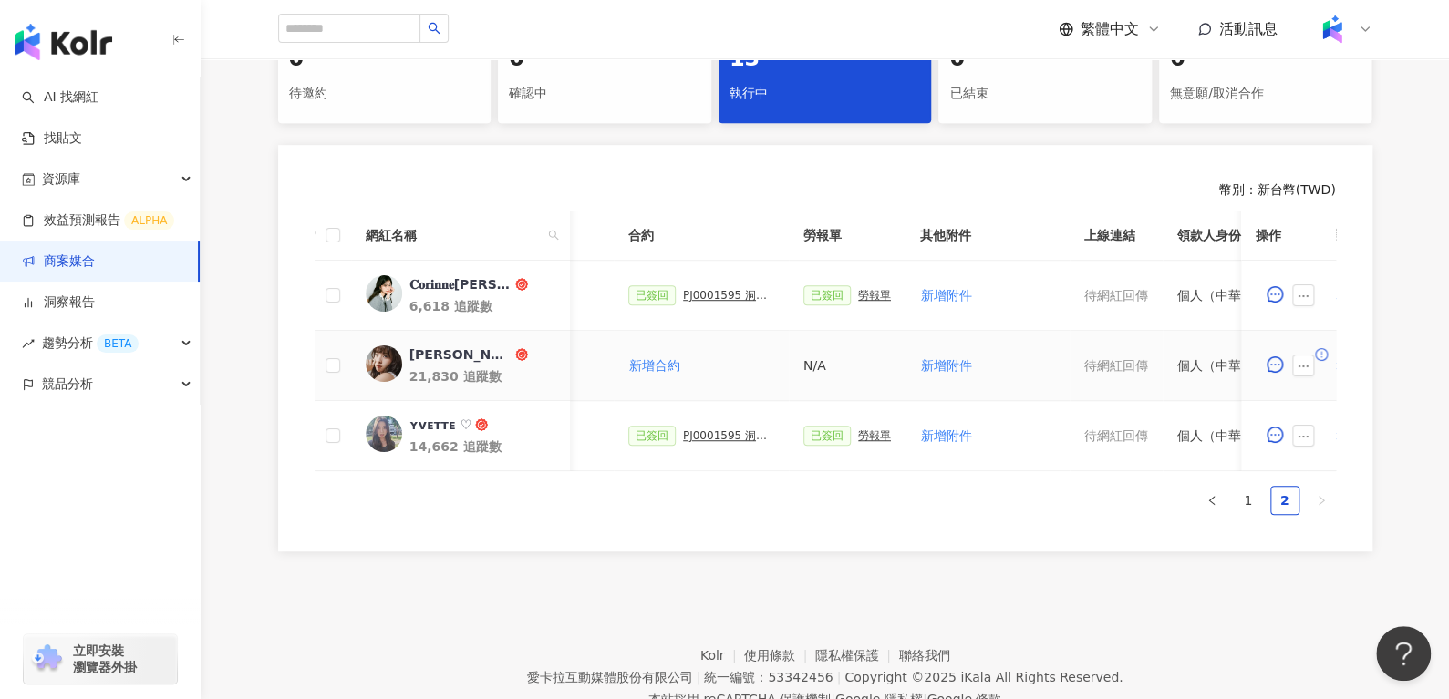
scroll to position [0, 465]
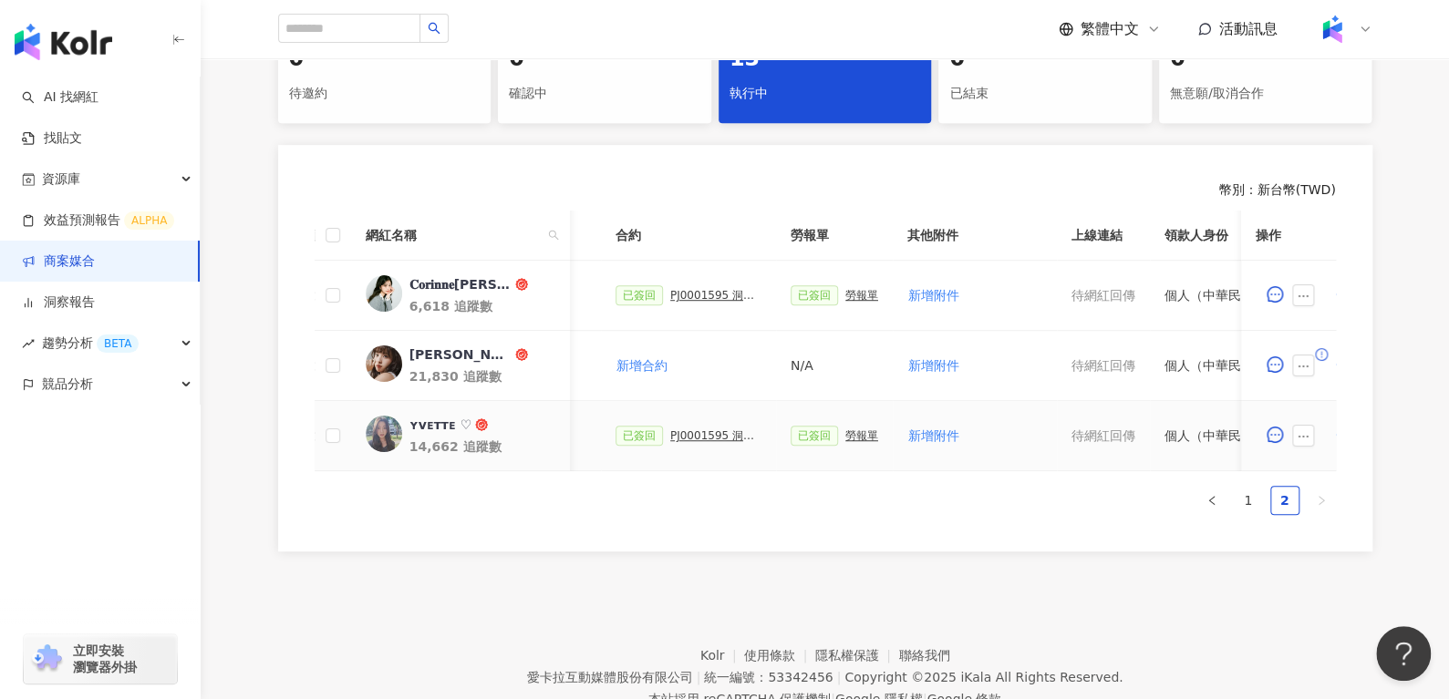
click at [707, 433] on div "PJ0001595 洞⾒數位_護妍天使印彩貼 _202507_KOL專案" at bounding box center [715, 435] width 91 height 13
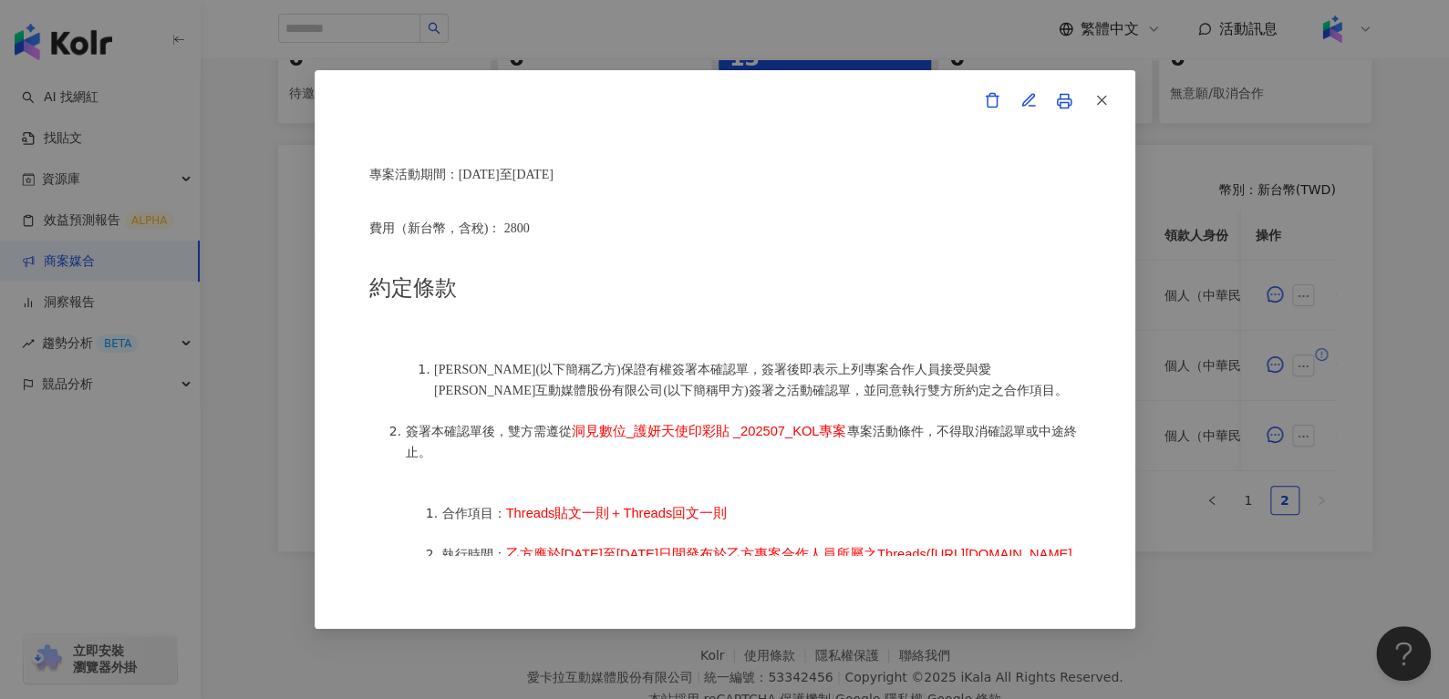
scroll to position [669, 0]
click at [1108, 94] on icon "button" at bounding box center [1101, 100] width 16 height 16
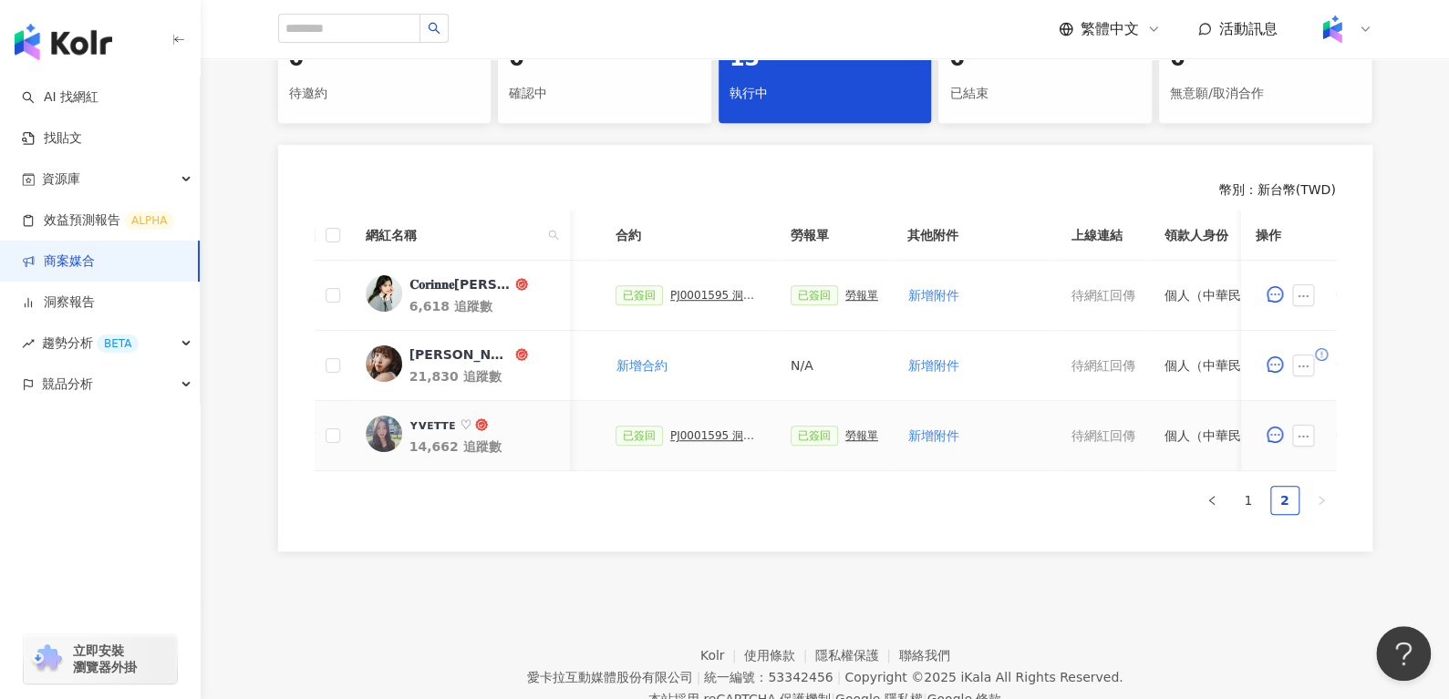
scroll to position [0, 789]
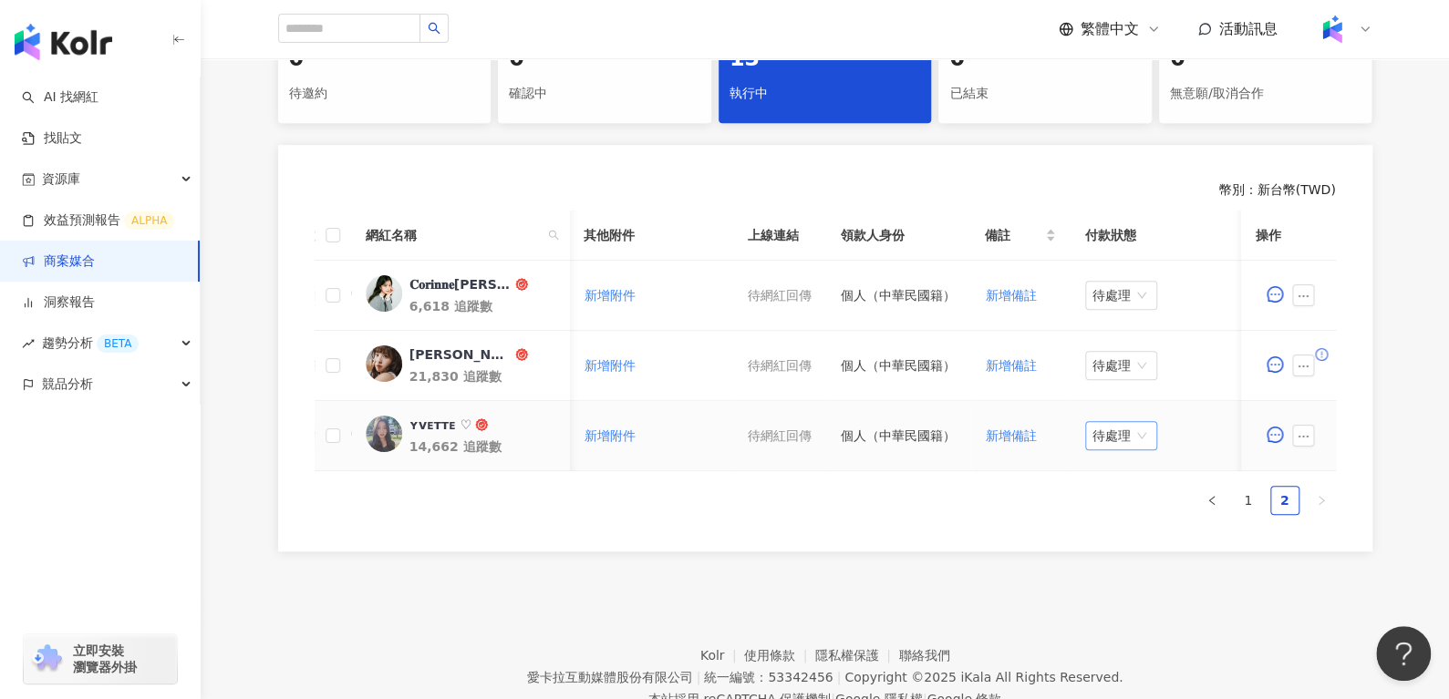
click at [1092, 427] on span "待處理" at bounding box center [1120, 435] width 57 height 27
click at [1105, 499] on div "處理中" at bounding box center [1112, 503] width 51 height 20
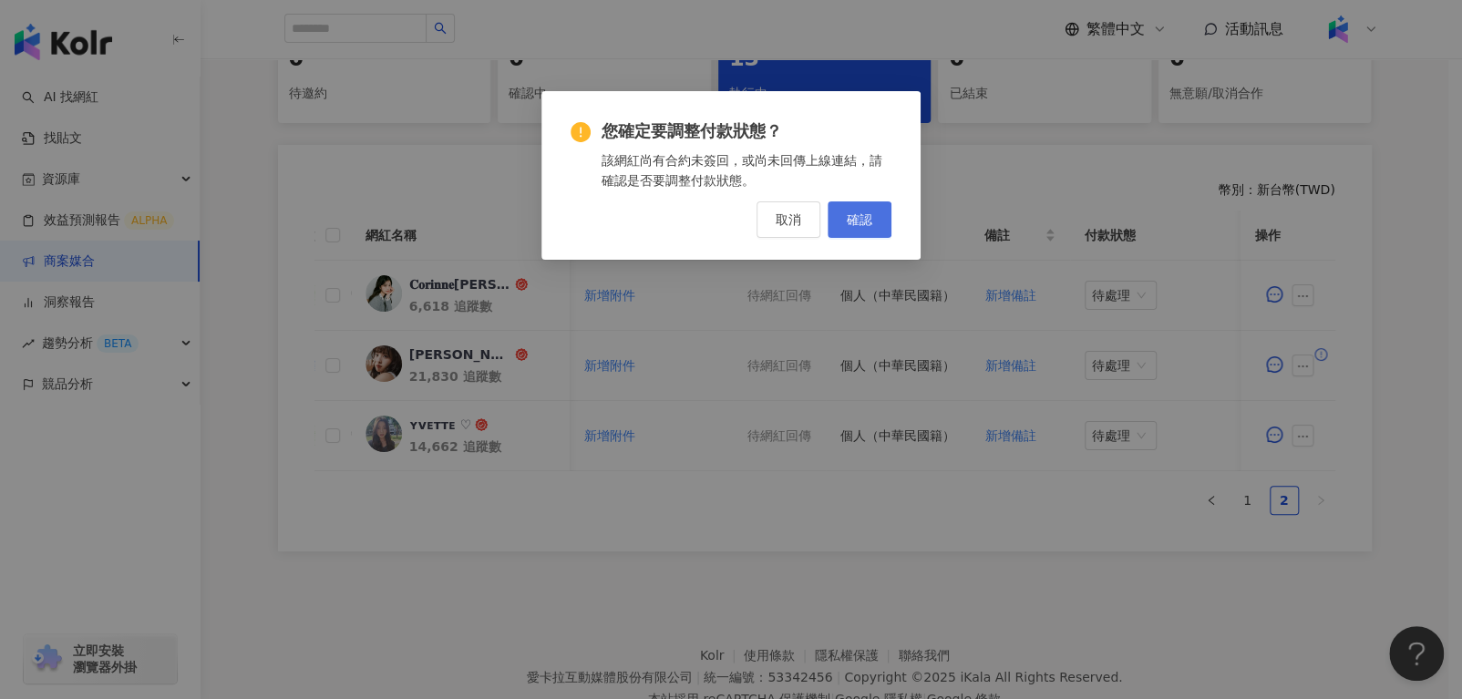
click at [871, 217] on span "確認" at bounding box center [860, 219] width 26 height 15
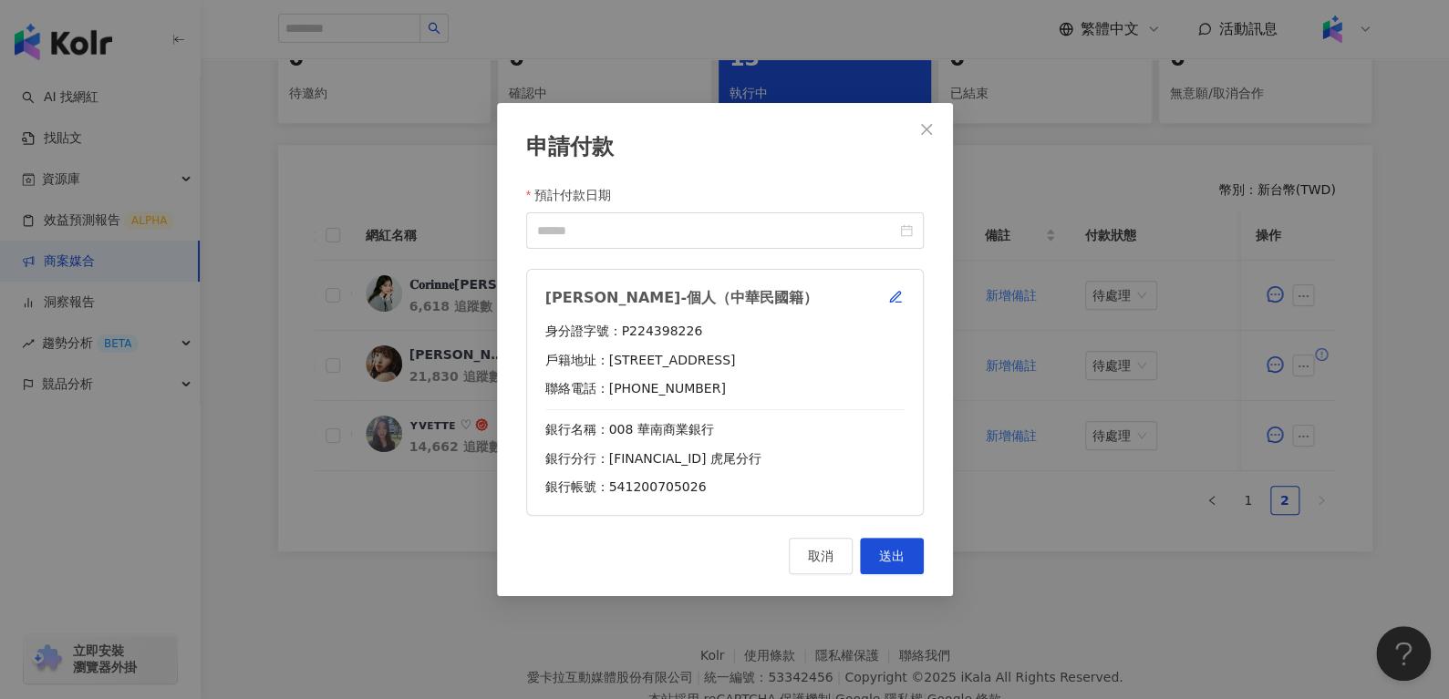
click at [900, 312] on div "鞠佳蓁-個人（中華民國籍） 身分證字號：P224398226 戶籍地址：雲林縣虎尾鎮興南里516號 聯絡電話：0974097178 銀行名稱：008 華南商業…" at bounding box center [725, 392] width 398 height 247
click at [898, 306] on button "button" at bounding box center [895, 297] width 18 height 18
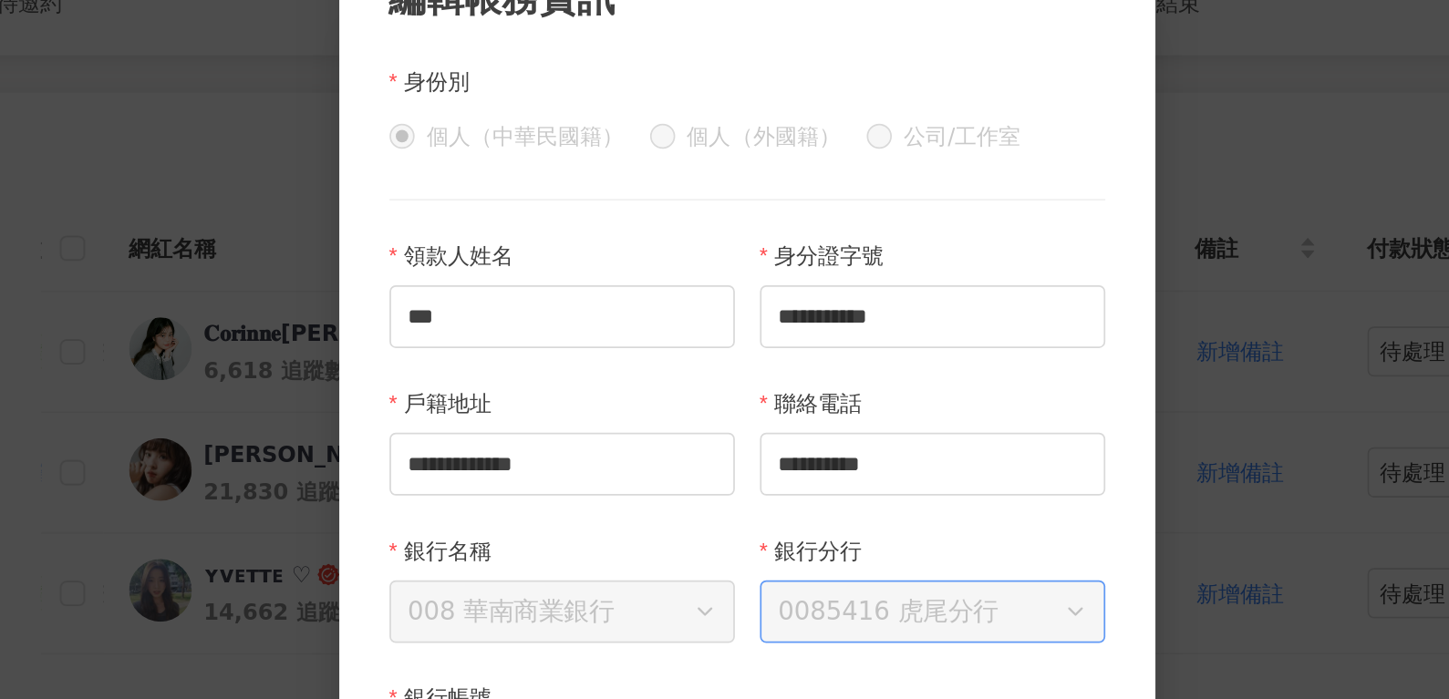
scroll to position [416, 0]
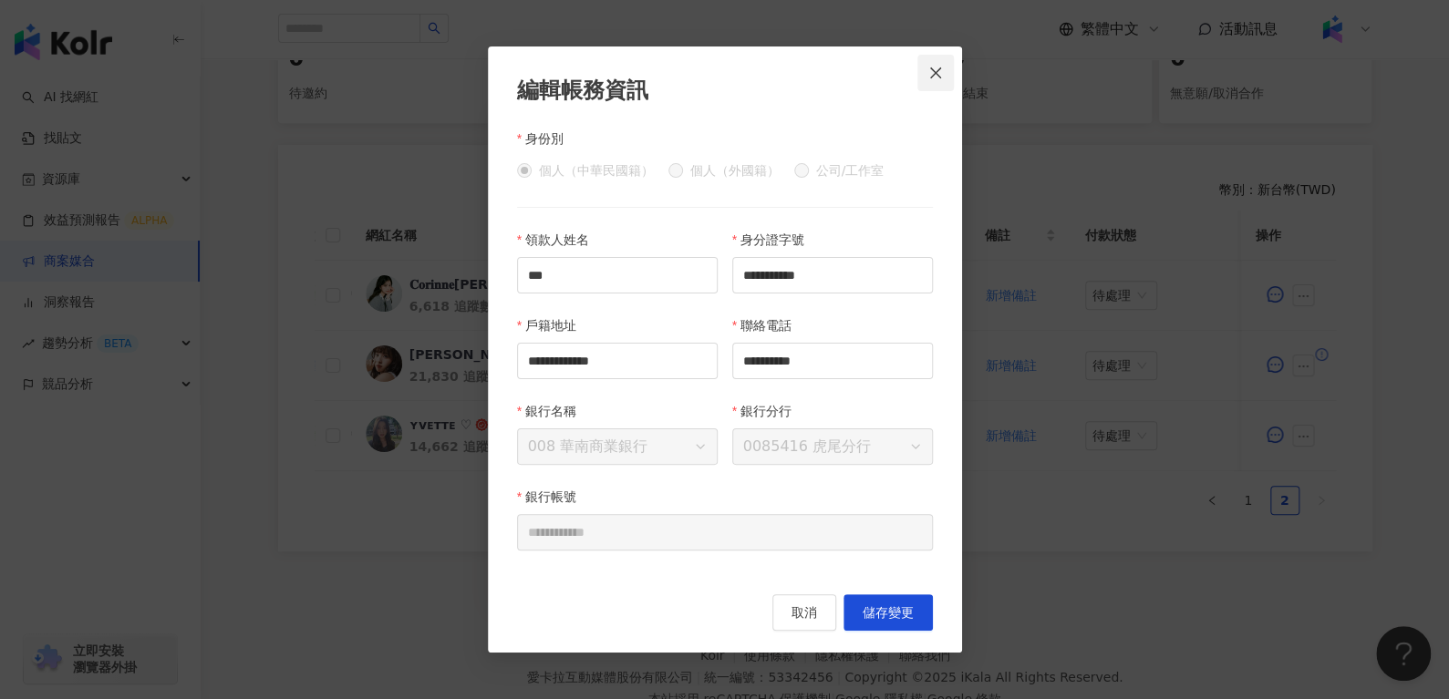
click at [935, 61] on button "Close" at bounding box center [935, 73] width 36 height 36
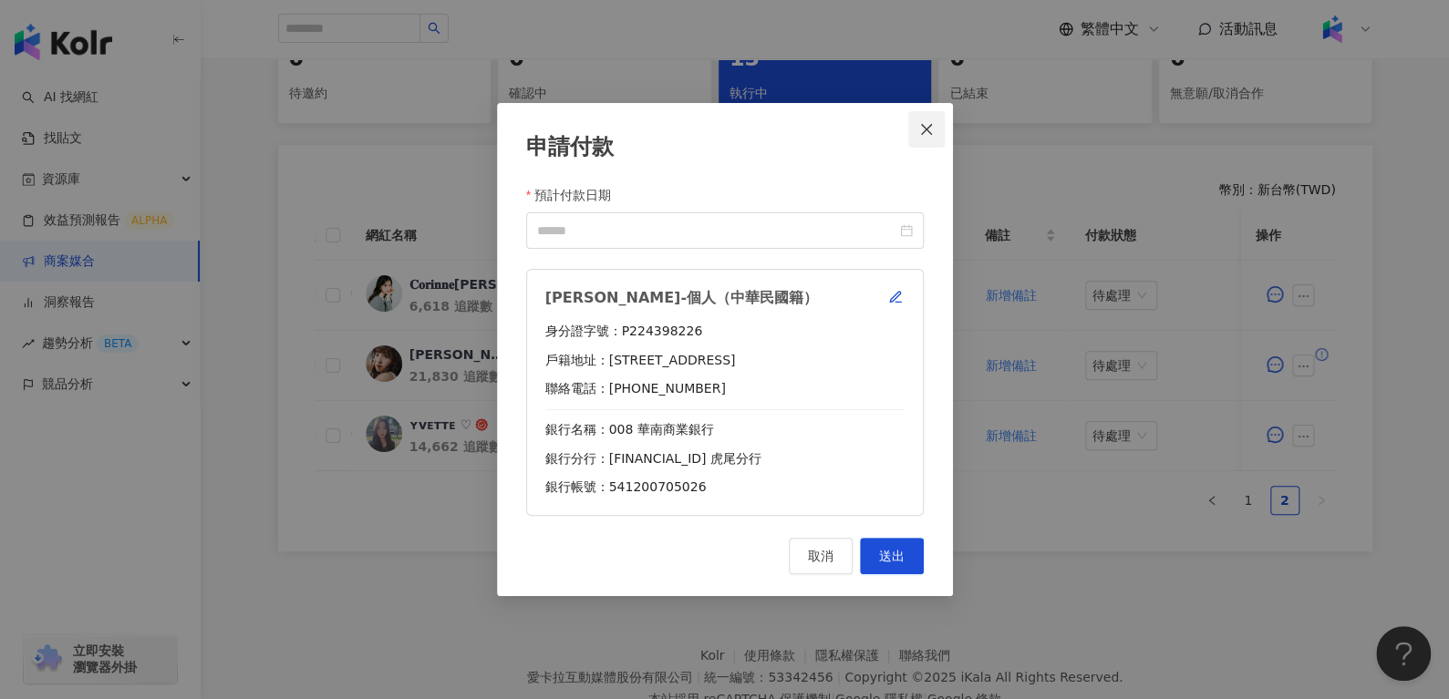
click at [935, 123] on span "Close" at bounding box center [926, 129] width 36 height 15
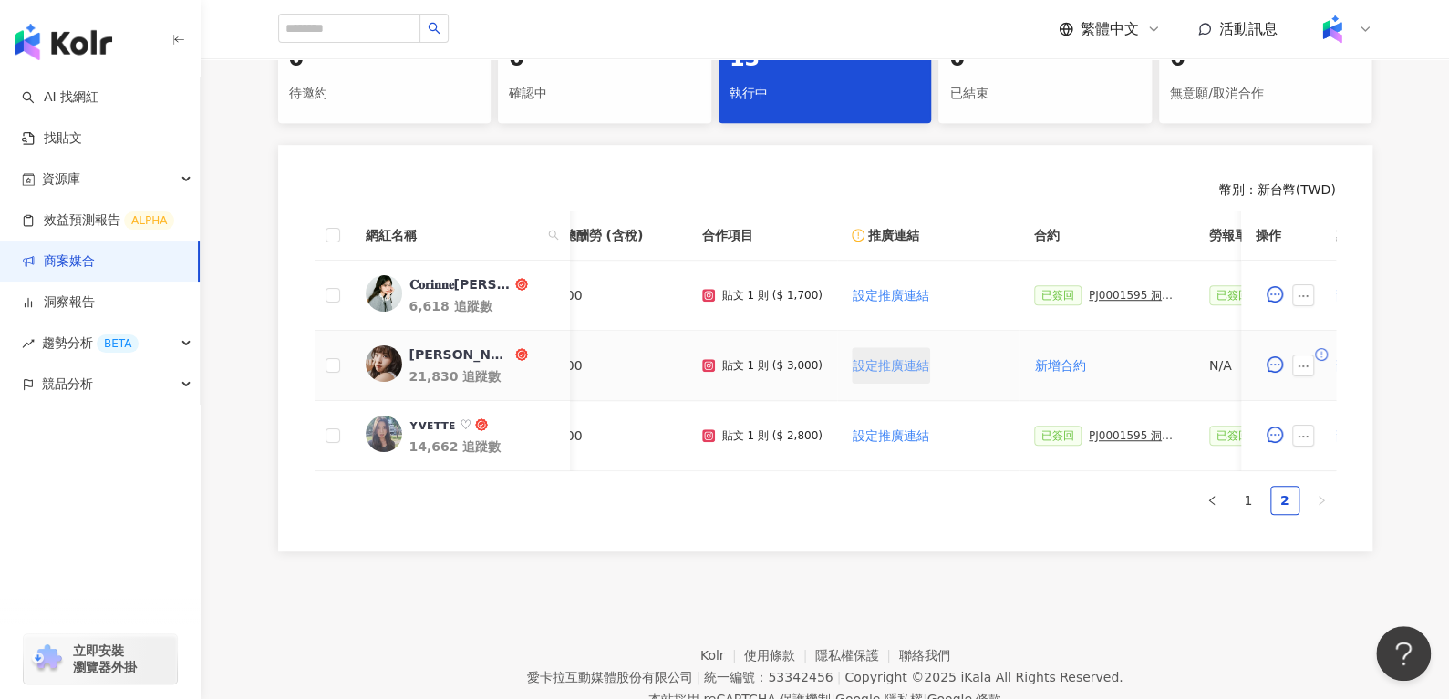
scroll to position [0, 42]
click at [411, 362] on div "[PERSON_NAME]" at bounding box center [459, 355] width 102 height 18
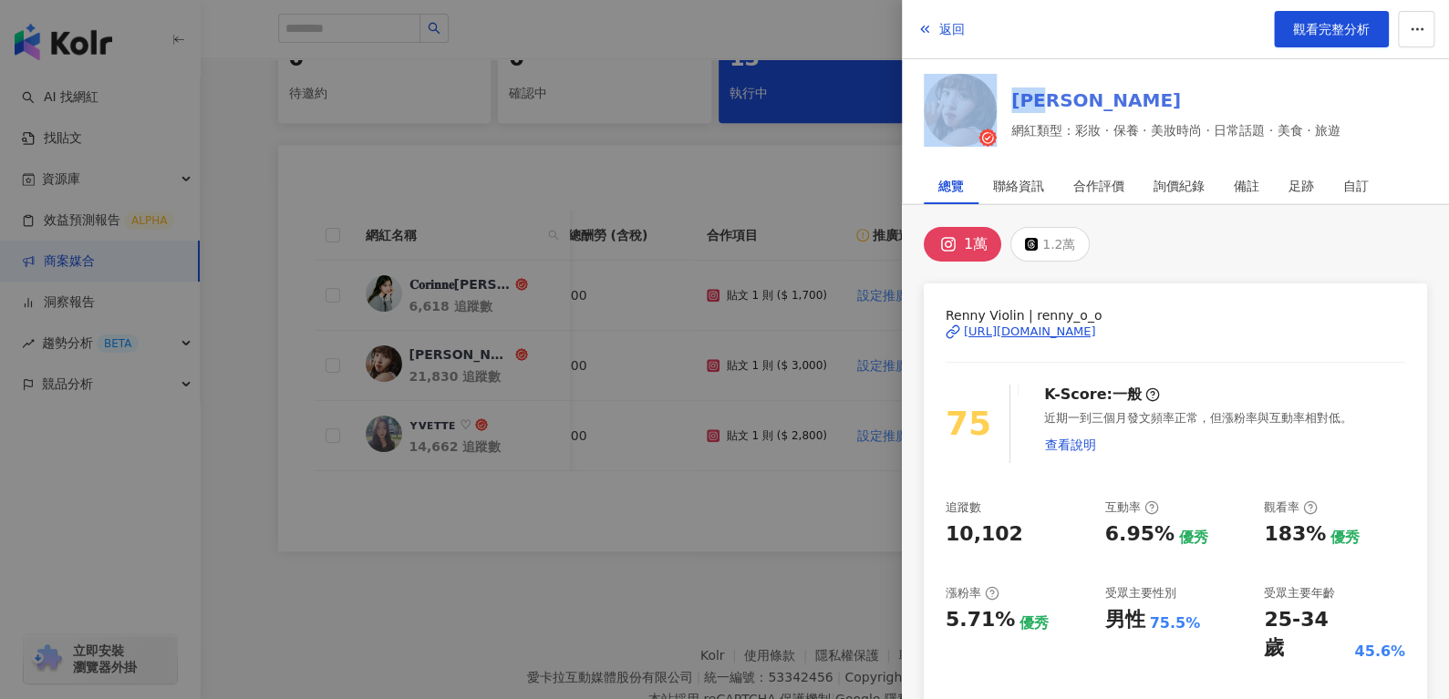
drag, startPoint x: 1000, startPoint y: 71, endPoint x: 1101, endPoint y: 92, distance: 103.4
click at [1101, 92] on div "返回 觀看完整分析 楊荏羽 網紅類型：彩妝 · 保養 · 美妝時尚 · 日常話題 · 美食 · 旅遊" at bounding box center [1175, 76] width 547 height 153
click at [929, 26] on icon "button" at bounding box center [924, 29] width 15 height 15
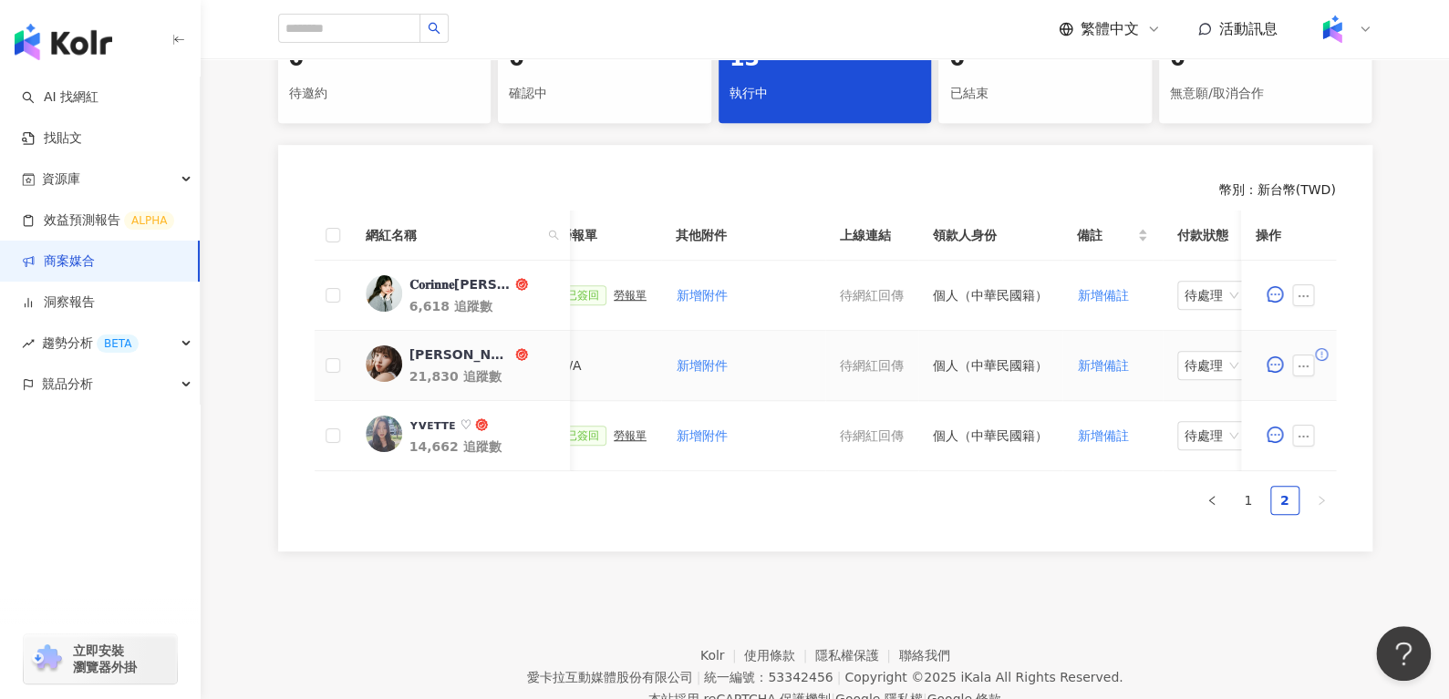
scroll to position [0, 789]
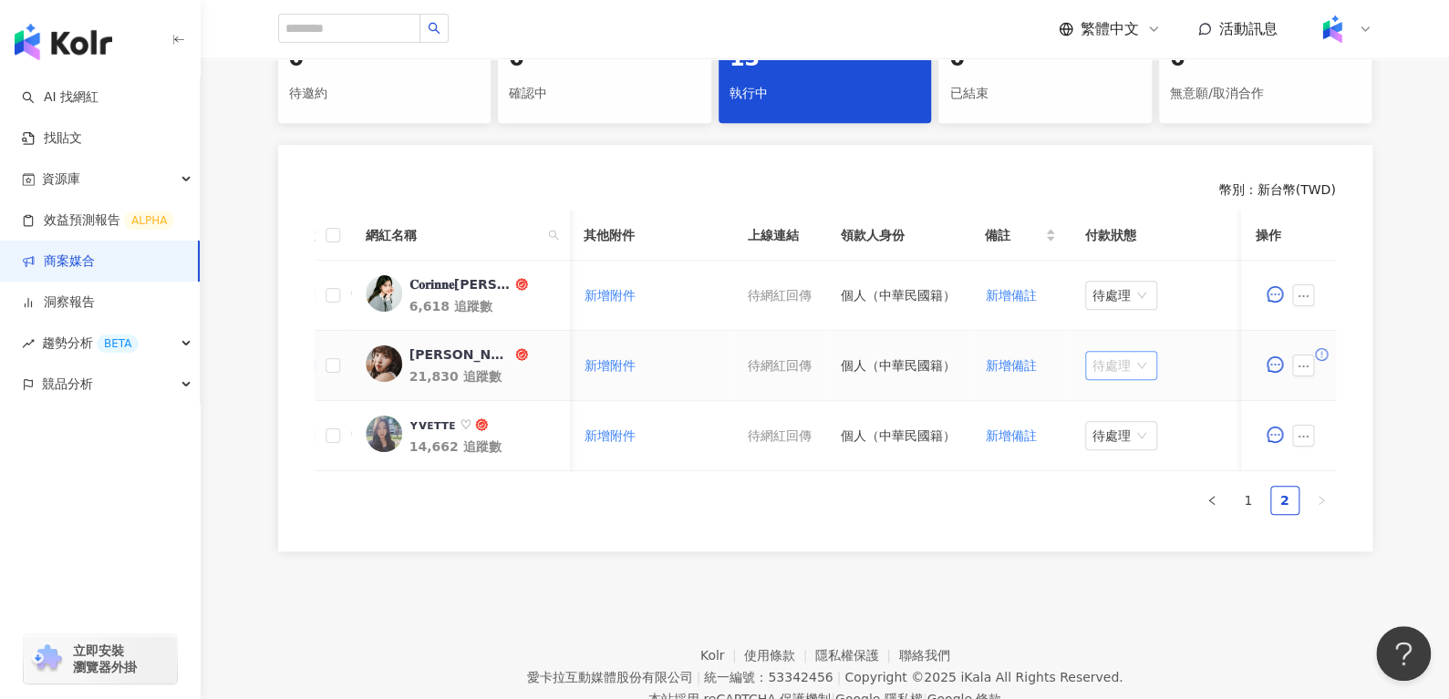
click at [1119, 363] on span "待處理" at bounding box center [1120, 365] width 57 height 27
click at [1114, 440] on div "處理中" at bounding box center [1112, 433] width 51 height 20
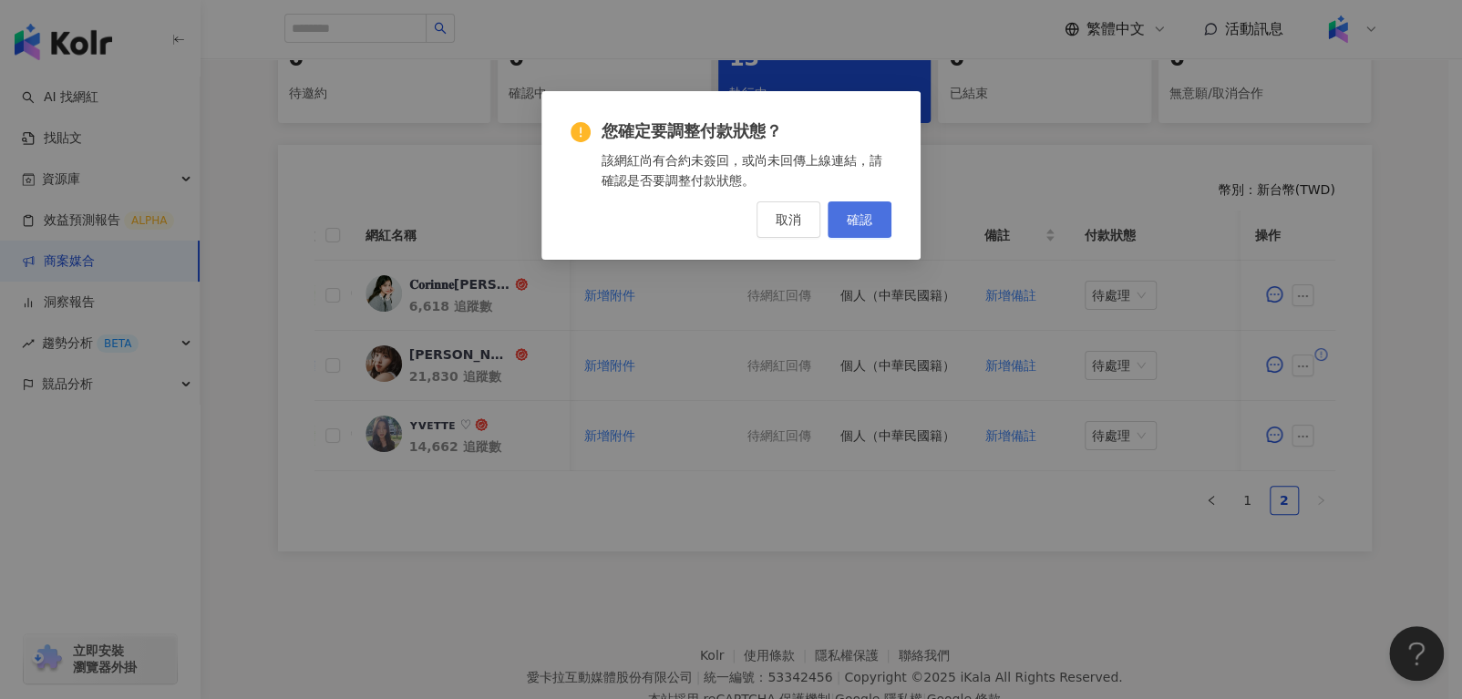
click at [872, 222] on span "確認" at bounding box center [860, 219] width 26 height 15
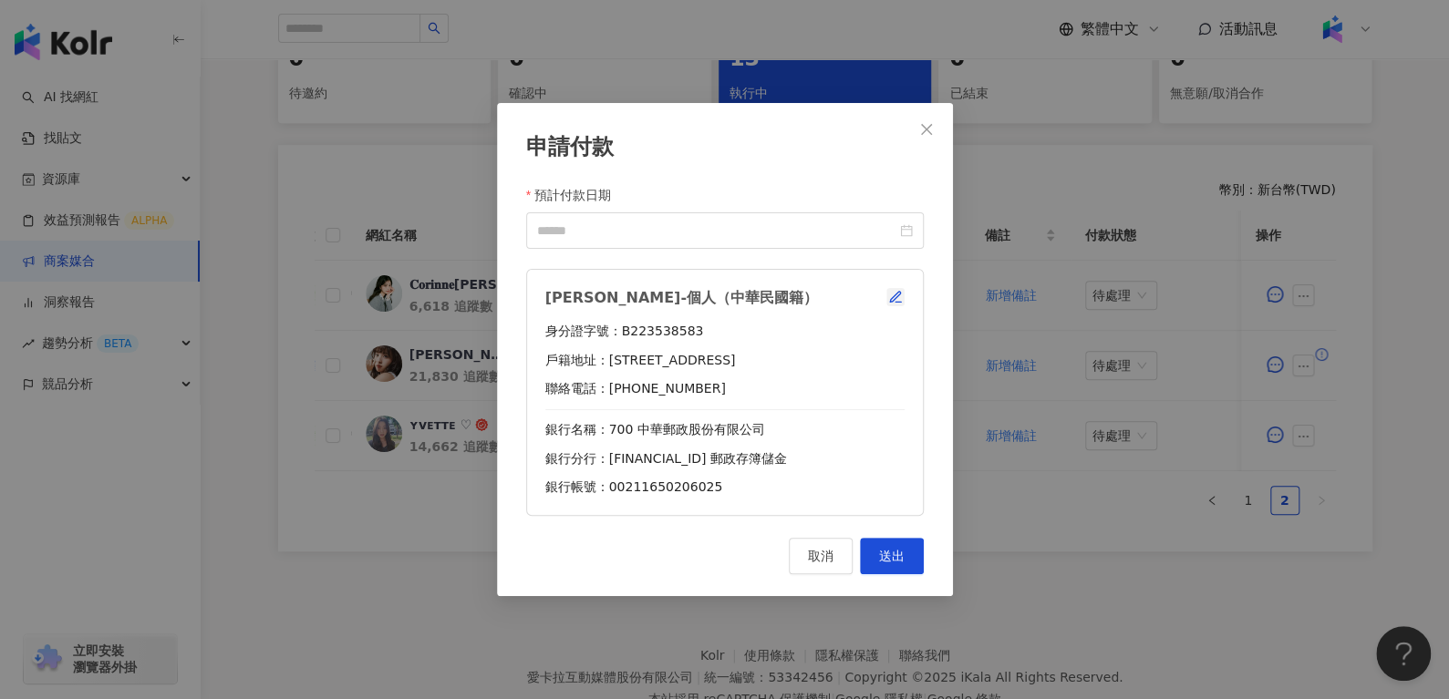
click at [898, 293] on icon "button" at bounding box center [895, 297] width 15 height 15
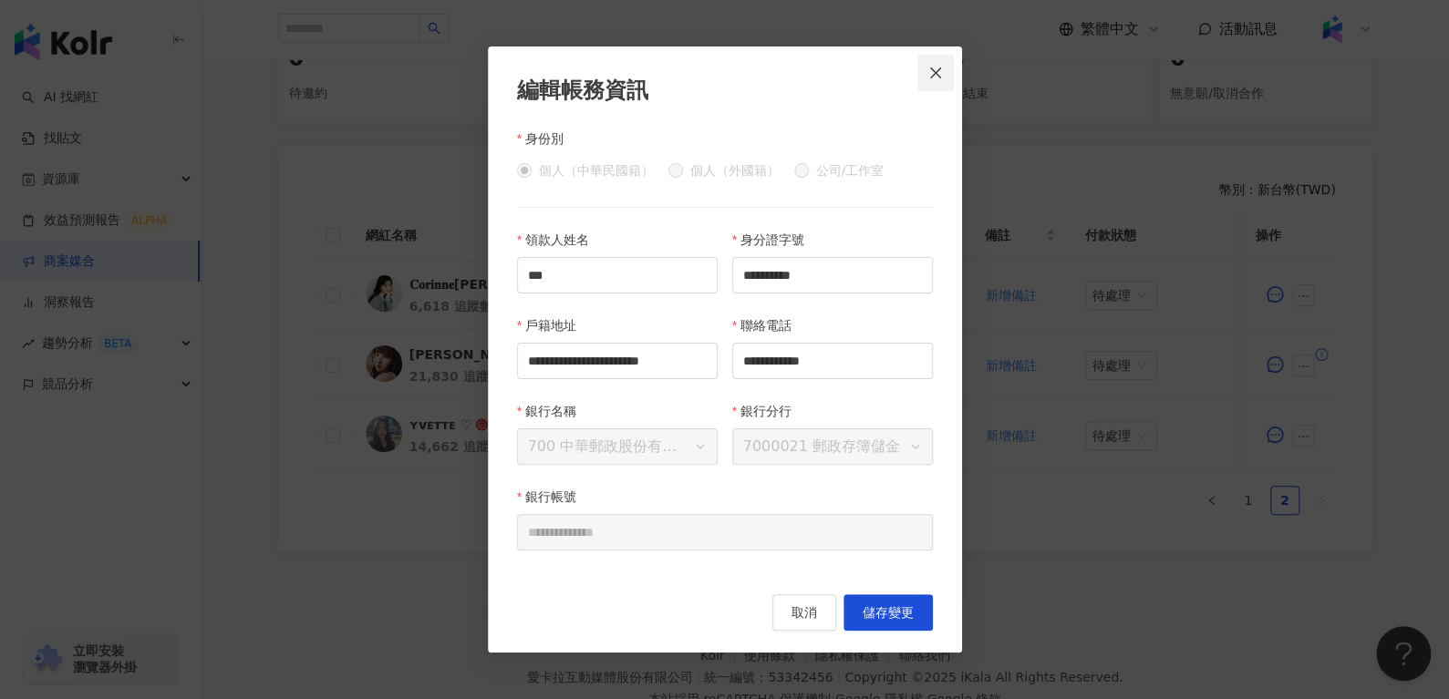
click at [929, 77] on icon "close" at bounding box center [935, 73] width 15 height 15
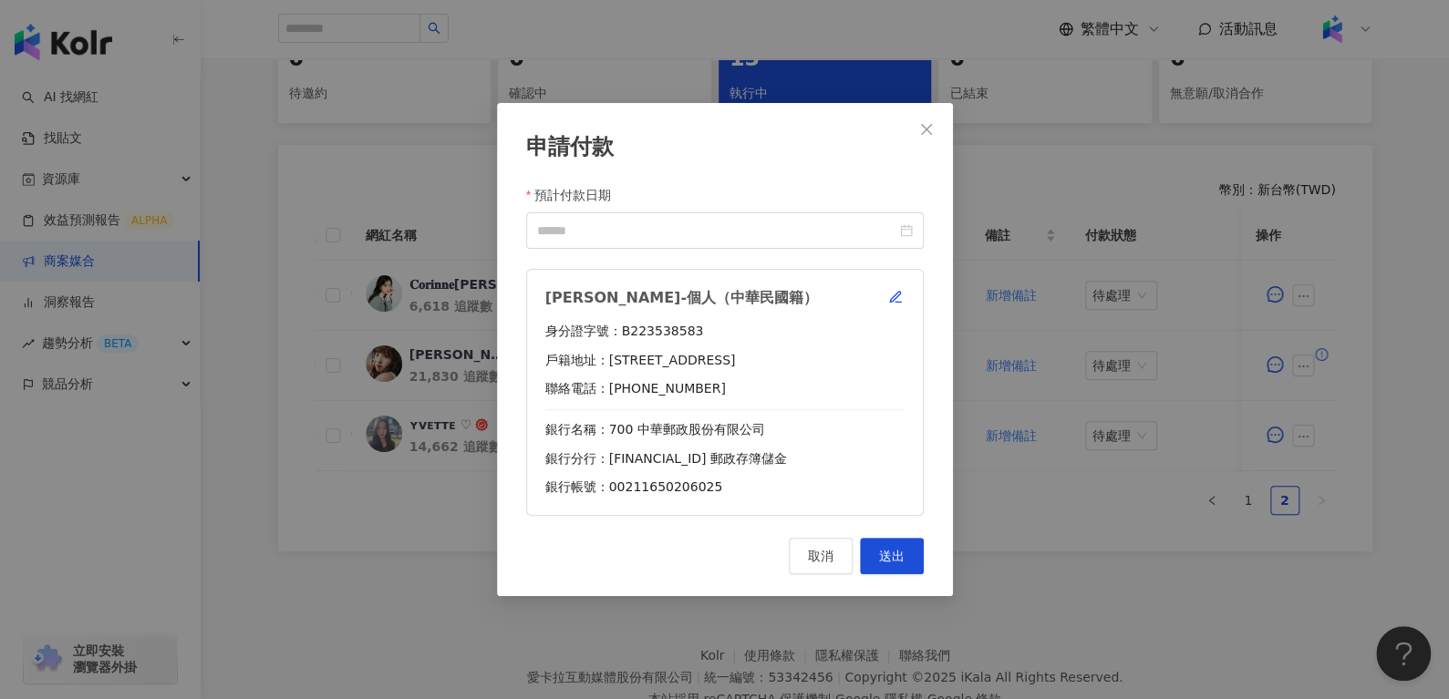
click at [924, 132] on icon "close" at bounding box center [926, 129] width 15 height 15
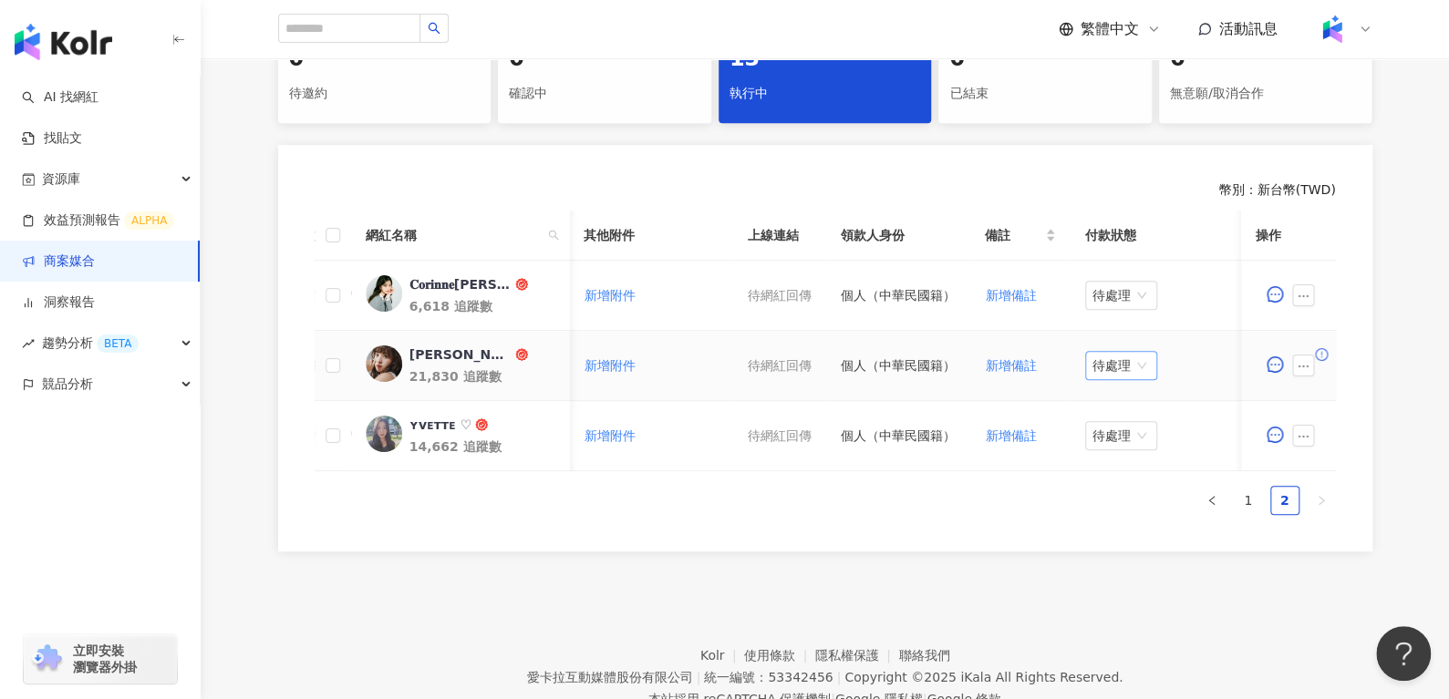
click at [1108, 363] on span "待處理" at bounding box center [1120, 365] width 57 height 27
click at [1107, 444] on div "處理中" at bounding box center [1112, 433] width 73 height 31
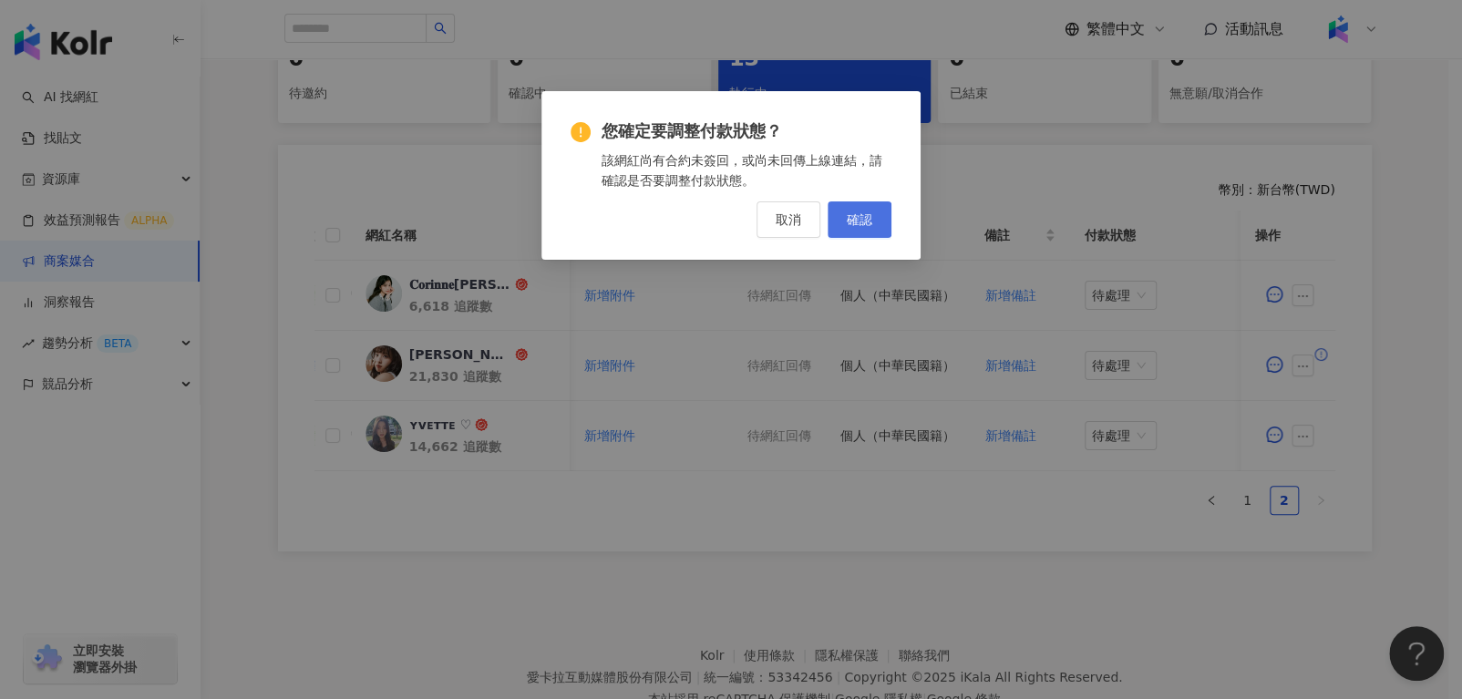
click at [867, 201] on button "確認" at bounding box center [860, 219] width 64 height 36
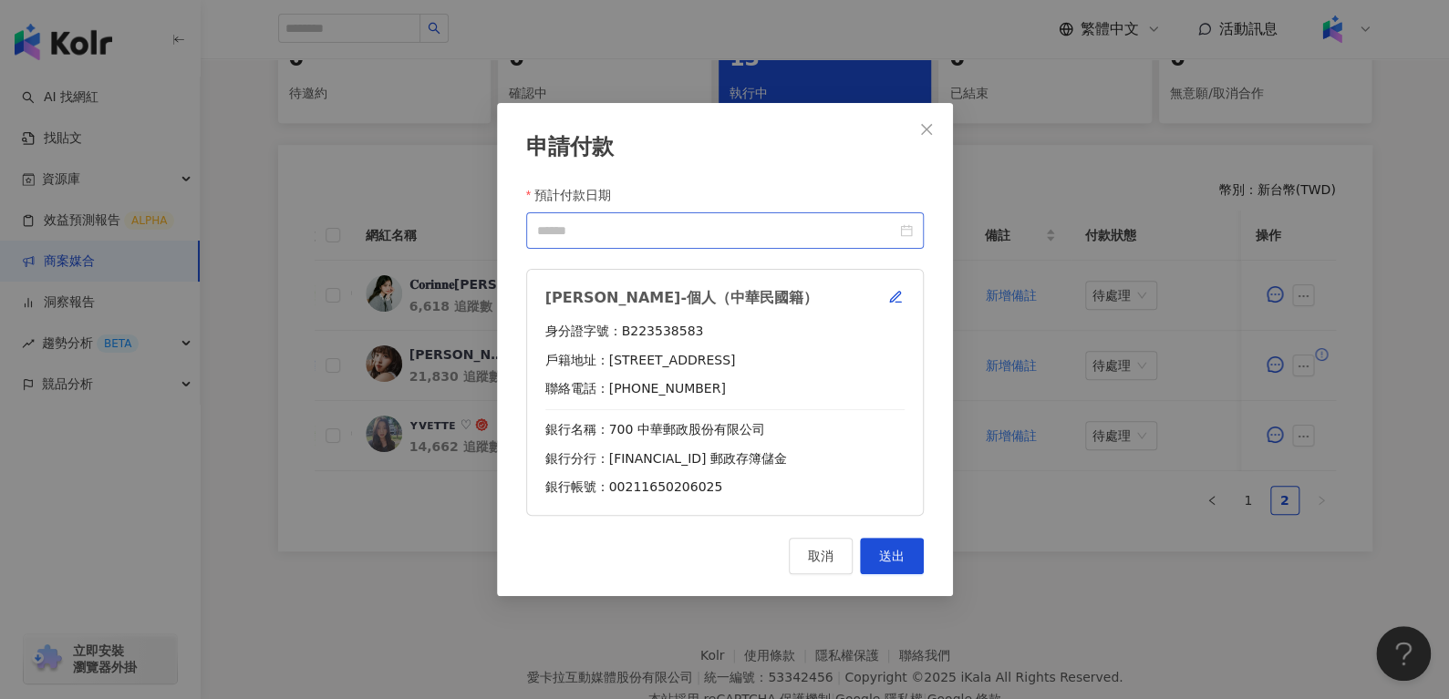
click at [914, 233] on div at bounding box center [725, 230] width 398 height 36
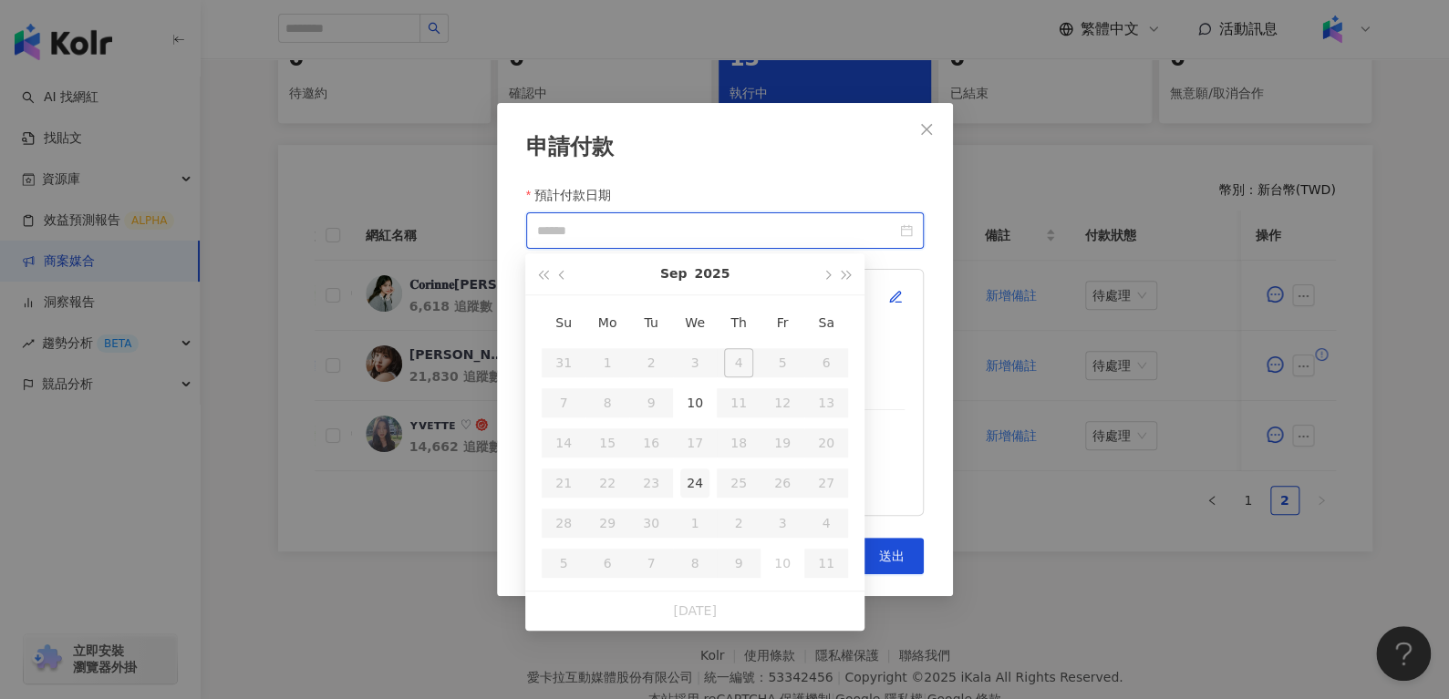
type input "**********"
click at [697, 469] on div "24" at bounding box center [694, 483] width 29 height 29
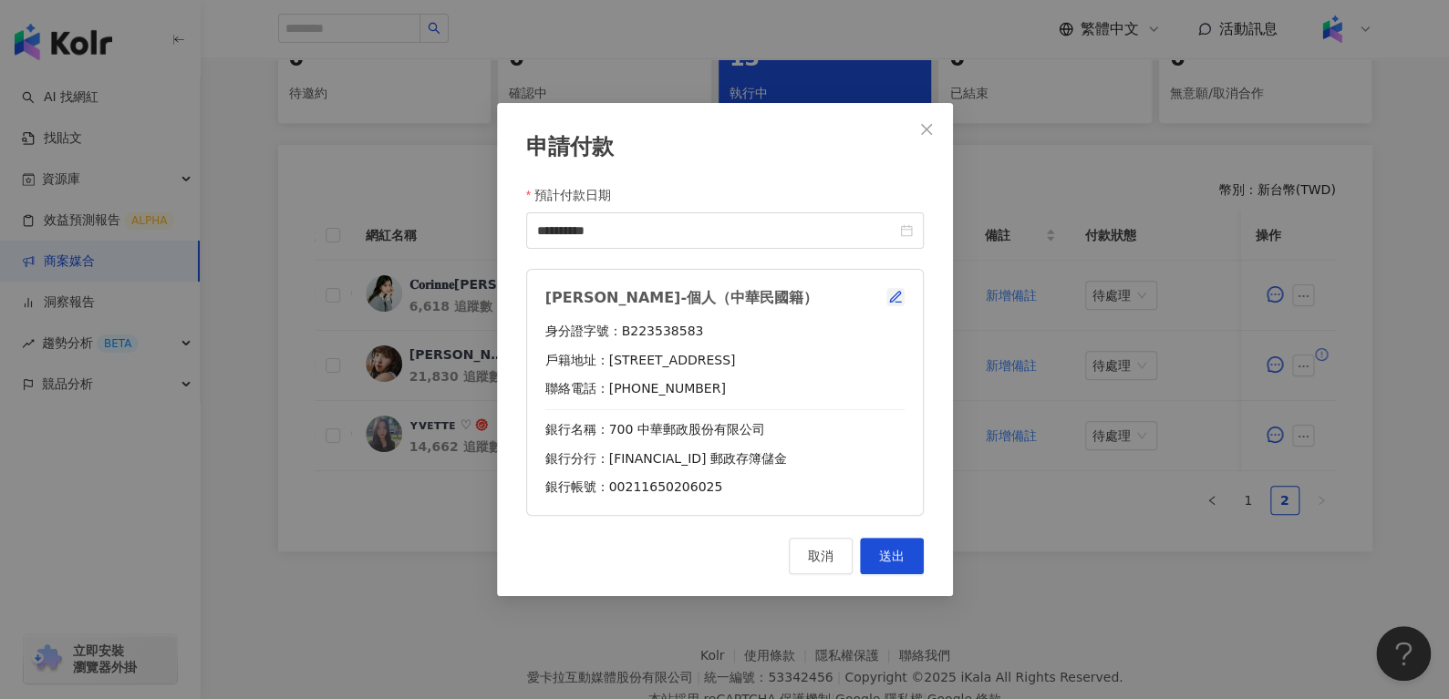
drag, startPoint x: 905, startPoint y: 284, endPoint x: 895, endPoint y: 289, distance: 11.0
click at [901, 289] on div "楊荏羽-個人（中華民國籍） 身分證字號：B223538583 戶籍地址：臺中市北屯區舊社里14鄰敦富一街208號三樓之六 聯絡電話：0908 558 015 …" at bounding box center [725, 392] width 398 height 247
click at [896, 290] on icon "button" at bounding box center [895, 297] width 15 height 15
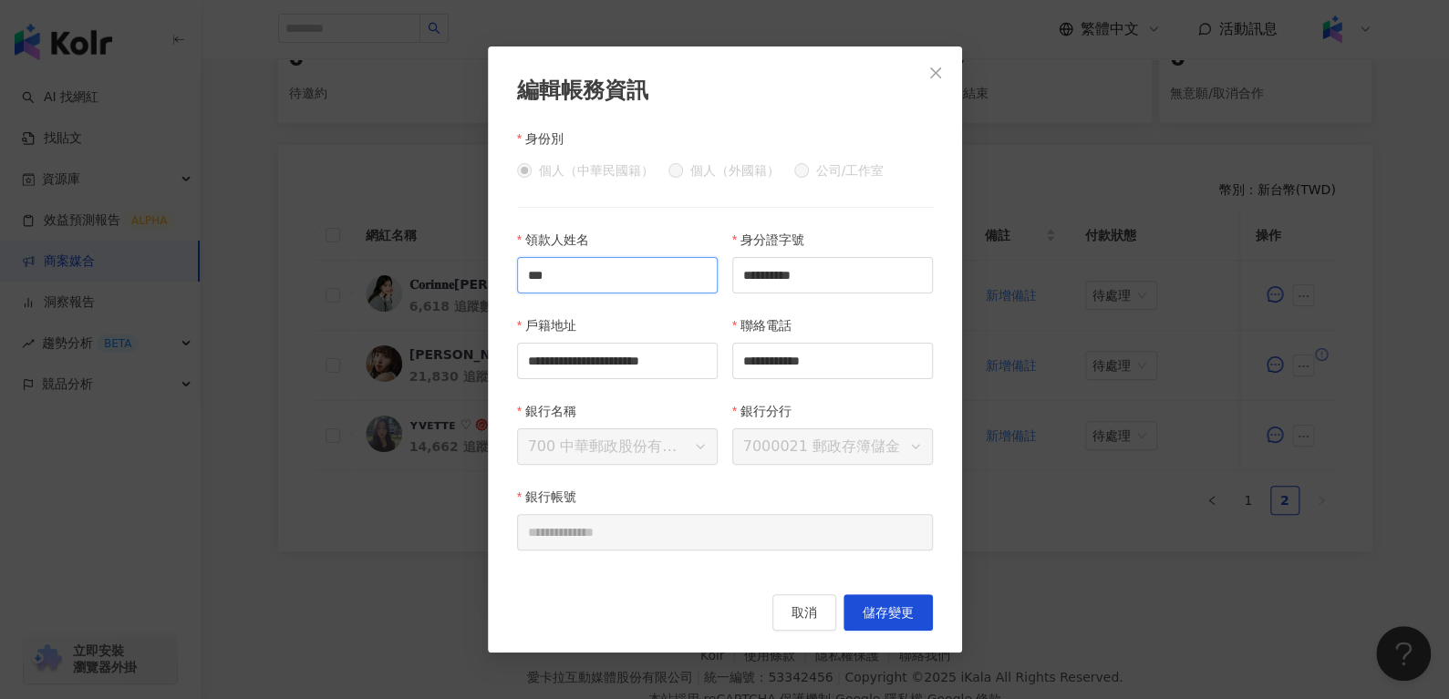
click at [601, 275] on input "***" at bounding box center [617, 275] width 201 height 36
type input "*"
paste input "**********"
type input "*"
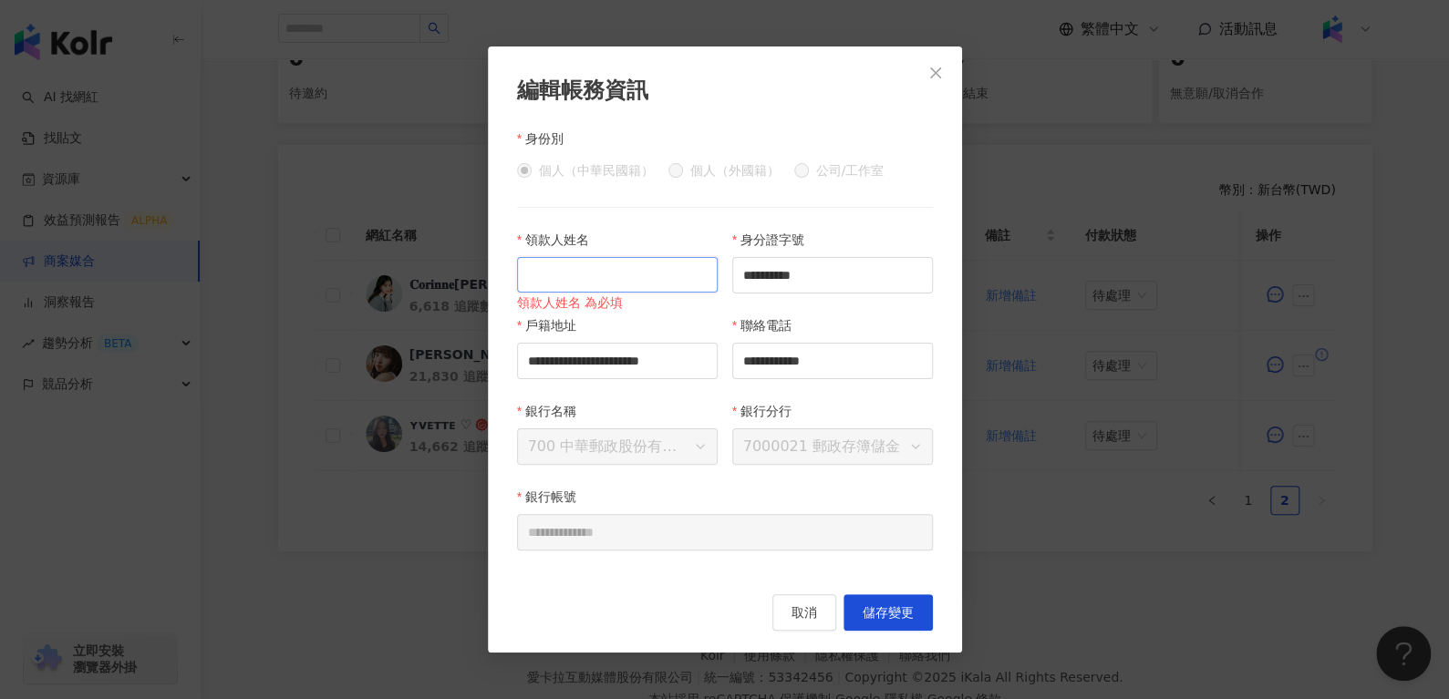
click at [571, 279] on input "領款人姓名" at bounding box center [617, 275] width 201 height 36
paste input "***"
type input "***"
drag, startPoint x: 805, startPoint y: 280, endPoint x: 620, endPoint y: 284, distance: 185.1
click at [623, 284] on div "**********" at bounding box center [725, 401] width 430 height 343
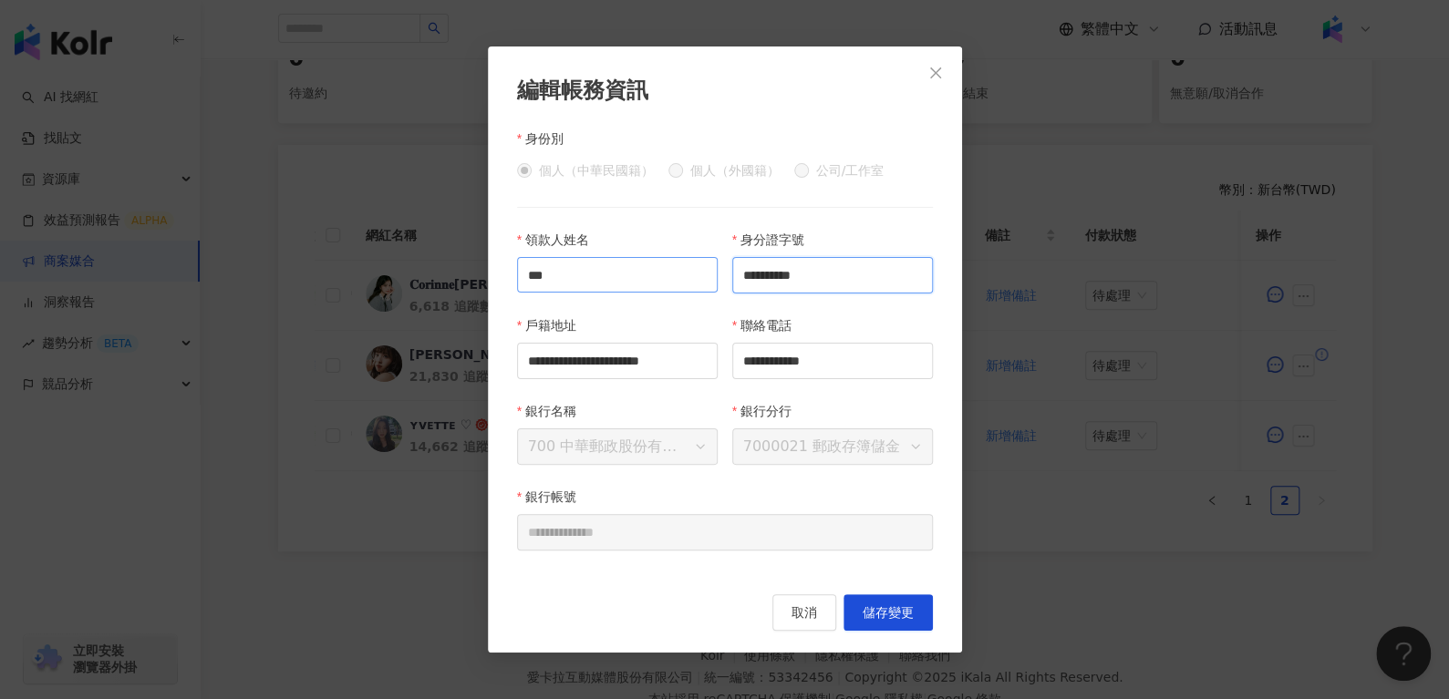
paste input "text"
type input "**********"
drag, startPoint x: 550, startPoint y: 359, endPoint x: 986, endPoint y: 384, distance: 436.5
click at [986, 384] on div "**********" at bounding box center [724, 349] width 1449 height 699
paste input "text"
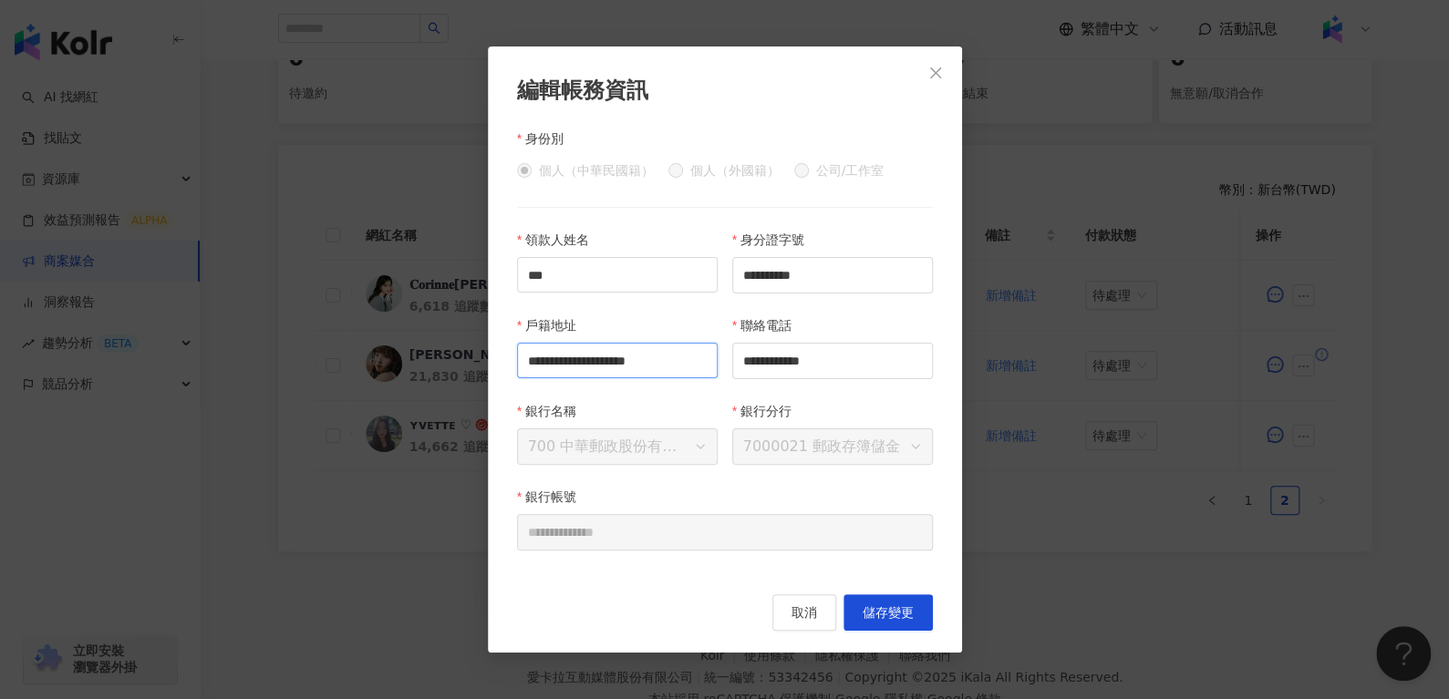
type input "**********"
drag, startPoint x: 844, startPoint y: 394, endPoint x: 834, endPoint y: 368, distance: 27.4
click at [839, 384] on div "**********" at bounding box center [832, 358] width 215 height 86
drag, startPoint x: 732, startPoint y: 364, endPoint x: 697, endPoint y: 365, distance: 34.7
click at [697, 365] on div "**********" at bounding box center [725, 401] width 430 height 343
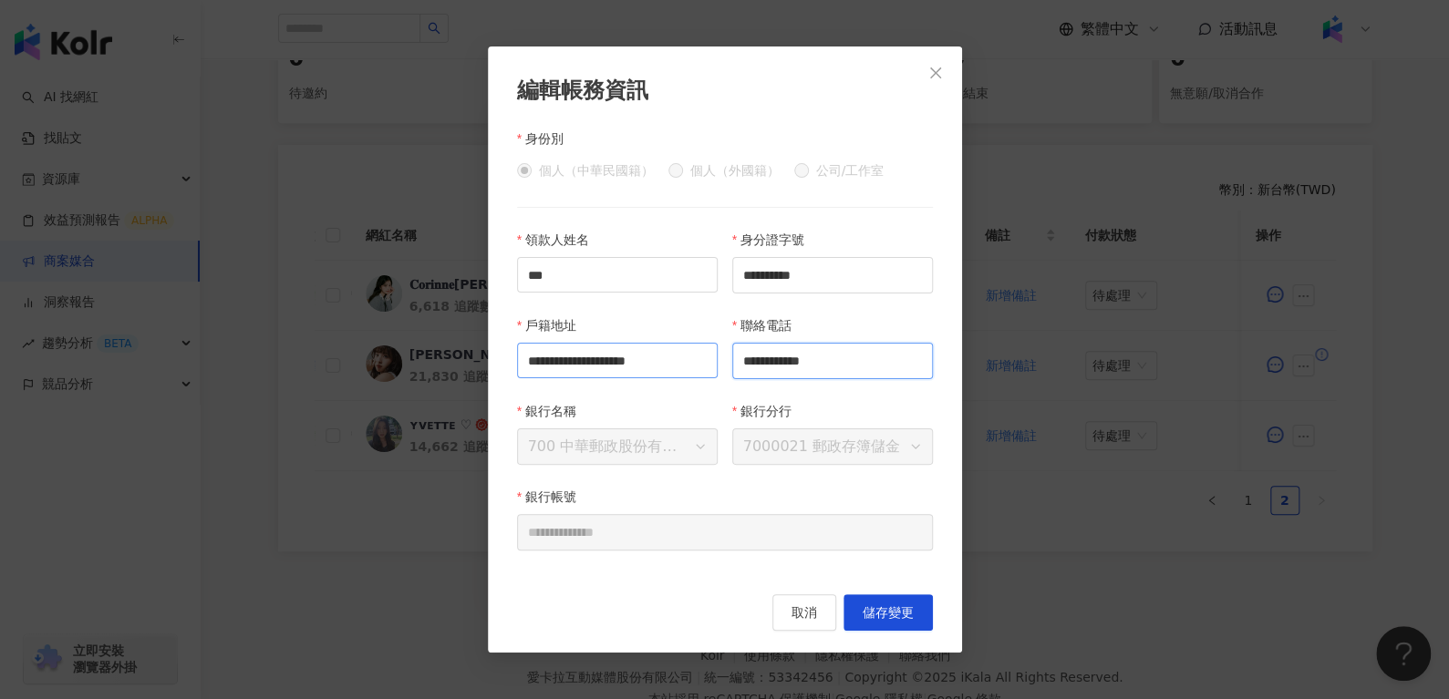
paste input "text"
type input "**********"
click at [893, 611] on span "儲存變更" at bounding box center [887, 612] width 51 height 15
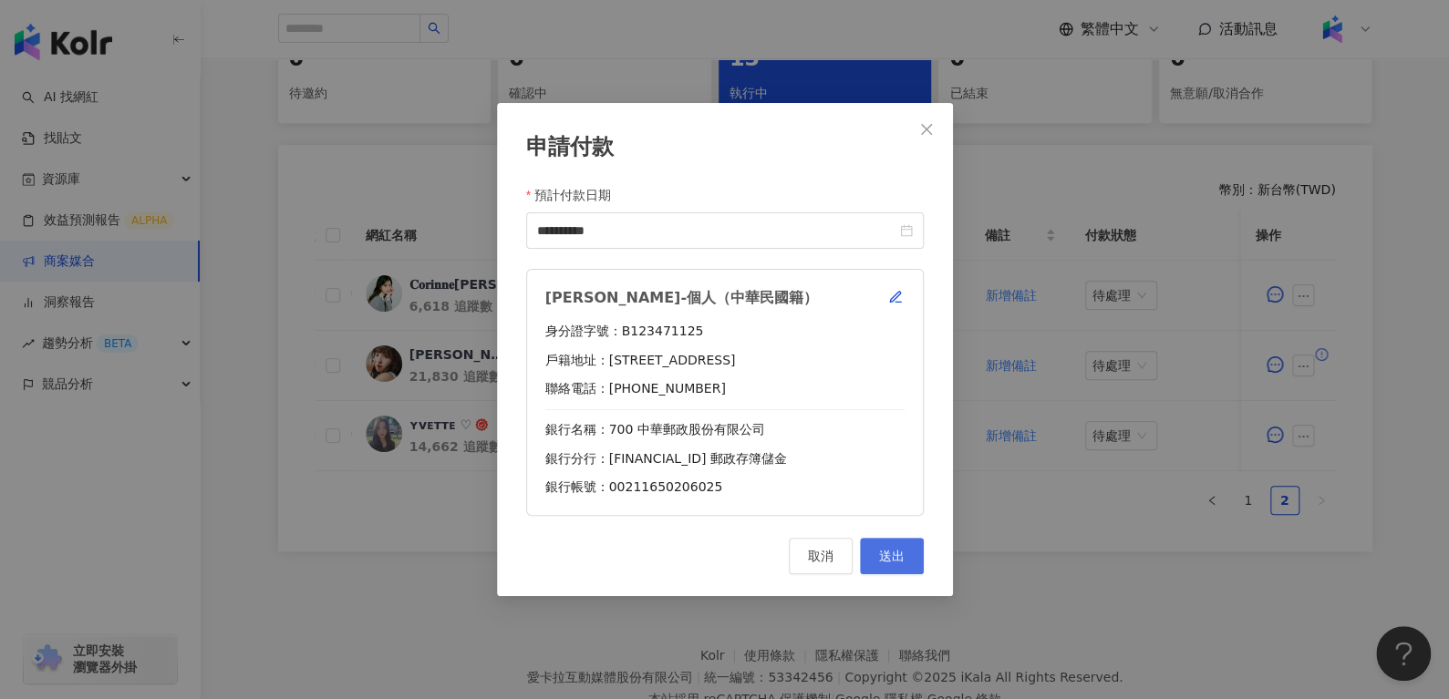
click at [898, 552] on span "送出" at bounding box center [892, 556] width 26 height 15
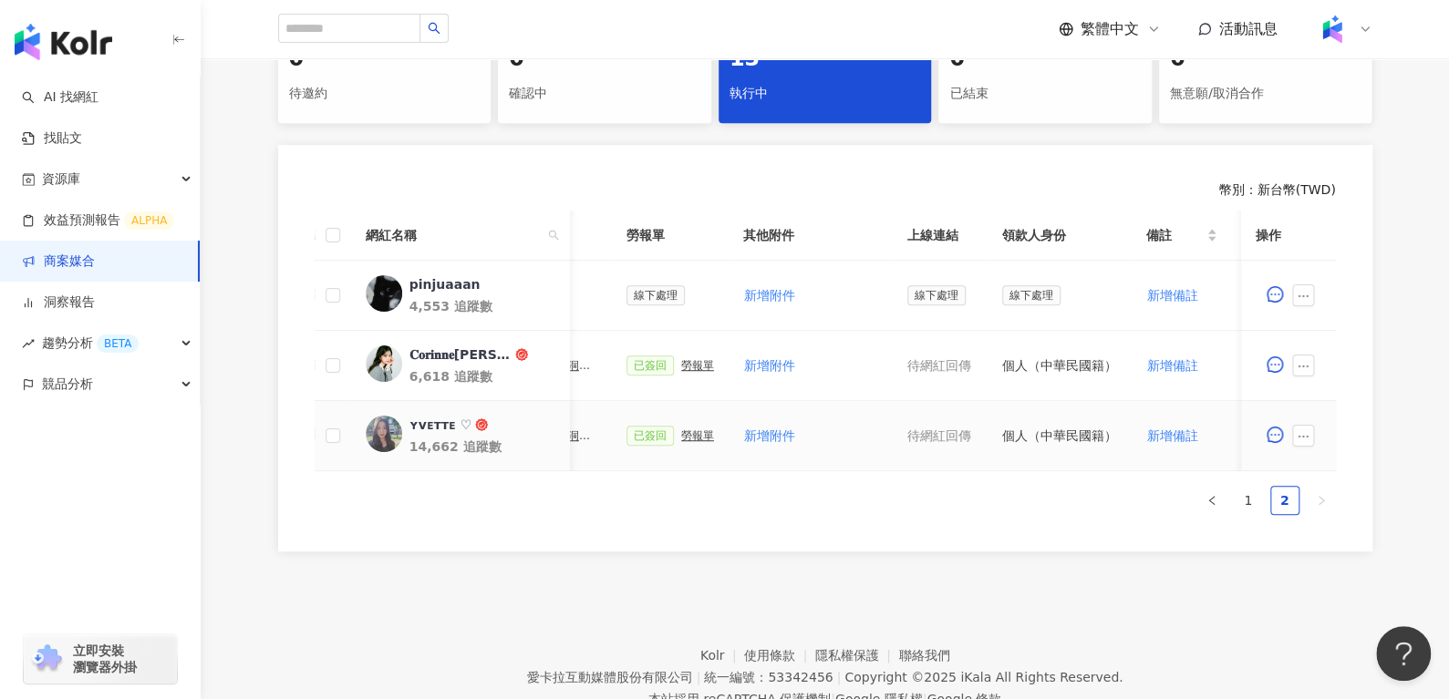
scroll to position [0, 593]
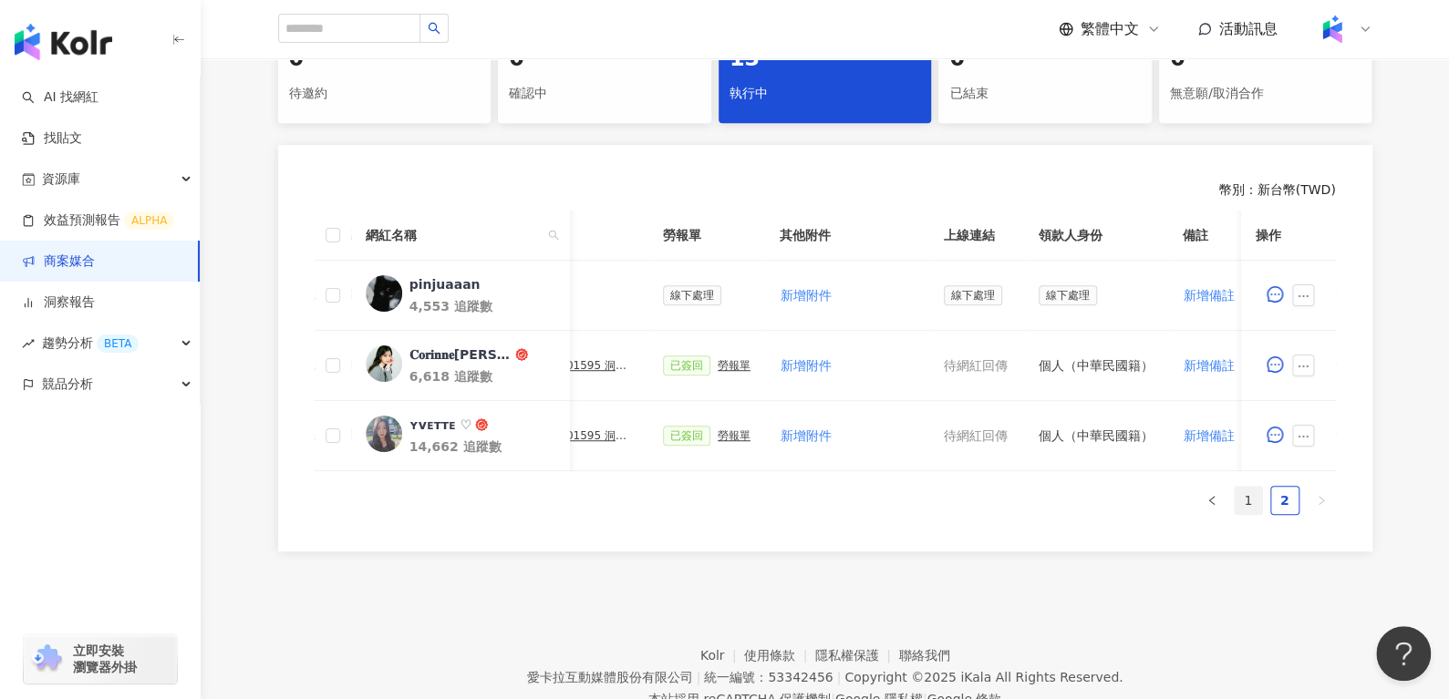
click at [1248, 514] on link "1" at bounding box center [1247, 500] width 27 height 27
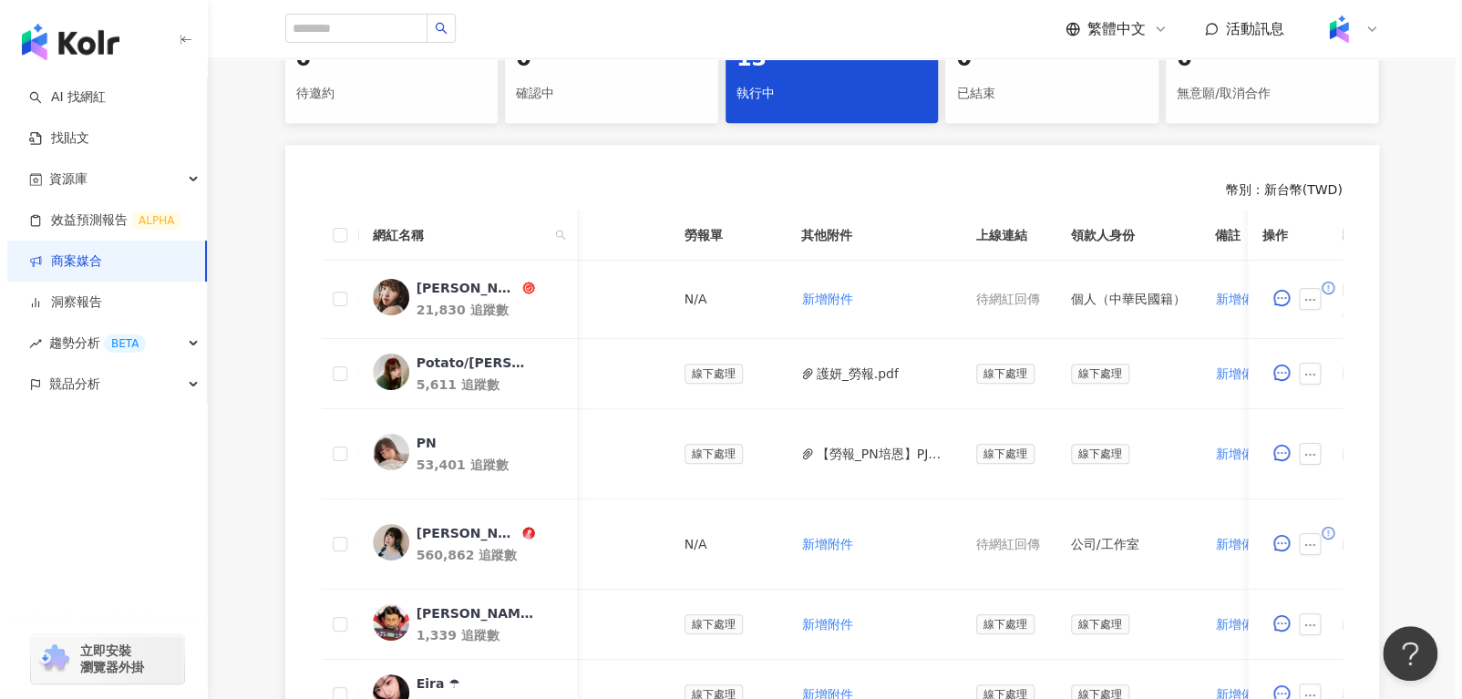
scroll to position [0, 812]
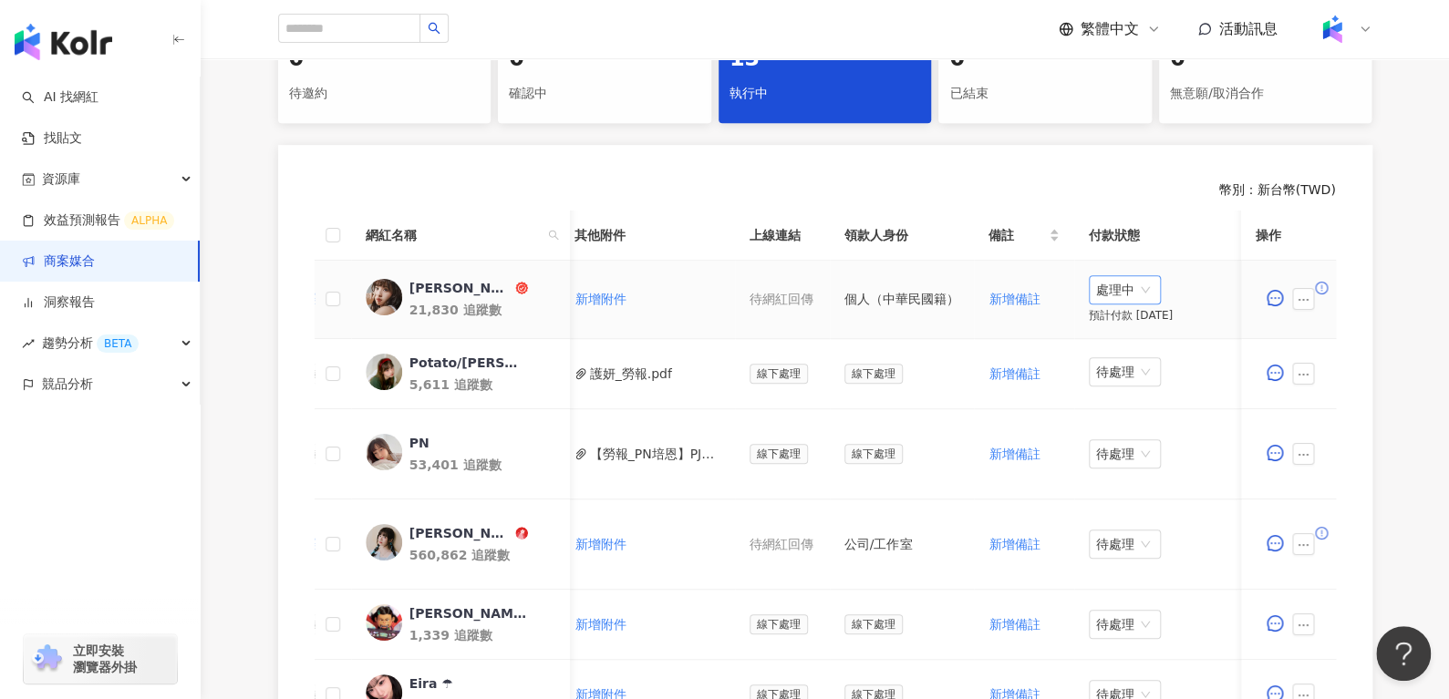
click at [1101, 284] on span "處理中" at bounding box center [1124, 289] width 57 height 27
click at [1115, 333] on div "待處理" at bounding box center [1112, 326] width 51 height 20
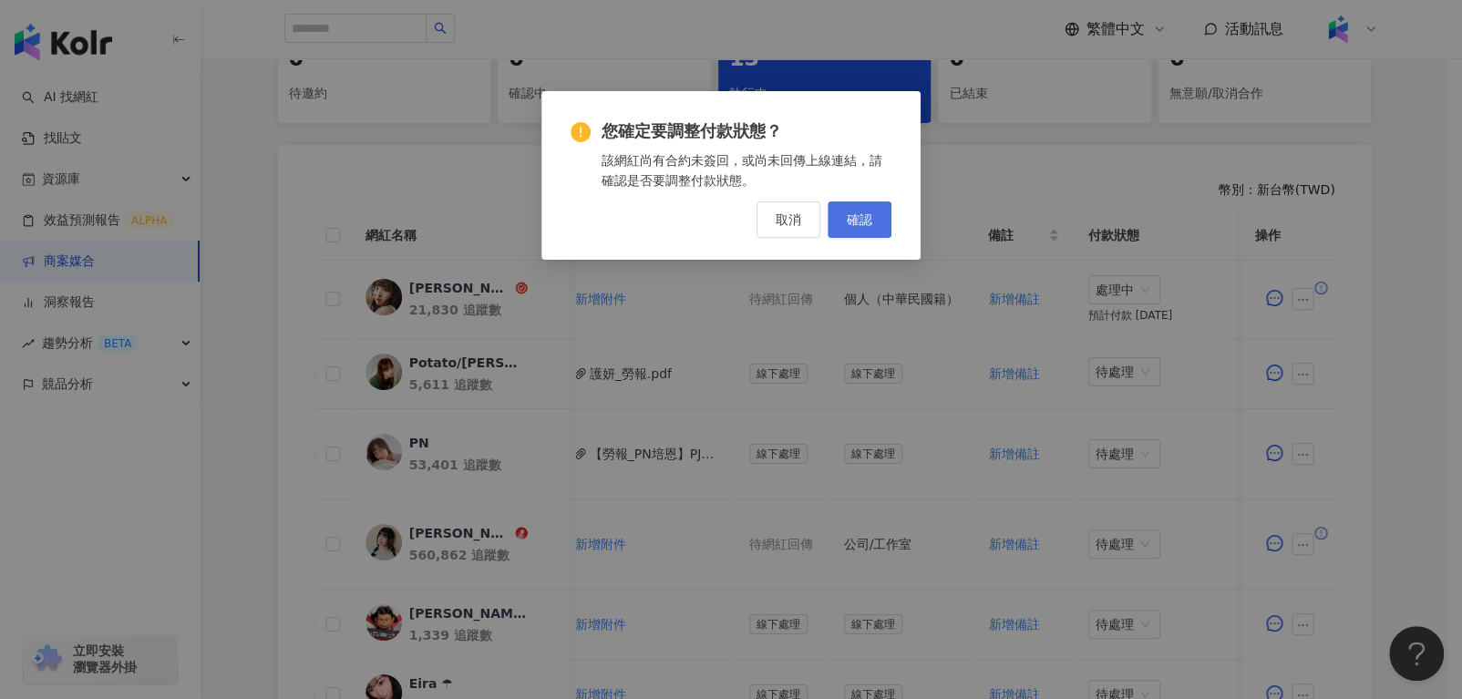
click at [883, 223] on button "確認" at bounding box center [860, 219] width 64 height 36
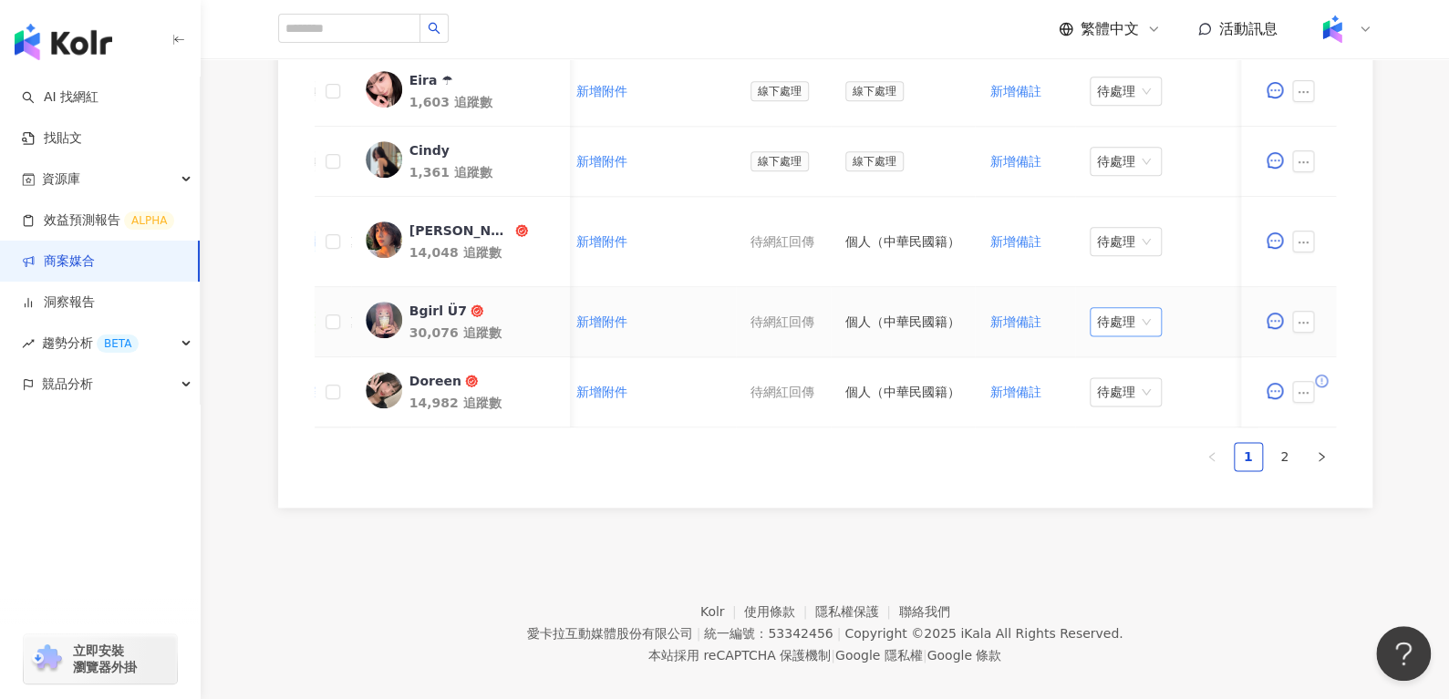
scroll to position [1013, 0]
click at [1275, 469] on link "2" at bounding box center [1284, 454] width 27 height 27
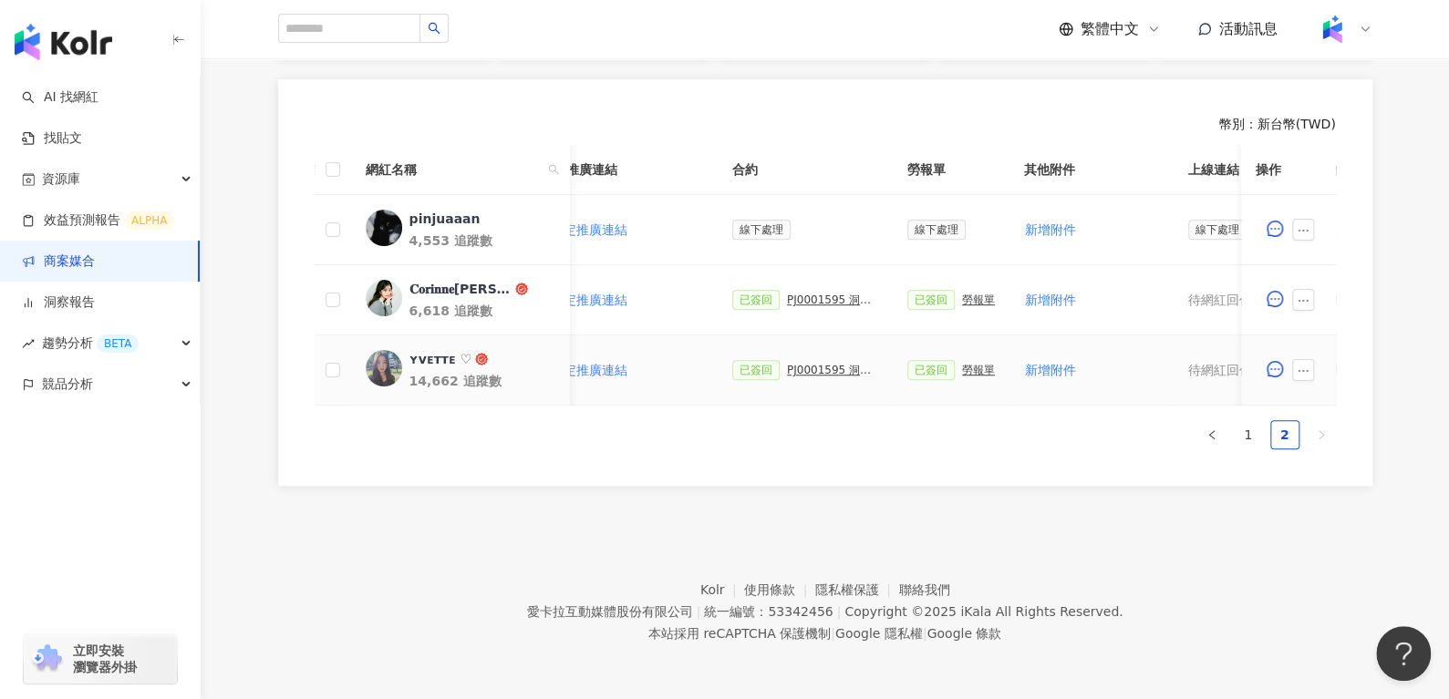
scroll to position [0, 790]
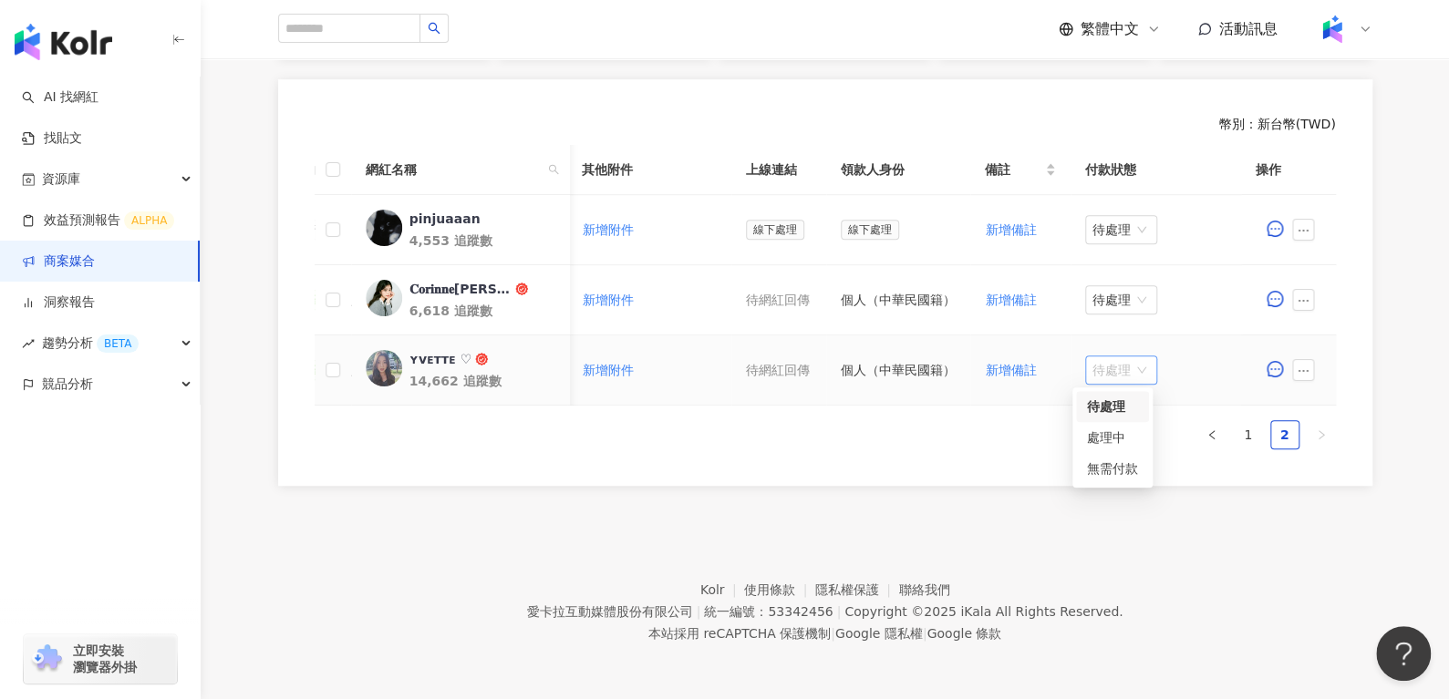
click at [1120, 356] on span "待處理" at bounding box center [1120, 369] width 57 height 27
click at [1110, 433] on div "處理中" at bounding box center [1112, 438] width 51 height 20
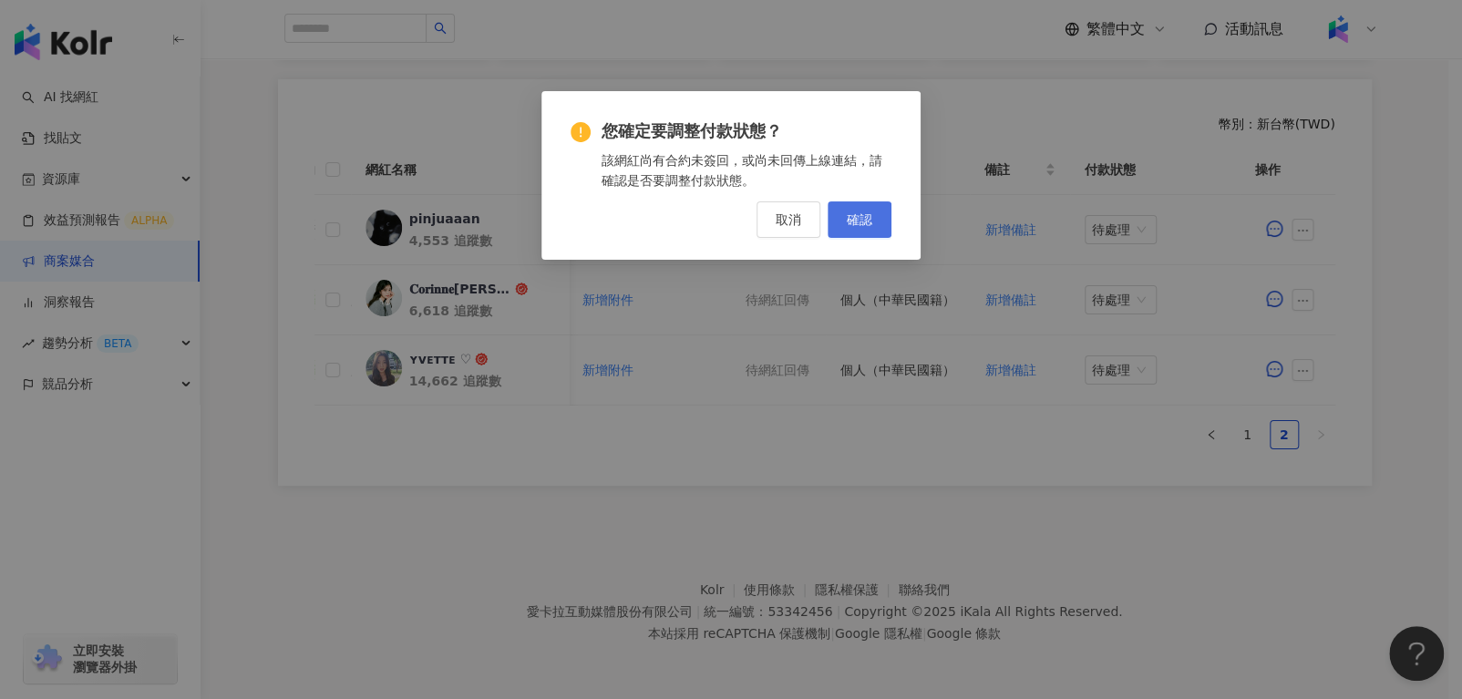
click at [870, 203] on button "確認" at bounding box center [860, 219] width 64 height 36
